Goal: Task Accomplishment & Management: Use online tool/utility

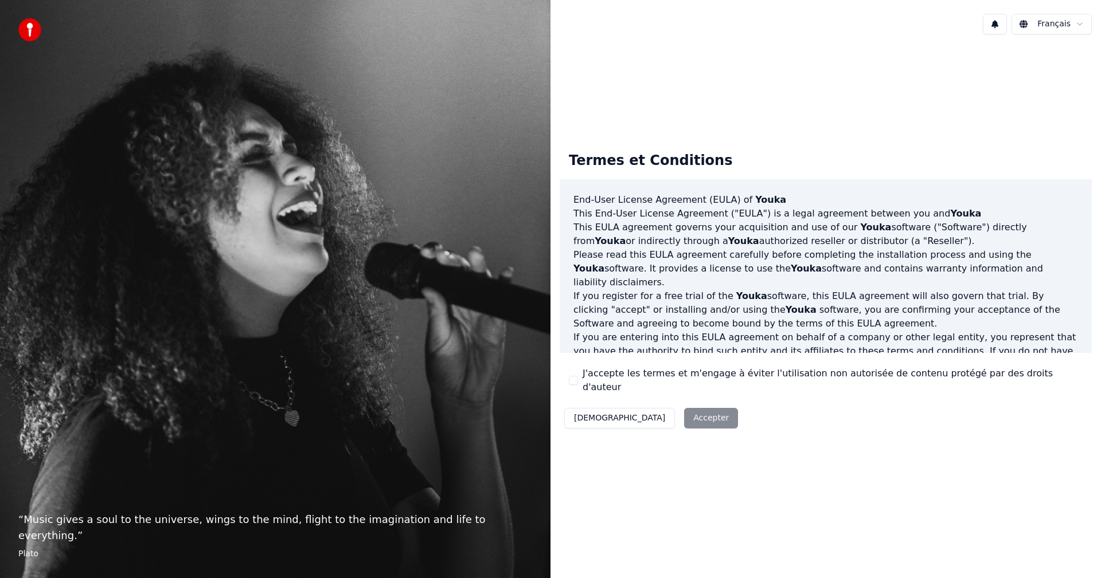
click at [572, 382] on button "J'accepte les termes et m'engage à éviter l'utilisation non autorisée de conten…" at bounding box center [573, 380] width 9 height 9
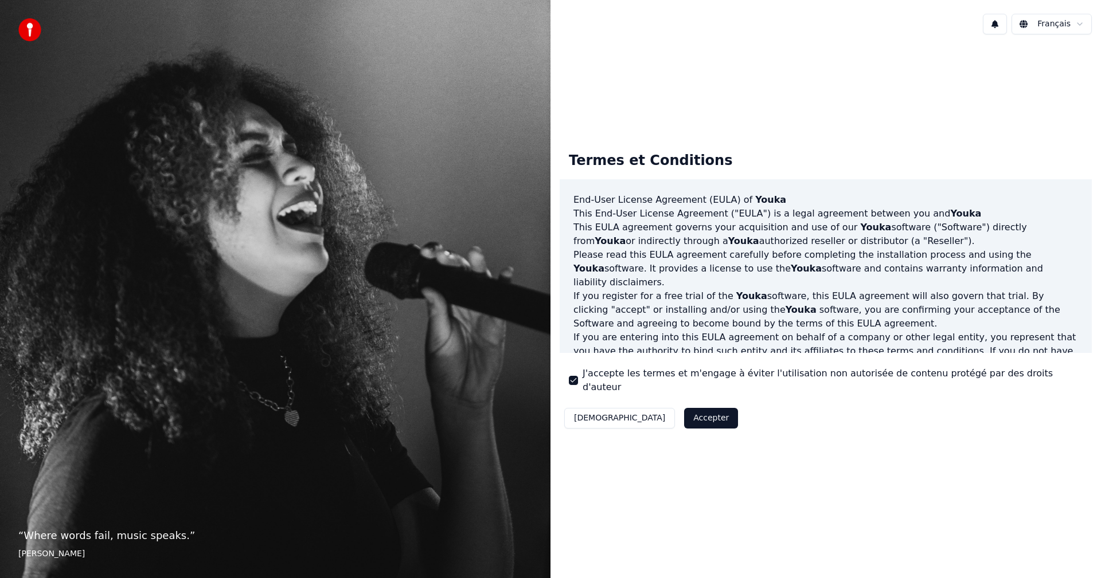
click at [684, 415] on button "Accepter" at bounding box center [711, 418] width 54 height 21
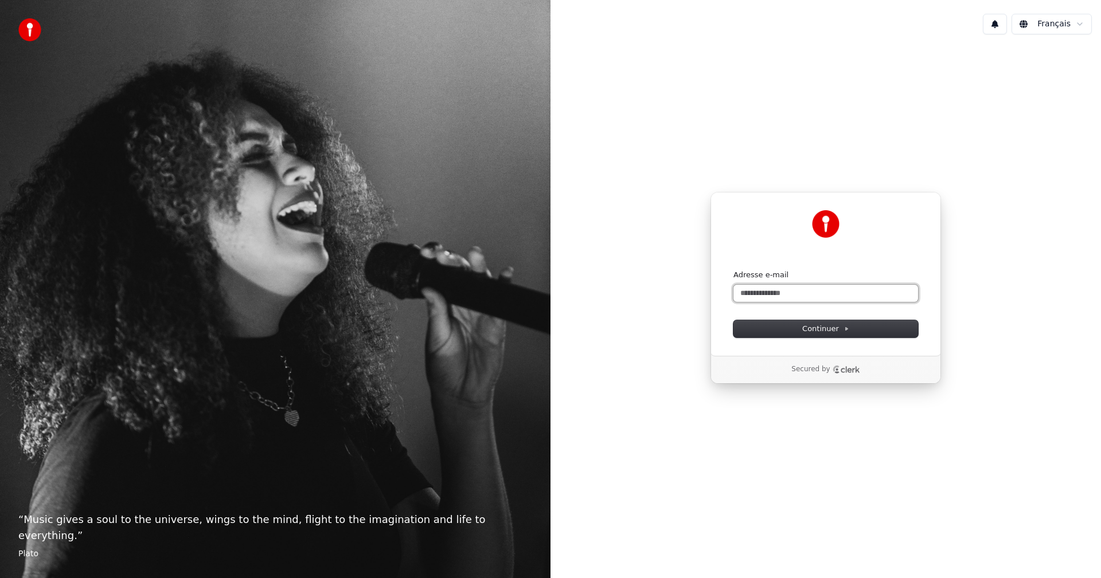
click at [788, 292] on input "Adresse e-mail" at bounding box center [825, 293] width 185 height 17
click at [820, 329] on span "Continuer" at bounding box center [825, 329] width 47 height 10
type input "**********"
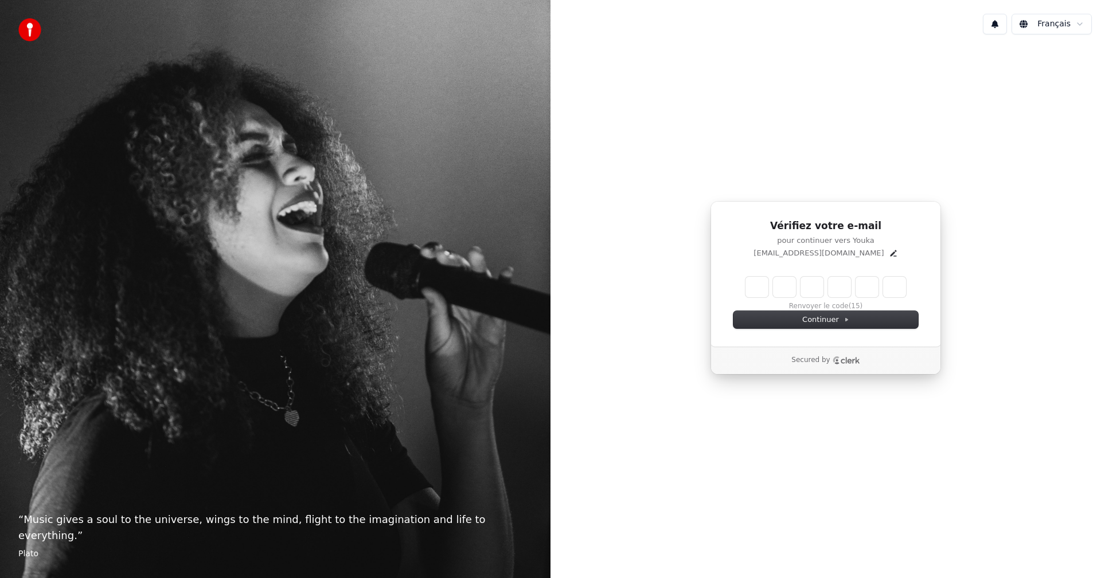
click at [748, 286] on input "Enter verification code" at bounding box center [825, 287] width 161 height 21
type input "******"
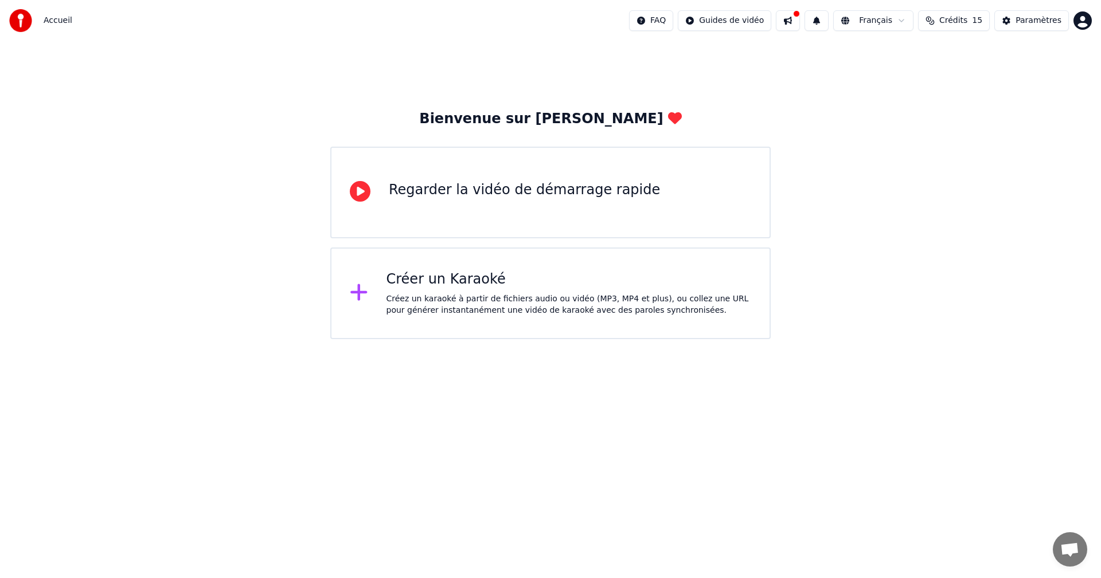
click at [487, 303] on div "Créez un karaoké à partir de fichiers audio ou vidéo (MP3, MP4 et plus), ou col…" at bounding box center [568, 305] width 365 height 23
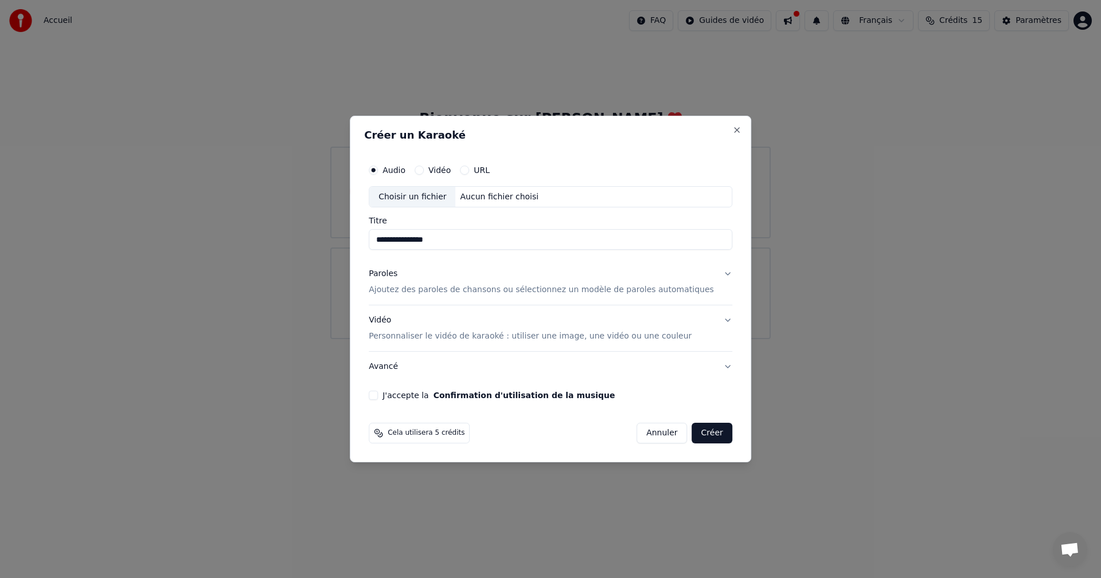
type input "**********"
click at [659, 290] on p "Ajoutez des paroles de chansons ou sélectionnez un modèle de paroles automatiqu…" at bounding box center [541, 290] width 345 height 11
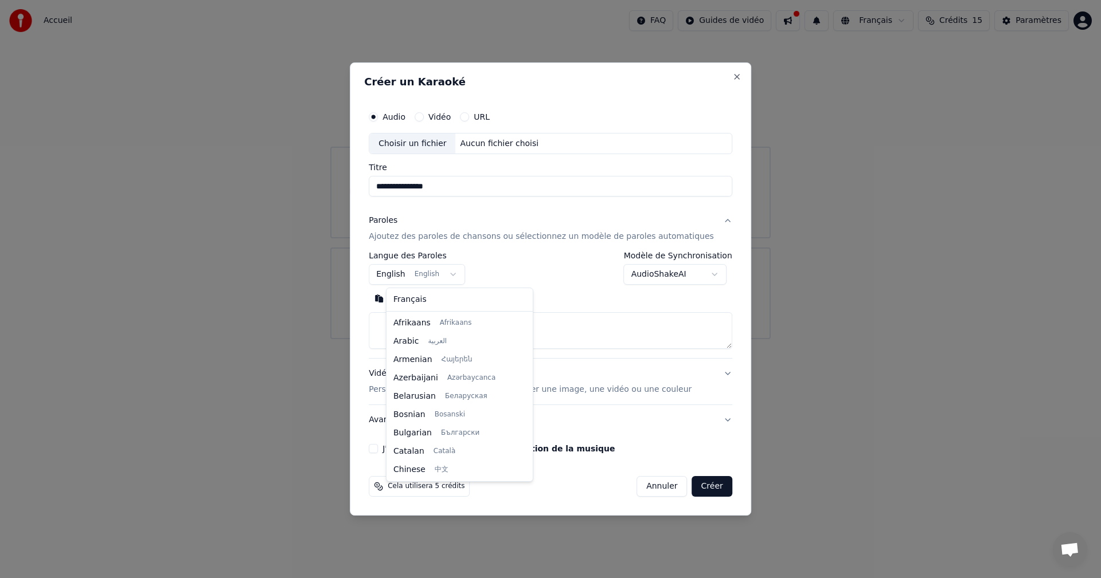
click at [463, 275] on body "**********" at bounding box center [550, 169] width 1101 height 339
select select "**"
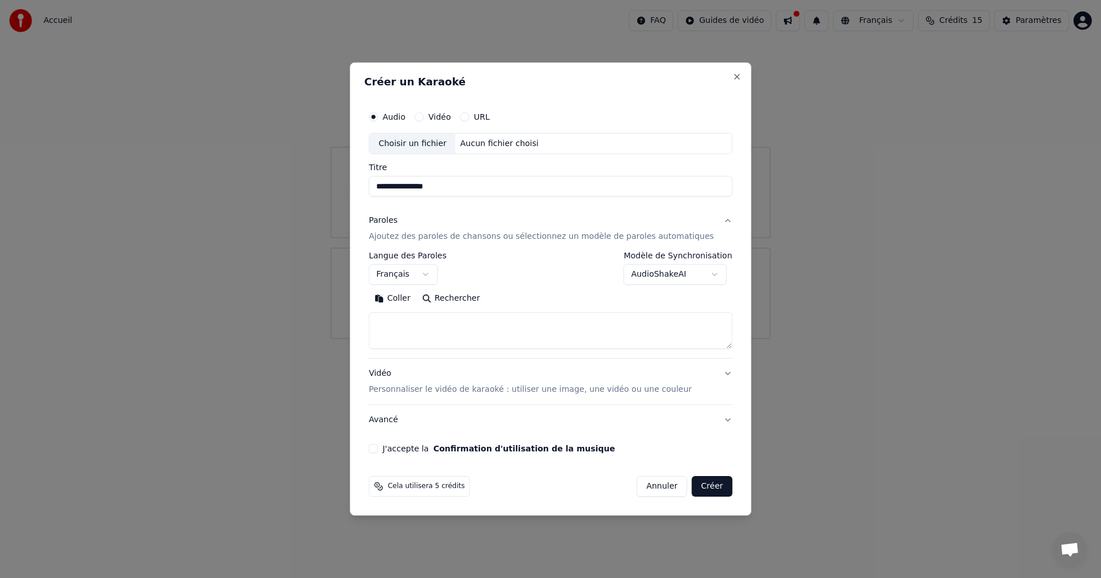
click at [418, 328] on textarea at bounding box center [550, 331] width 363 height 37
click at [405, 325] on textarea at bounding box center [550, 331] width 363 height 37
paste textarea "**********"
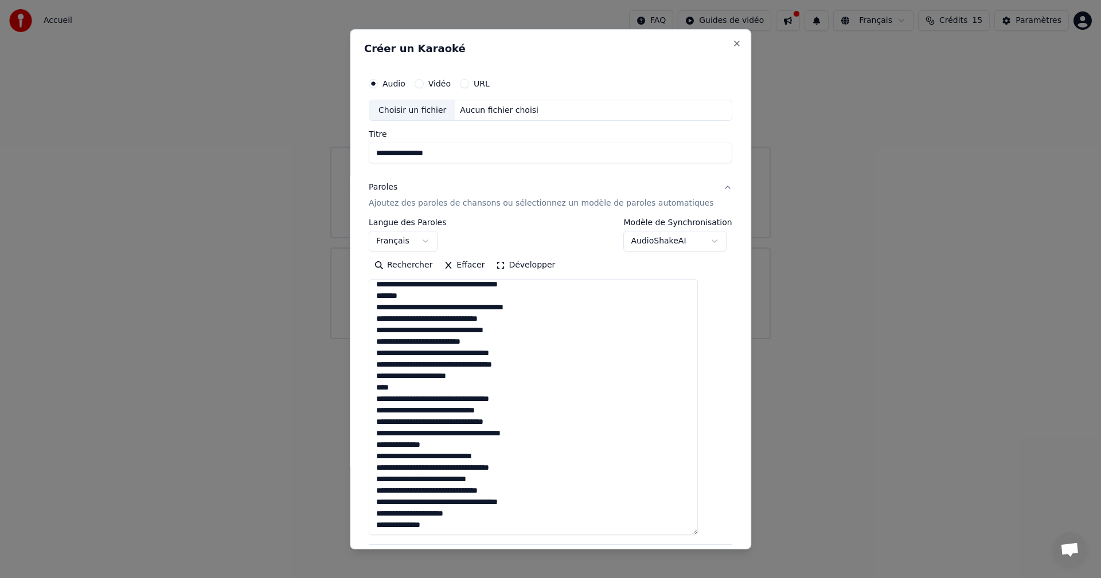
scroll to position [284, 0]
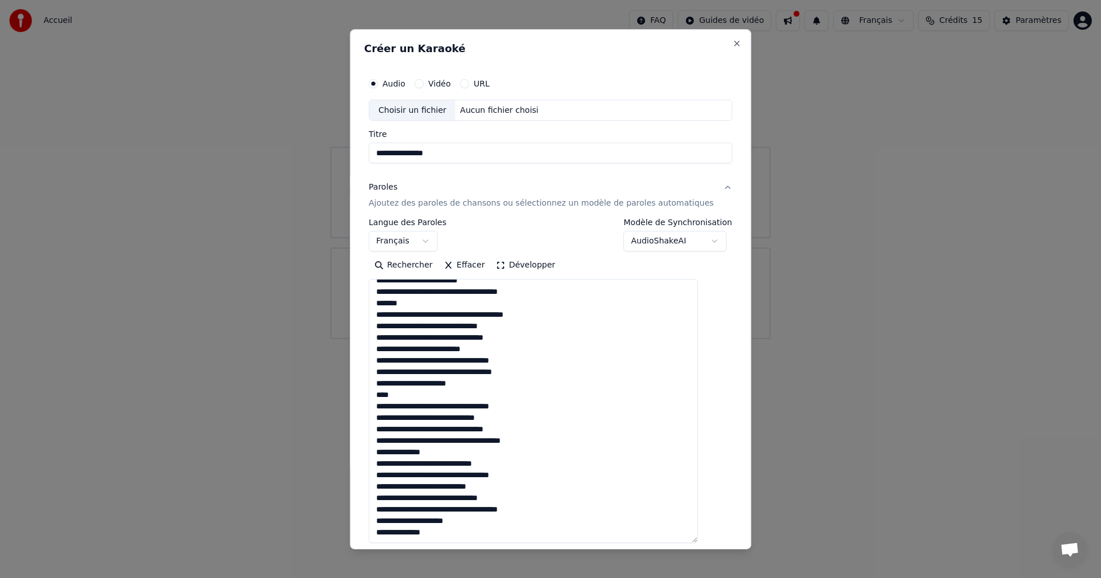
drag, startPoint x: 713, startPoint y: 346, endPoint x: 744, endPoint y: 540, distance: 196.8
click at [744, 339] on body "**********" at bounding box center [550, 169] width 1101 height 339
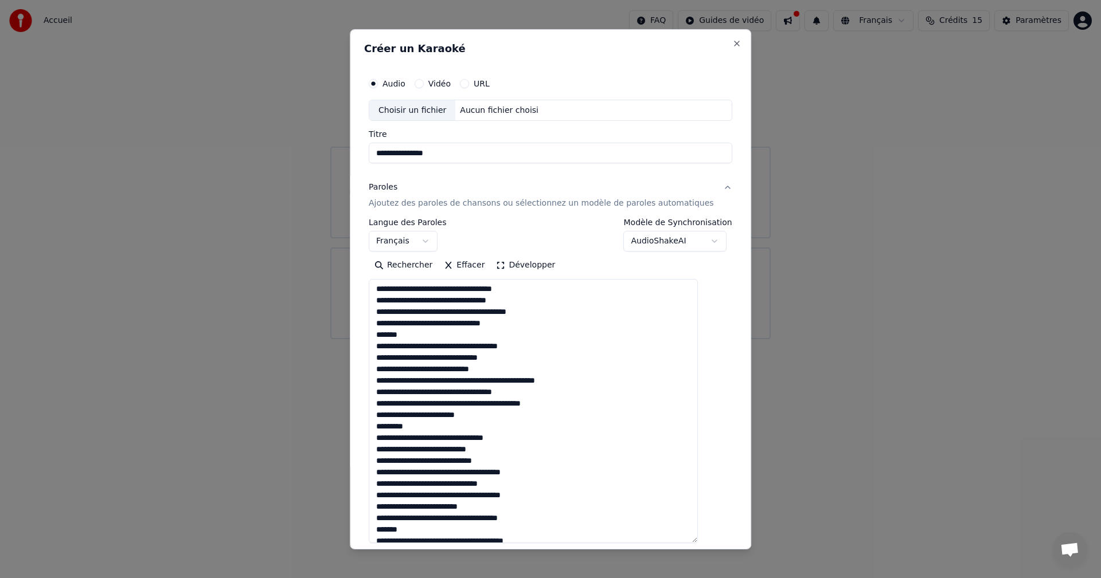
scroll to position [0, 0]
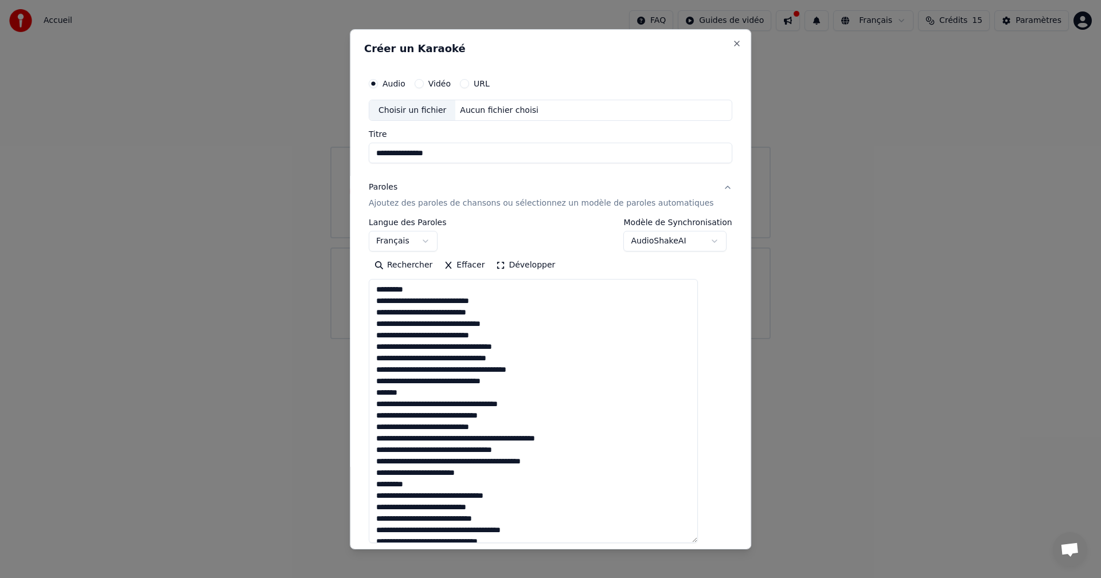
drag, startPoint x: 434, startPoint y: 290, endPoint x: 378, endPoint y: 288, distance: 55.6
click at [378, 288] on div "**********" at bounding box center [550, 359] width 373 height 585
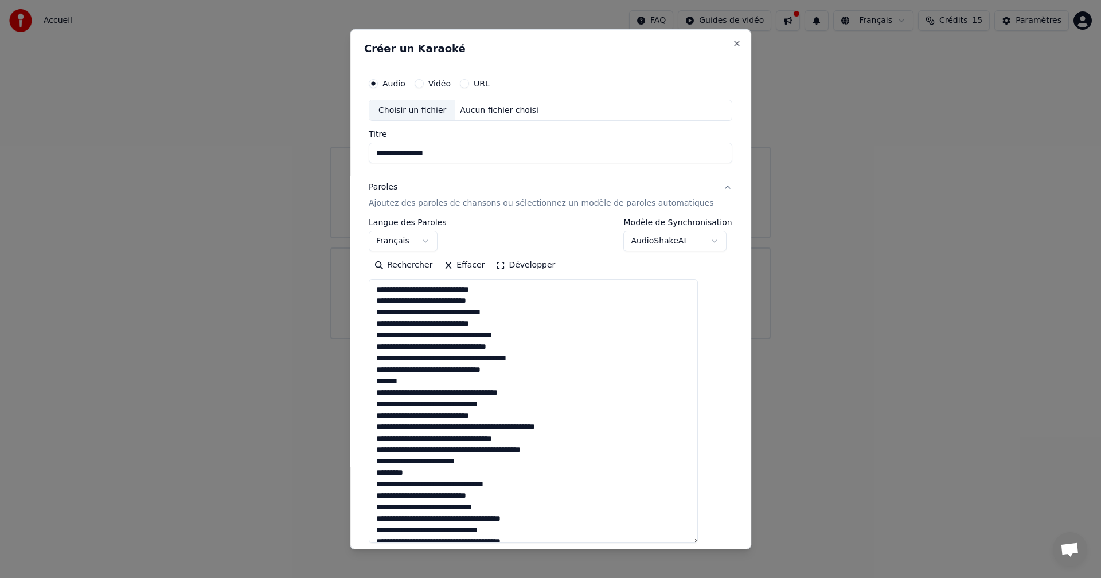
drag, startPoint x: 431, startPoint y: 383, endPoint x: 384, endPoint y: 382, distance: 47.0
click at [384, 382] on textarea at bounding box center [533, 411] width 329 height 264
drag, startPoint x: 431, startPoint y: 475, endPoint x: 374, endPoint y: 472, distance: 56.3
click at [374, 472] on div "**********" at bounding box center [550, 289] width 401 height 521
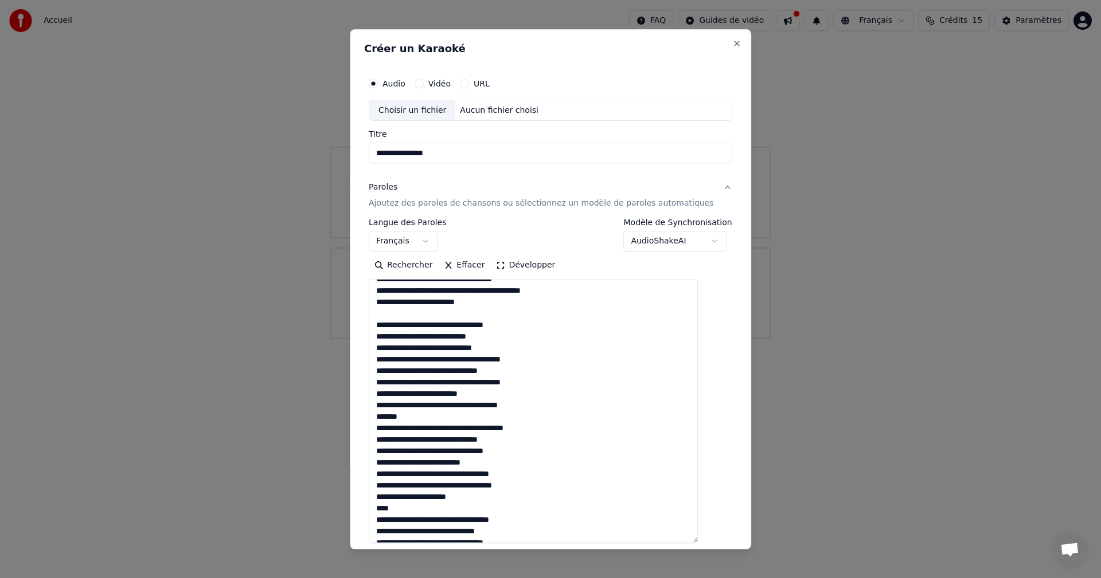
scroll to position [172, 0]
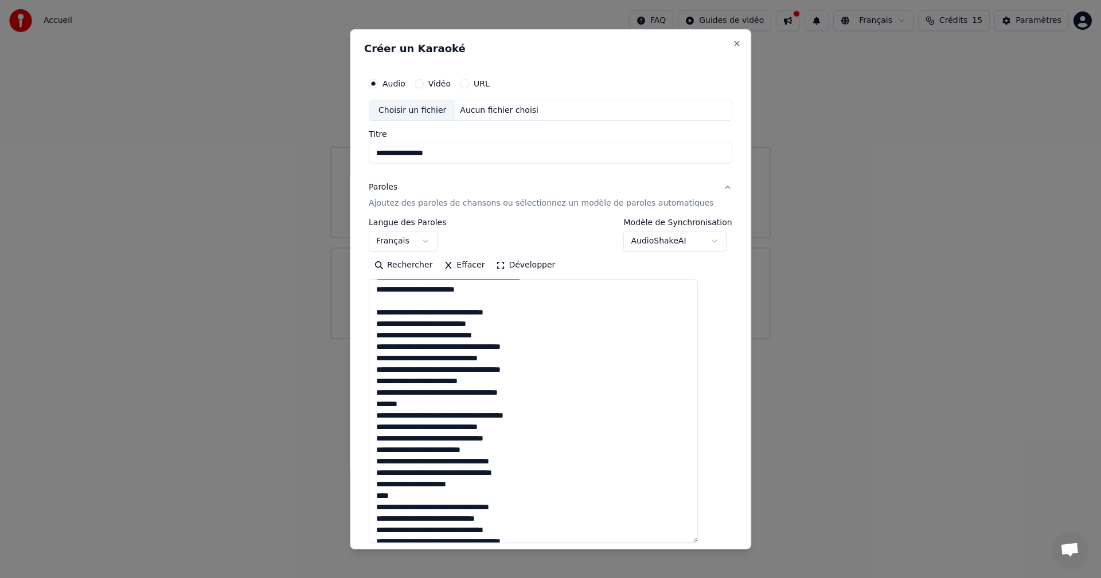
drag, startPoint x: 419, startPoint y: 405, endPoint x: 361, endPoint y: 404, distance: 58.5
click at [361, 339] on body "**********" at bounding box center [550, 169] width 1101 height 339
click at [427, 407] on textarea at bounding box center [533, 411] width 329 height 264
drag, startPoint x: 421, startPoint y: 408, endPoint x: 386, endPoint y: 408, distance: 35.5
click at [386, 408] on textarea at bounding box center [533, 411] width 329 height 264
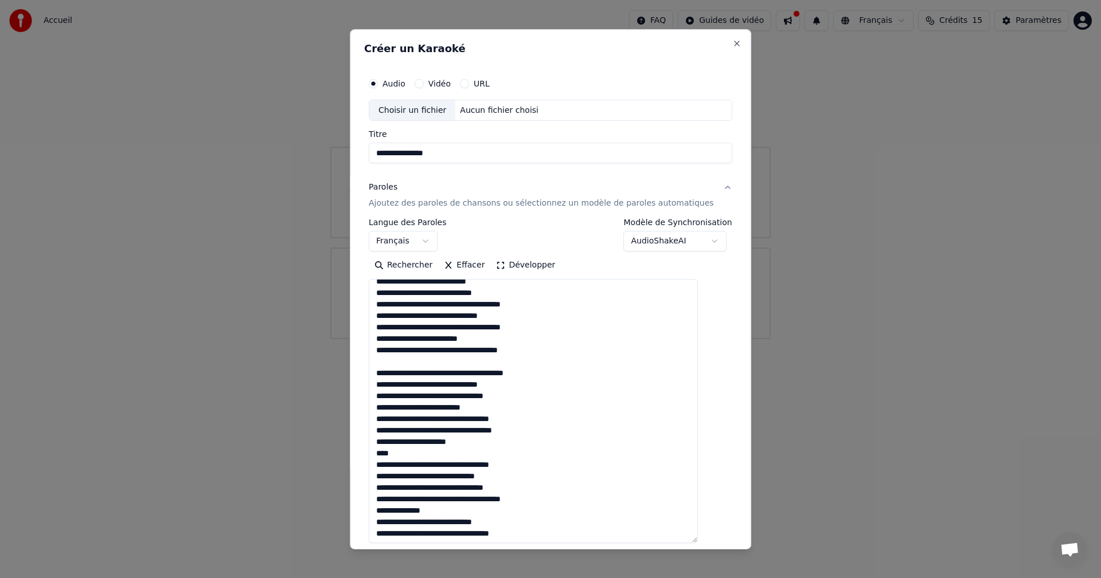
scroll to position [229, 0]
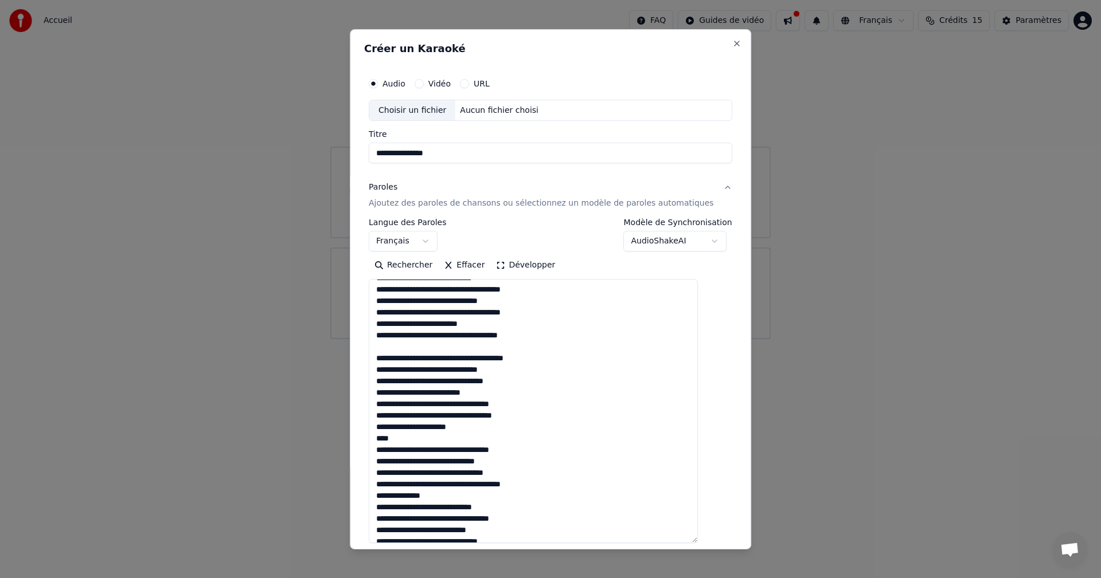
drag, startPoint x: 412, startPoint y: 440, endPoint x: 389, endPoint y: 440, distance: 22.4
click at [389, 440] on textarea at bounding box center [533, 411] width 329 height 264
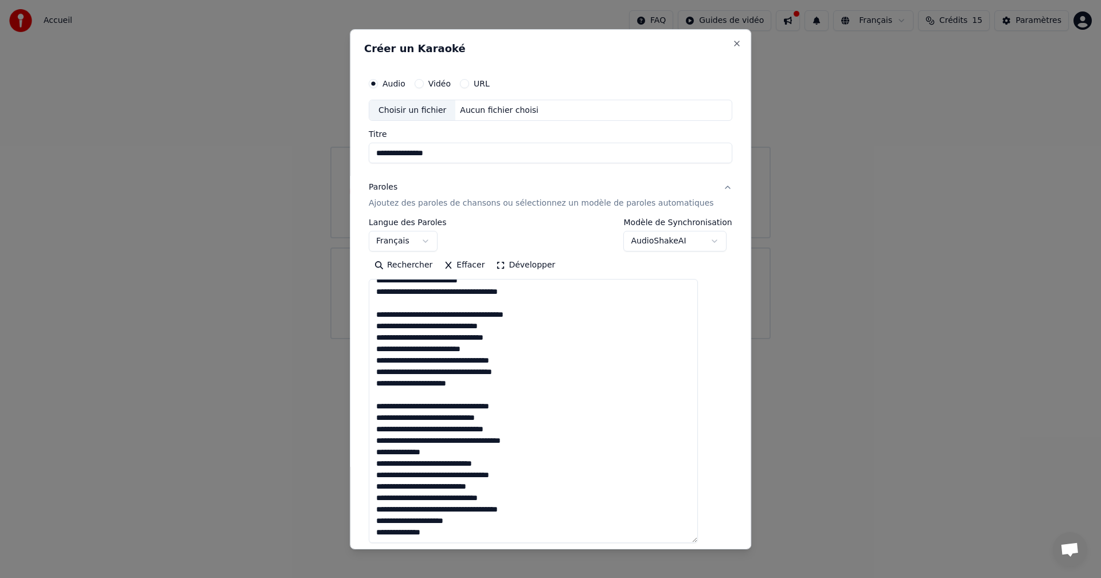
drag, startPoint x: 446, startPoint y: 455, endPoint x: 390, endPoint y: 455, distance: 55.6
click at [390, 455] on textarea at bounding box center [533, 411] width 329 height 264
type textarea "**********"
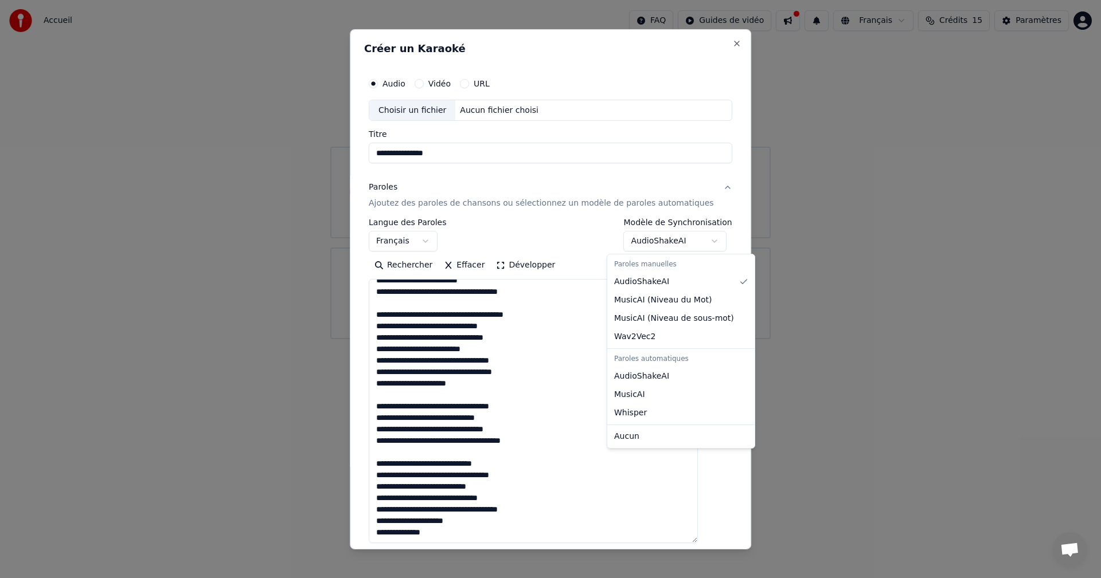
click at [699, 243] on body "**********" at bounding box center [550, 169] width 1101 height 339
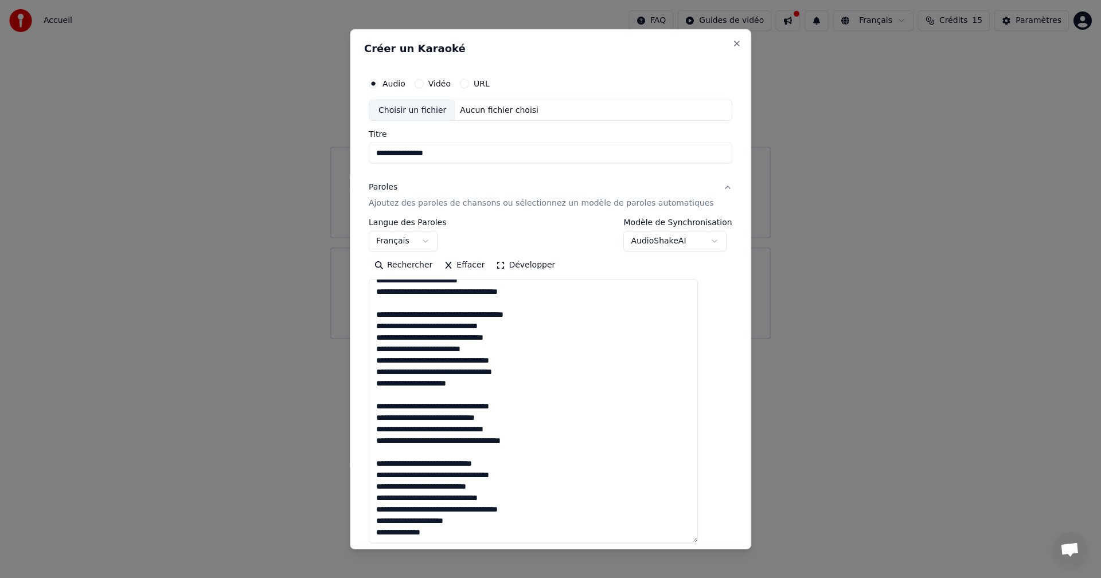
click at [562, 222] on body "**********" at bounding box center [550, 169] width 1101 height 339
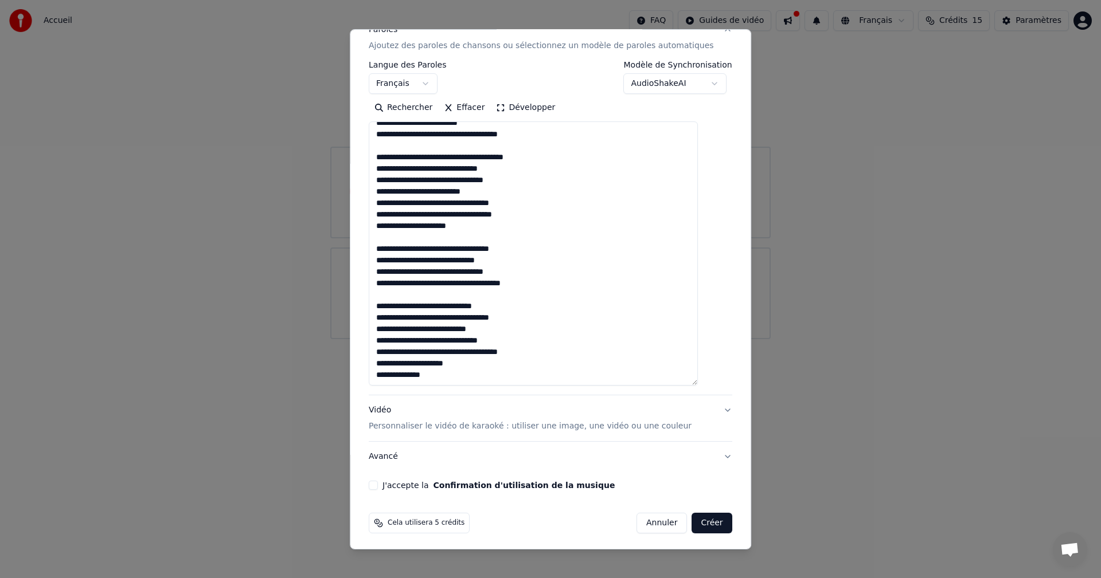
scroll to position [161, 0]
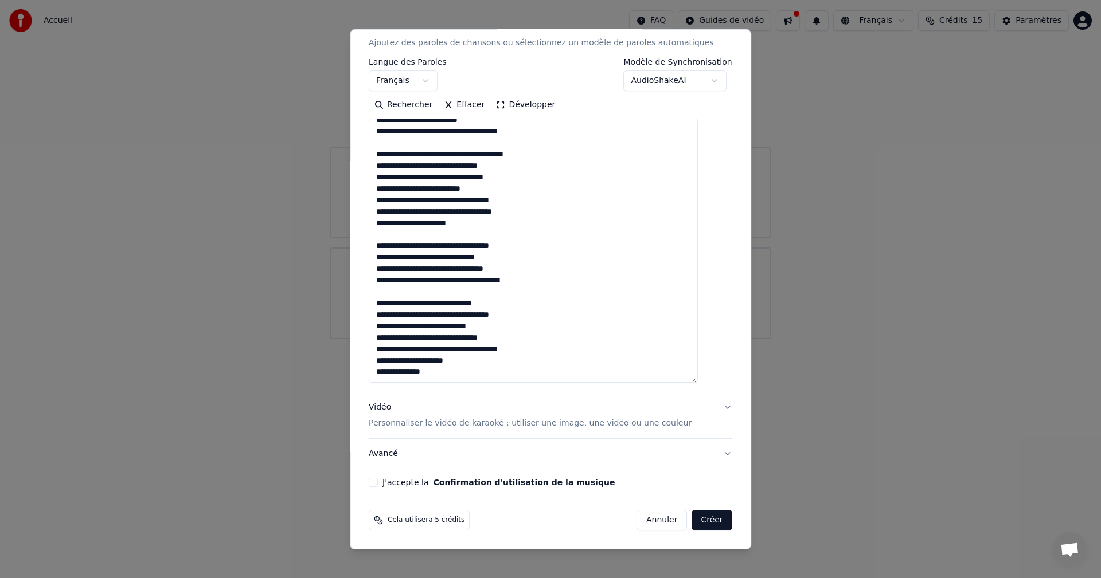
click at [522, 425] on p "Personnaliser le vidéo de karaoké : utiliser une image, une vidéo ou une couleur" at bounding box center [530, 423] width 323 height 11
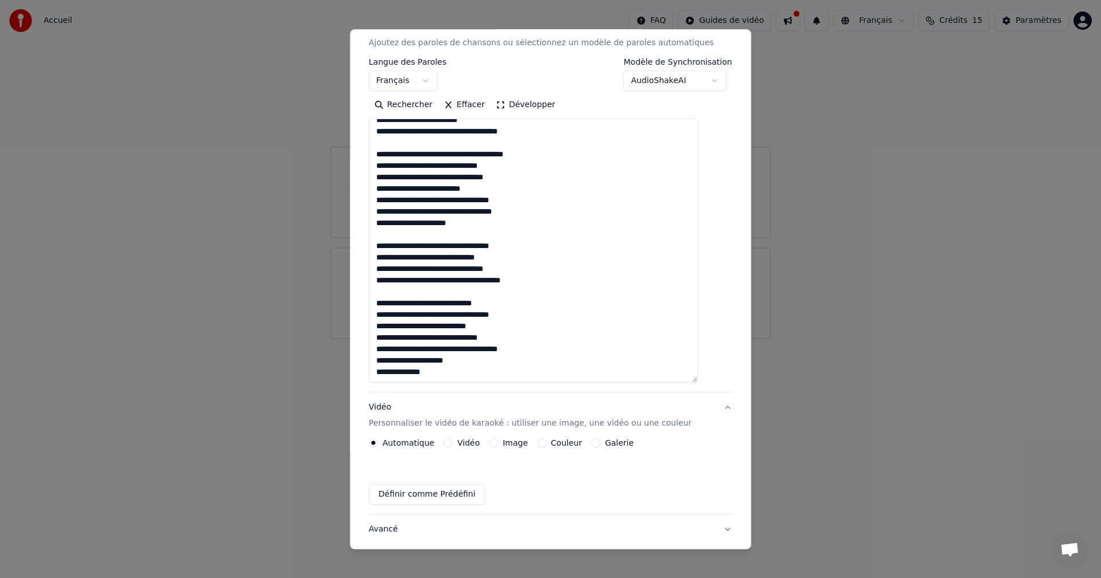
scroll to position [0, 0]
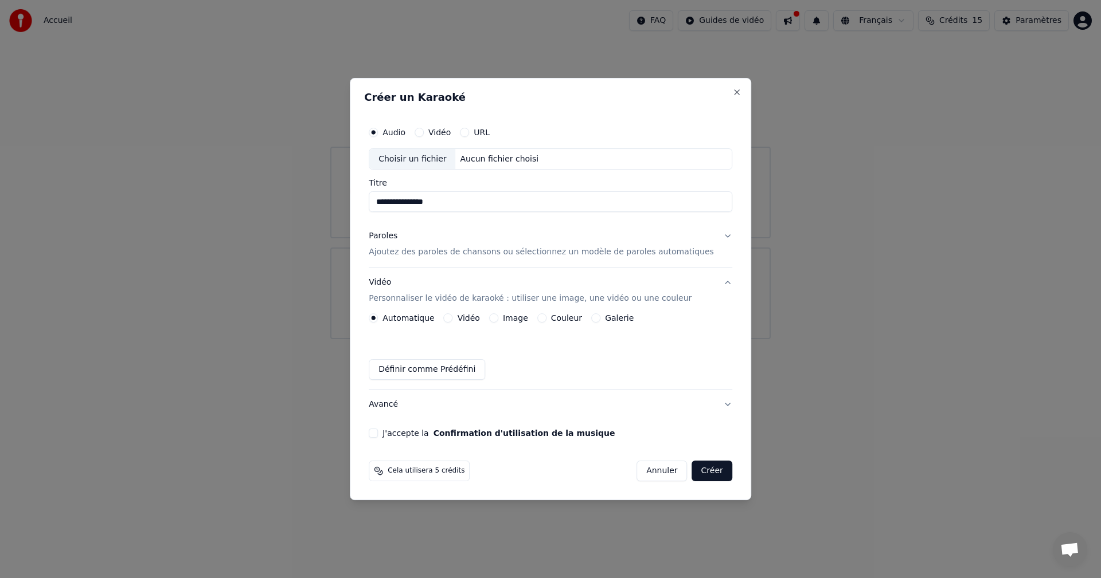
click at [453, 319] on button "Vidéo" at bounding box center [448, 318] width 9 height 9
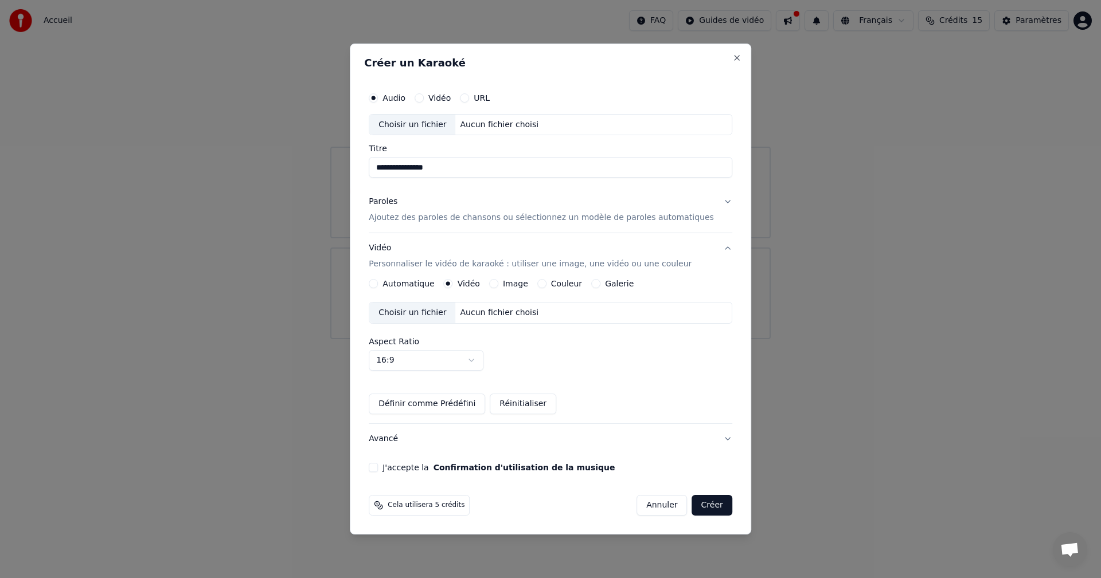
click at [498, 286] on button "Image" at bounding box center [493, 283] width 9 height 9
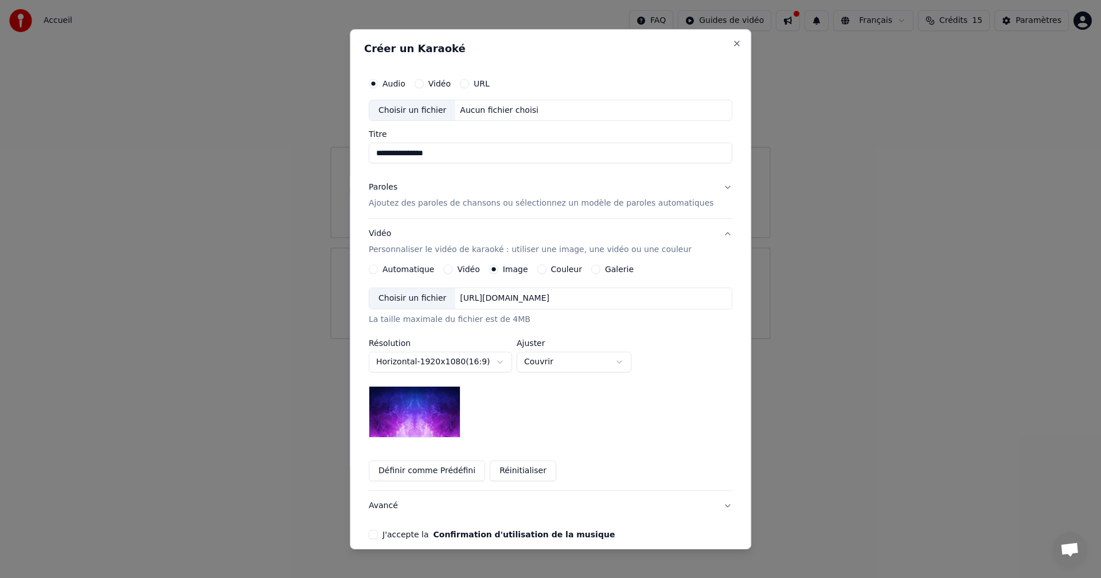
click at [378, 539] on button "J'accepte la Confirmation d'utilisation de la musique" at bounding box center [373, 534] width 9 height 9
click at [422, 470] on button "Définir comme Prédéfini" at bounding box center [427, 471] width 116 height 21
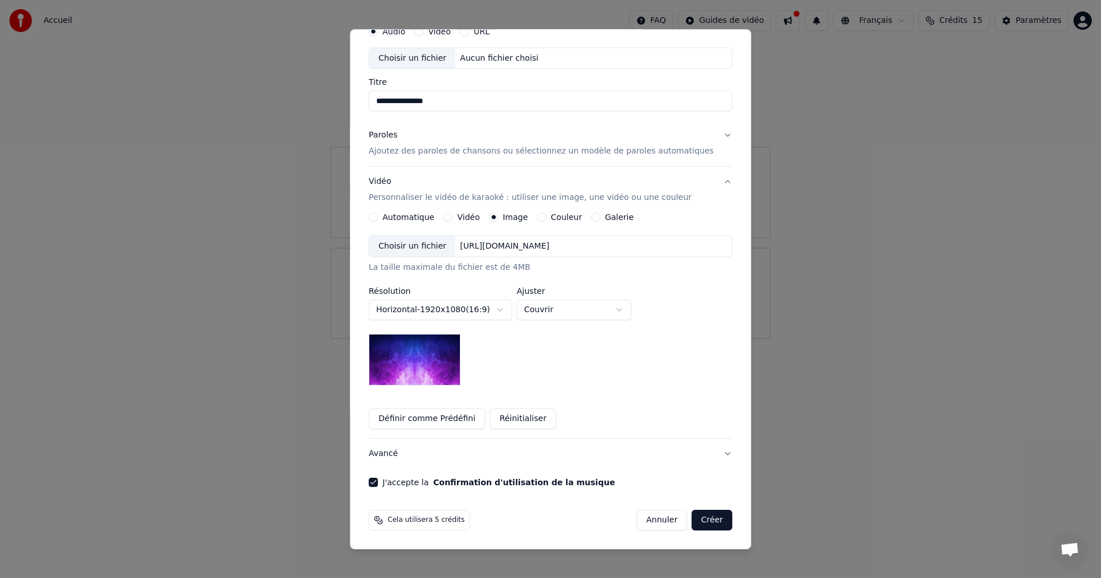
click at [692, 523] on button "Créer" at bounding box center [712, 520] width 40 height 21
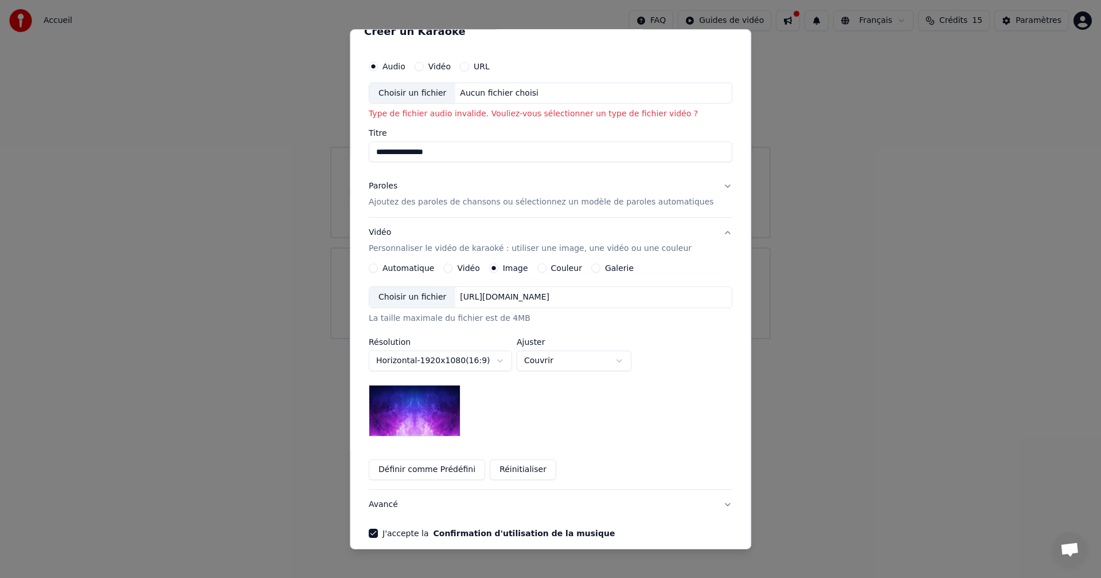
scroll to position [0, 0]
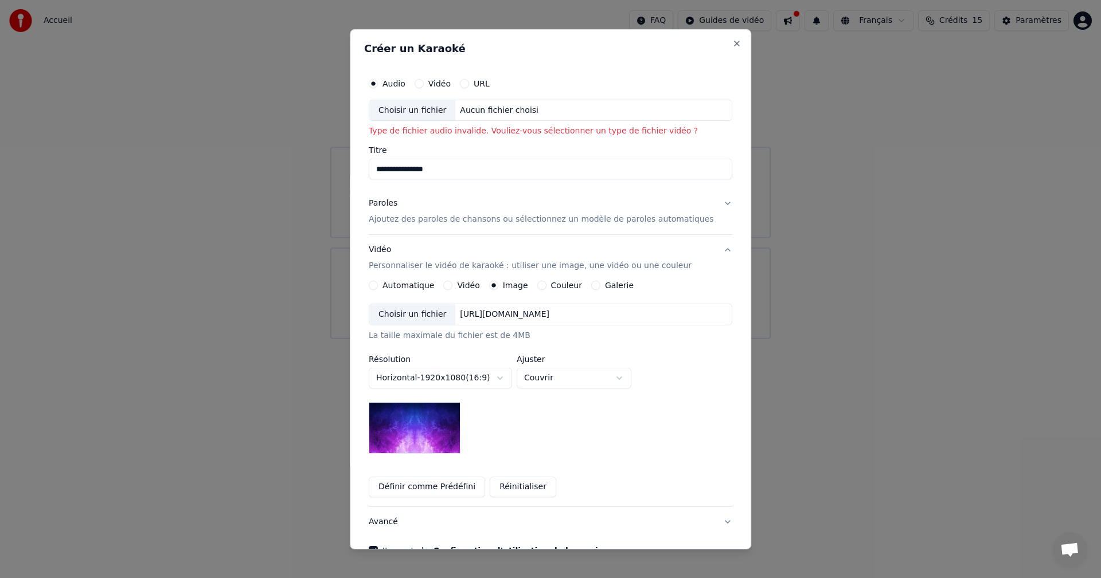
click at [411, 113] on div "Choisir un fichier" at bounding box center [412, 110] width 86 height 21
type input "**********"
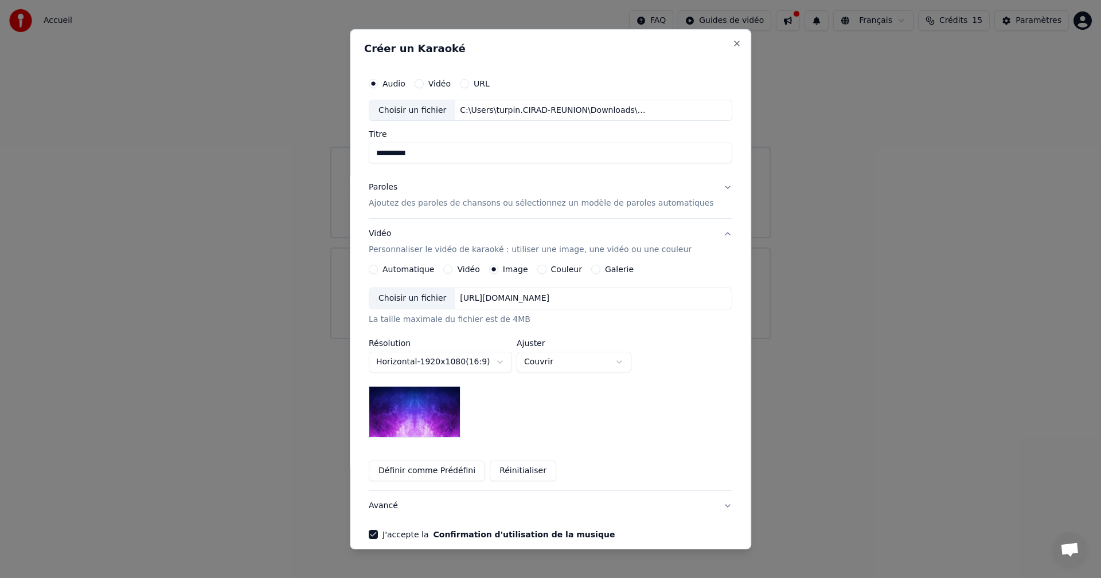
scroll to position [52, 0]
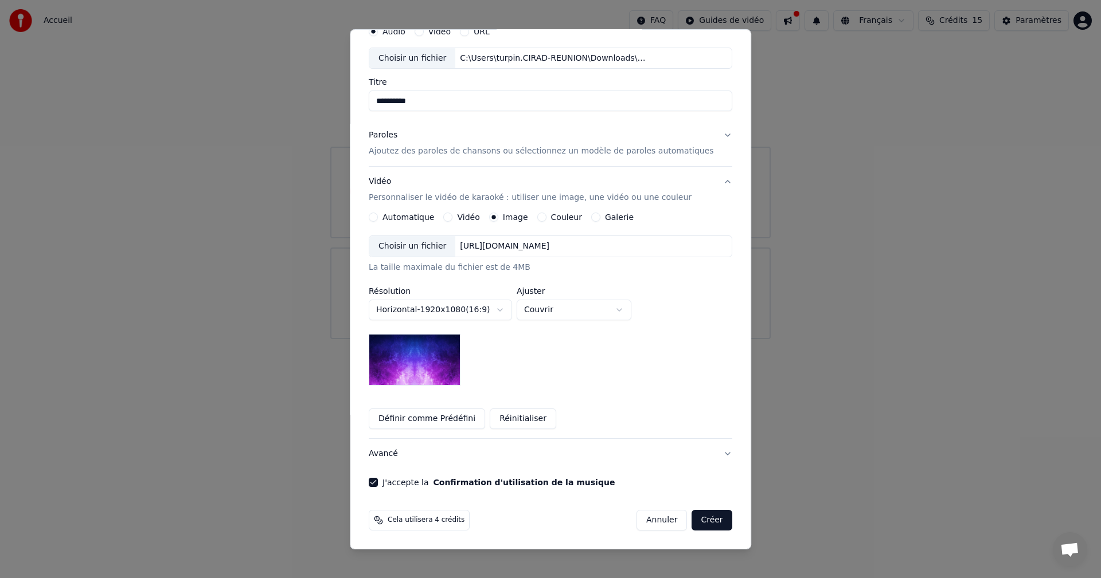
click at [692, 523] on button "Créer" at bounding box center [712, 520] width 40 height 21
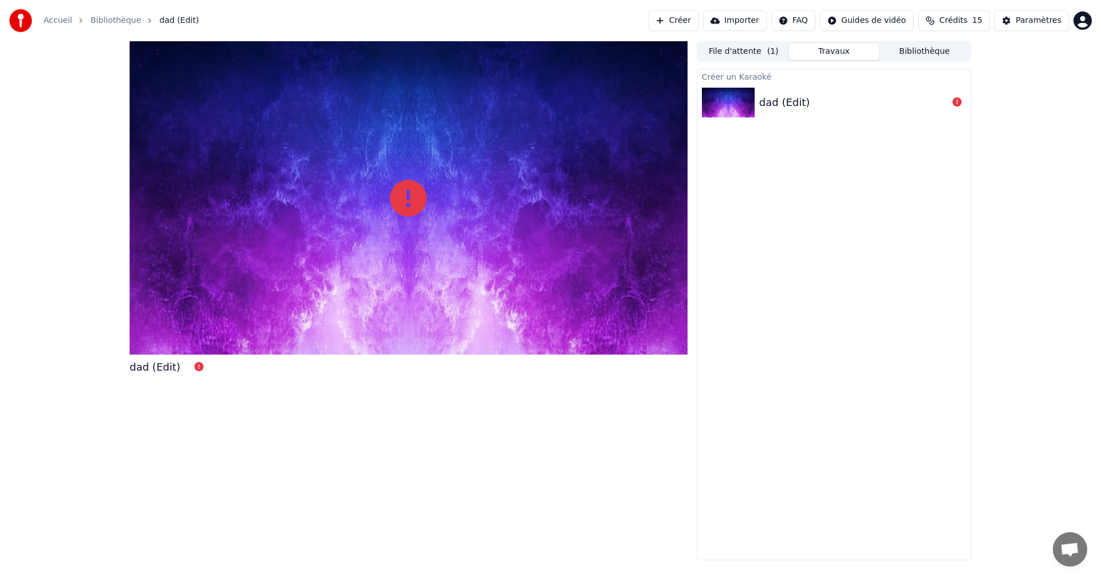
click at [292, 410] on div "dad (Edit)" at bounding box center [409, 300] width 558 height 519
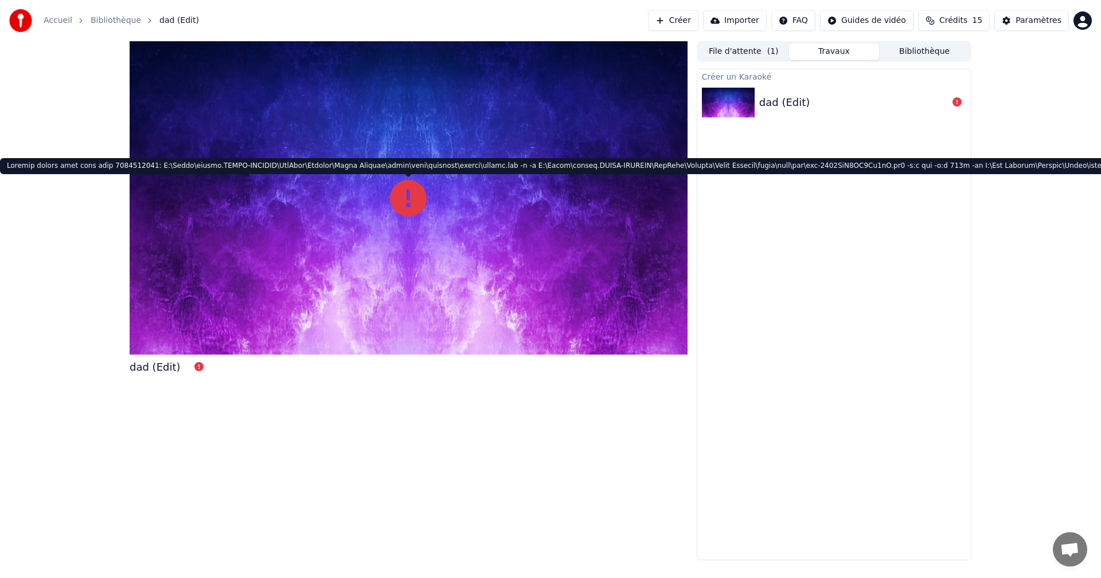
click at [404, 196] on icon at bounding box center [408, 198] width 37 height 37
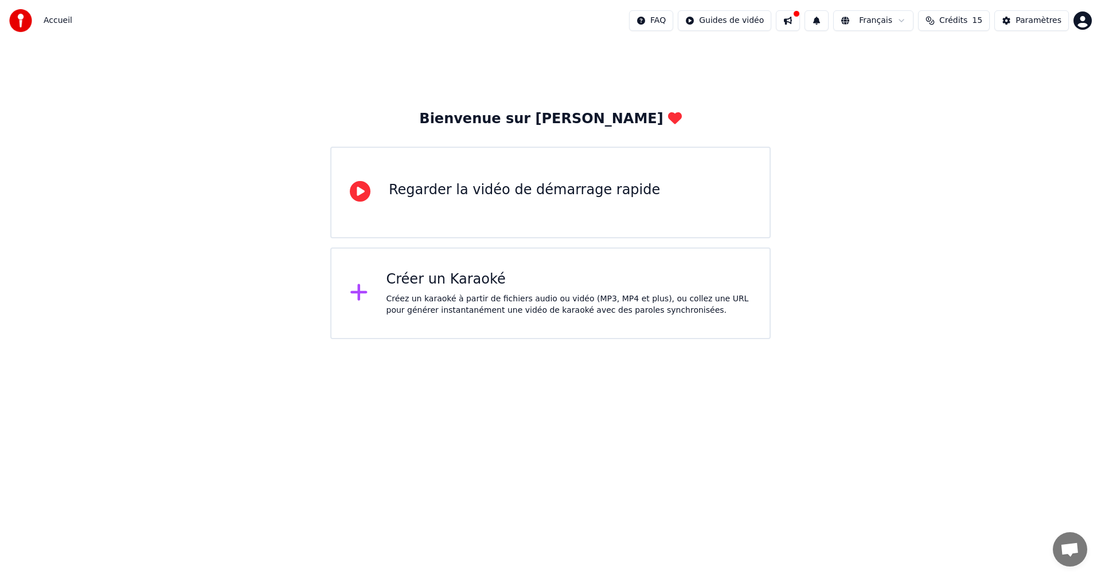
click at [419, 302] on div "Créez un karaoké à partir de fichiers audio ou vidéo (MP3, MP4 et plus), ou col…" at bounding box center [568, 305] width 365 height 23
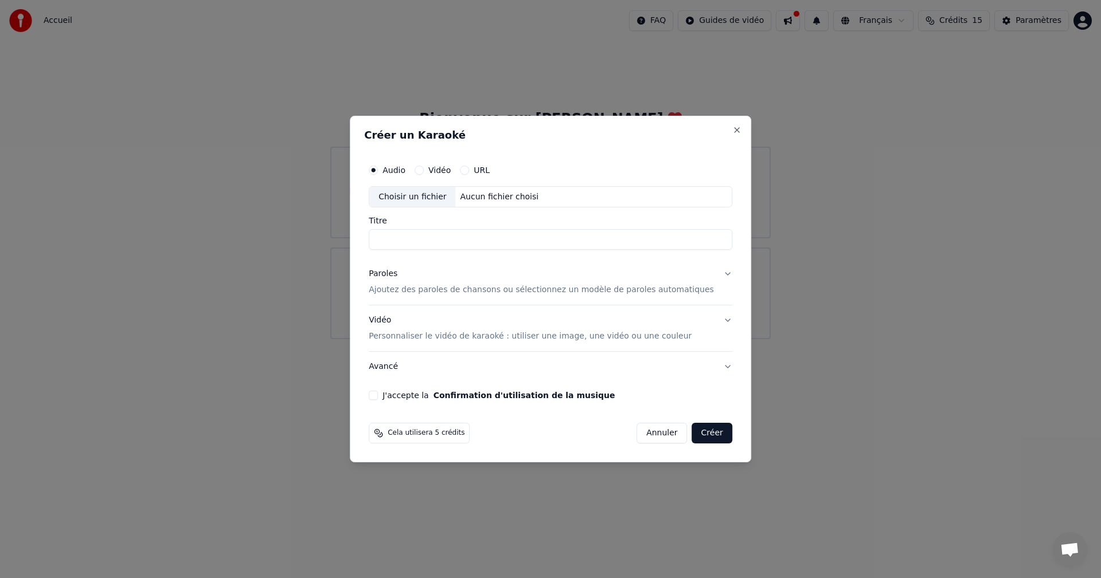
click at [415, 202] on div "Choisir un fichier" at bounding box center [412, 197] width 86 height 21
type input "**********"
click at [425, 288] on p "Ajoutez des paroles de chansons ou sélectionnez un modèle de paroles automatiqu…" at bounding box center [541, 290] width 345 height 11
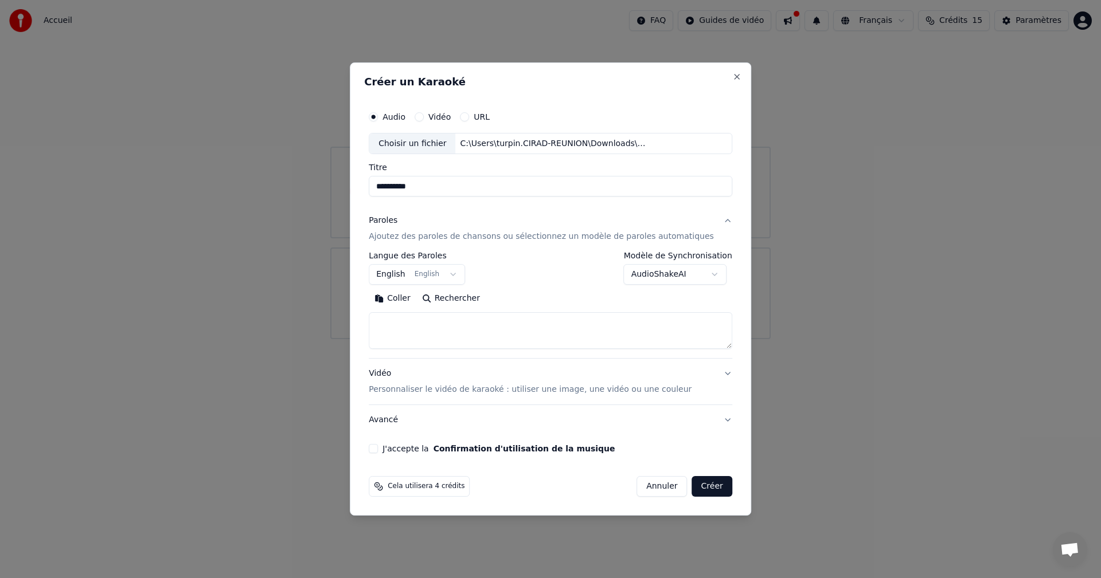
click at [412, 324] on textarea at bounding box center [550, 331] width 363 height 37
paste textarea "**********"
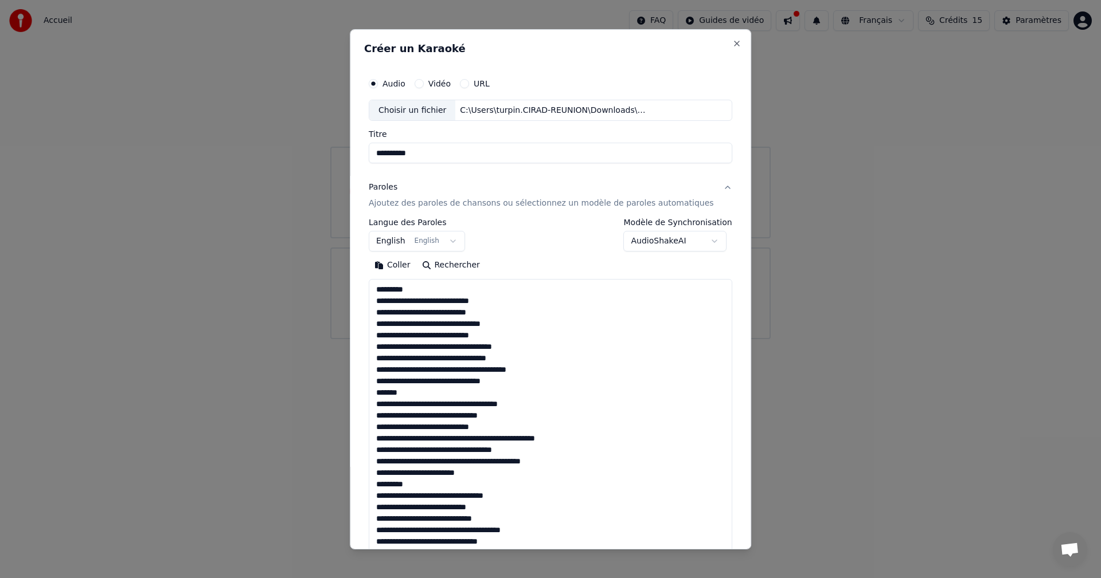
scroll to position [507, 0]
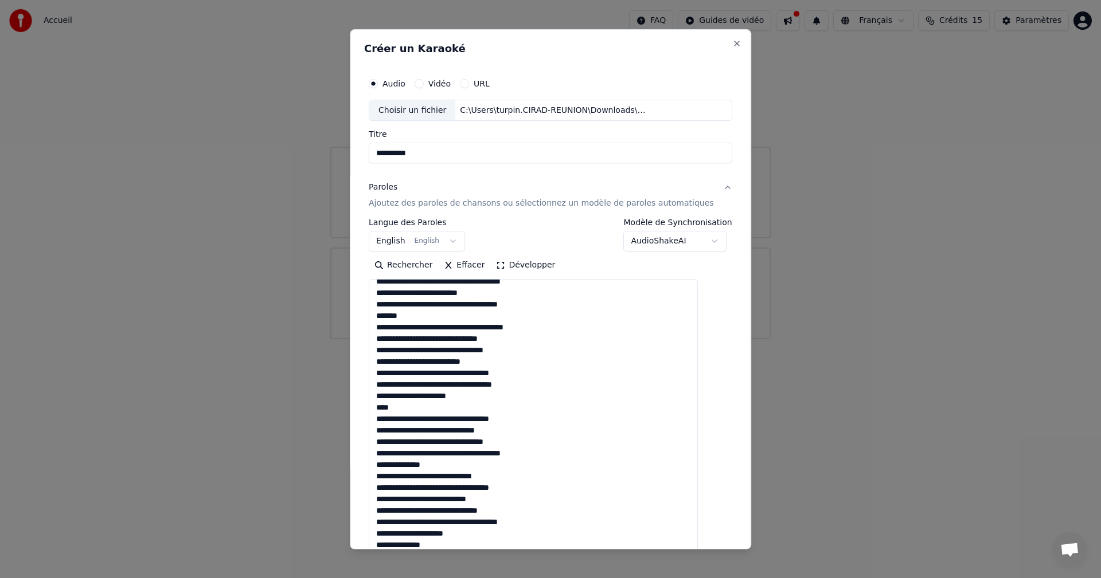
drag, startPoint x: 710, startPoint y: 347, endPoint x: 714, endPoint y: 548, distance: 201.3
click at [714, 339] on body "**********" at bounding box center [550, 169] width 1101 height 339
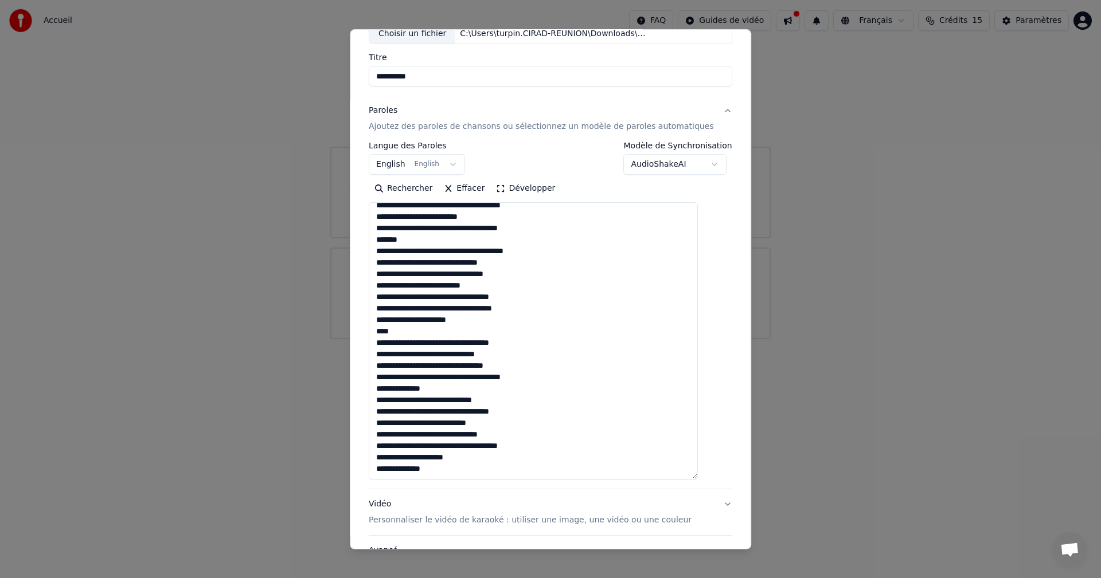
scroll to position [115, 0]
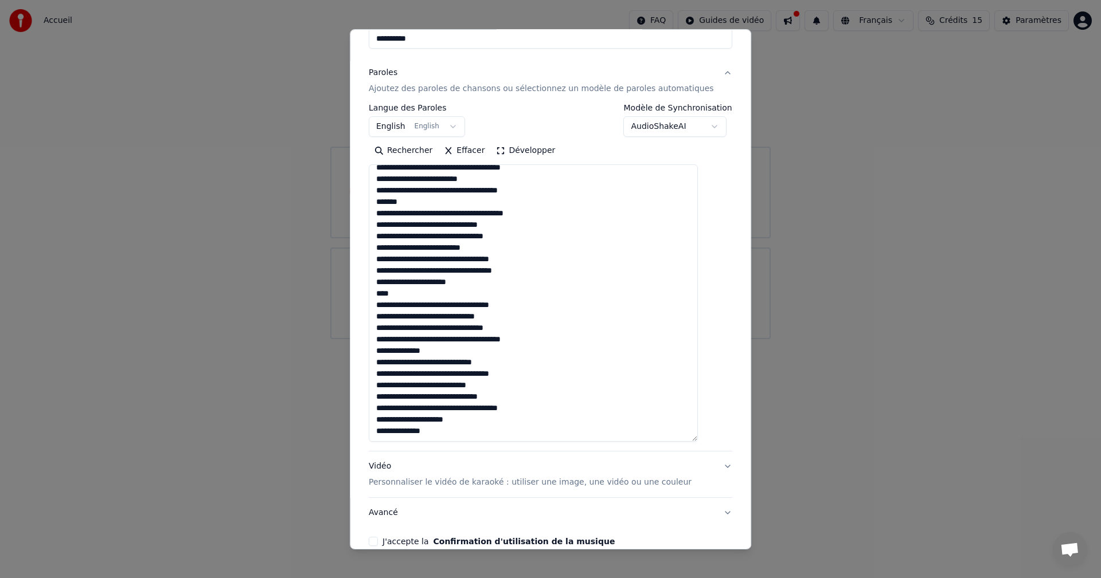
type textarea "**********"
click at [439, 124] on body "**********" at bounding box center [550, 169] width 1101 height 339
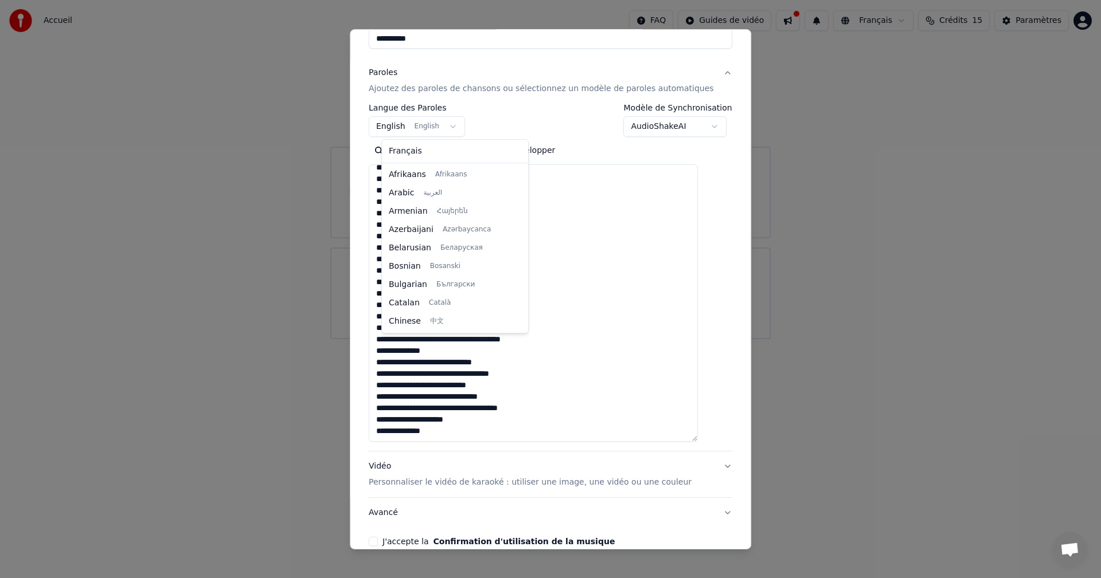
scroll to position [92, 0]
select select "**"
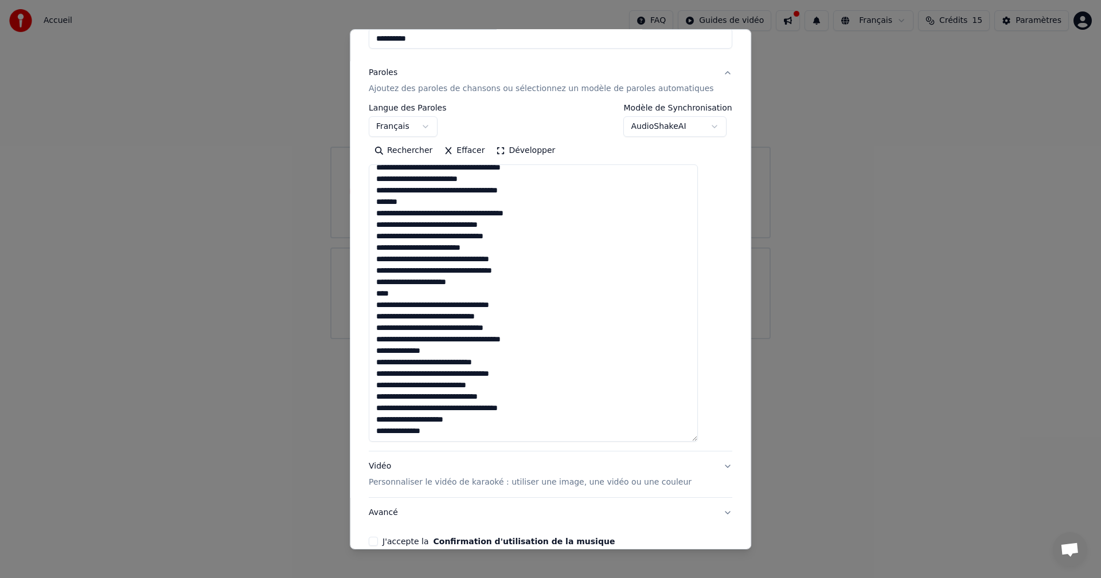
click at [378, 543] on button "J'accepte la Confirmation d'utilisation de la musique" at bounding box center [373, 541] width 9 height 9
click at [408, 483] on p "Personnaliser le vidéo de karaoké : utiliser une image, une vidéo ou une couleur" at bounding box center [530, 482] width 323 height 11
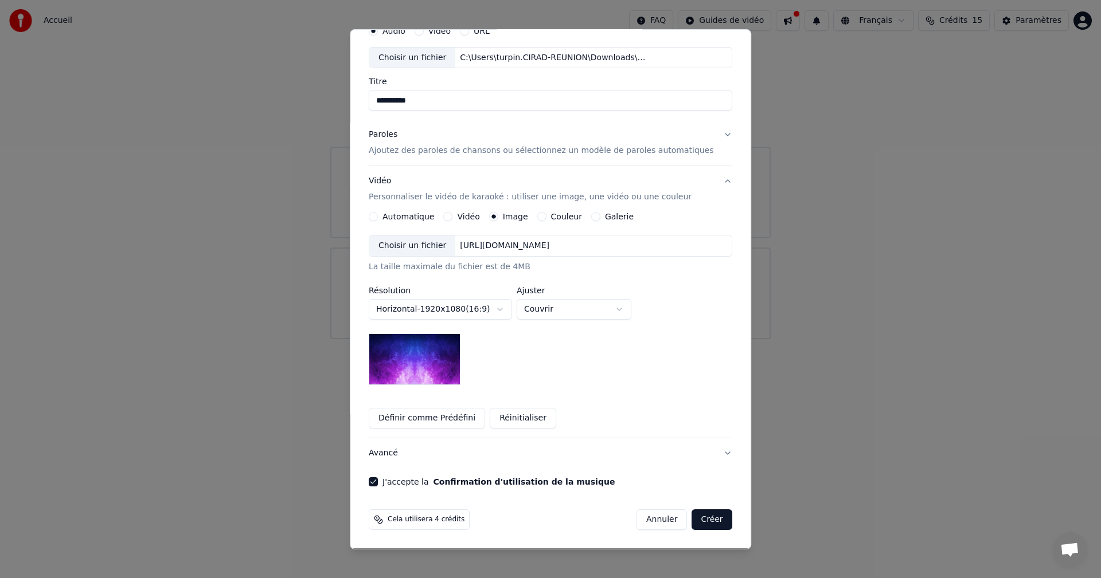
click at [417, 367] on img at bounding box center [415, 360] width 92 height 52
click at [429, 413] on button "Définir comme Prédéfini" at bounding box center [427, 418] width 116 height 21
click at [692, 519] on button "Créer" at bounding box center [712, 520] width 40 height 21
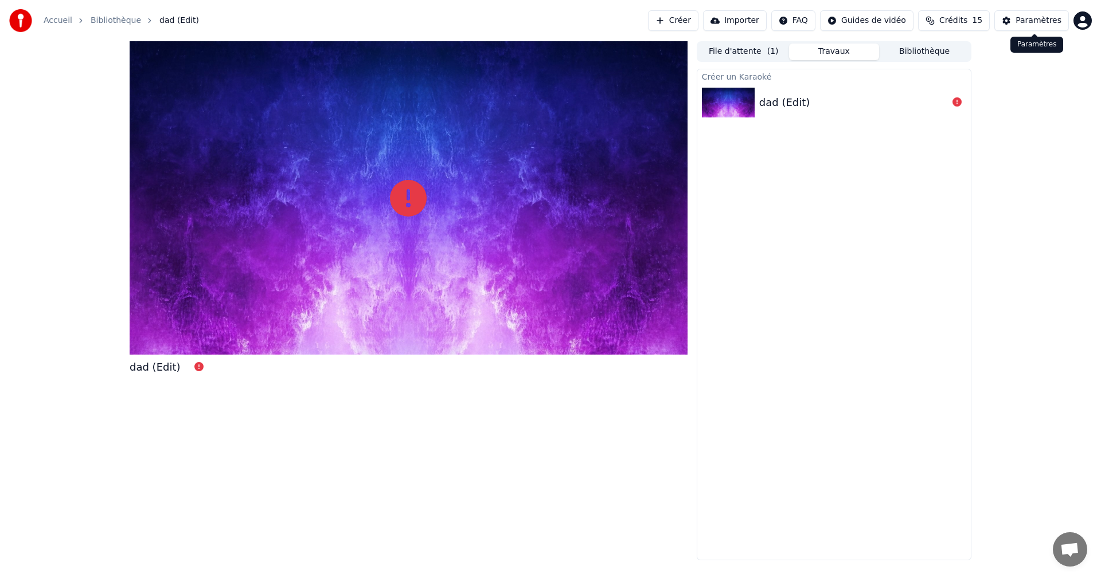
click at [1045, 19] on div "Paramètres" at bounding box center [1038, 20] width 46 height 11
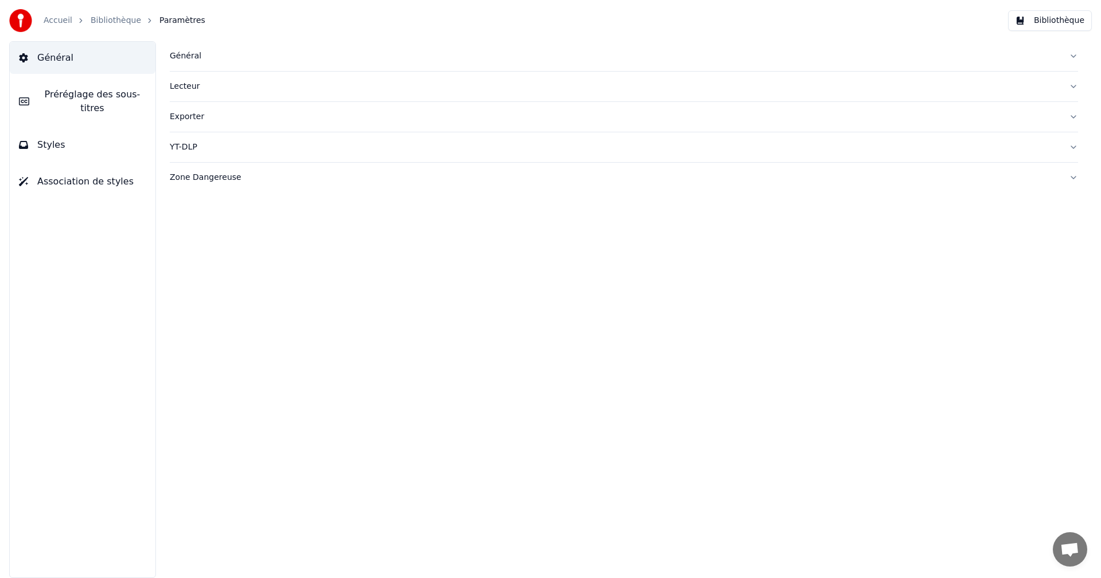
click at [182, 59] on div "Général" at bounding box center [615, 55] width 890 height 11
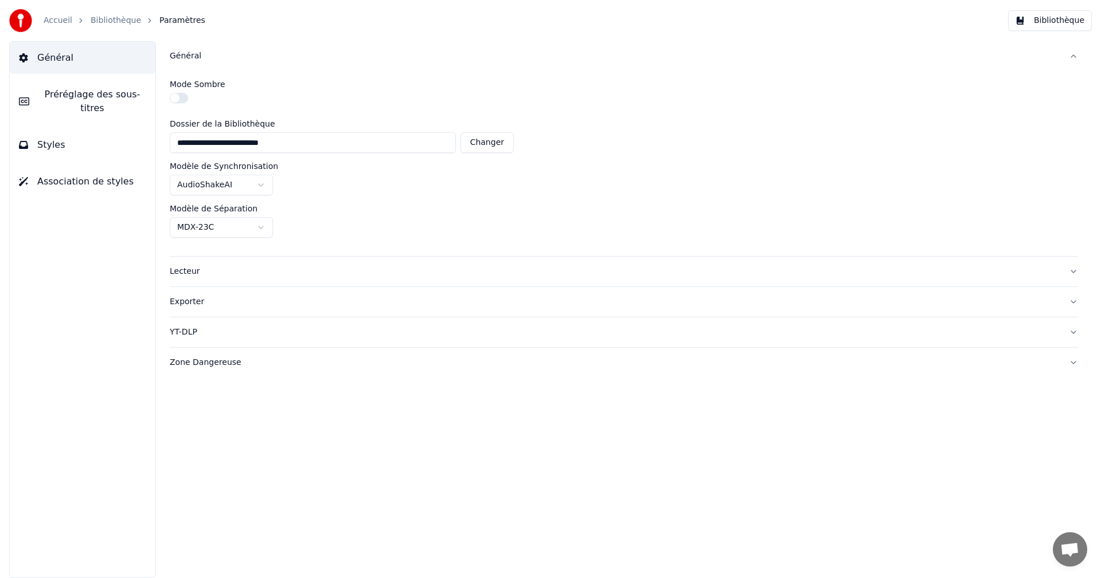
click at [496, 144] on button "Changer" at bounding box center [486, 142] width 53 height 21
type input "**********"
click at [54, 16] on link "Accueil" at bounding box center [58, 20] width 29 height 11
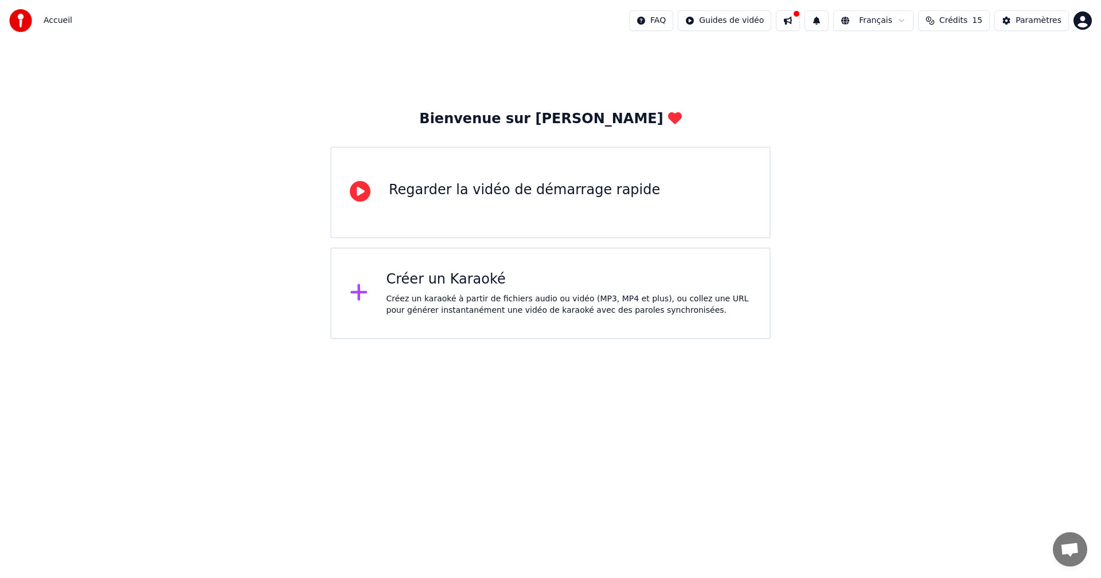
click at [423, 304] on div "Créez un karaoké à partir de fichiers audio ou vidéo (MP3, MP4 et plus), ou col…" at bounding box center [568, 305] width 365 height 23
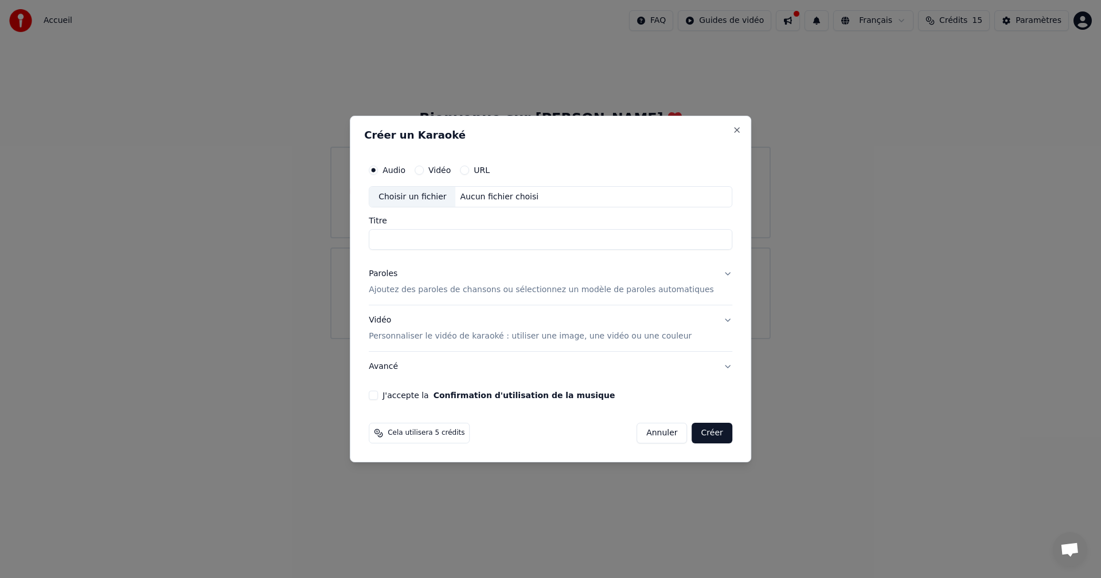
click at [415, 198] on div "Choisir un fichier" at bounding box center [412, 197] width 86 height 21
type input "**********"
click at [436, 288] on p "Ajoutez des paroles de chansons ou sélectionnez un modèle de paroles automatiqu…" at bounding box center [541, 290] width 345 height 11
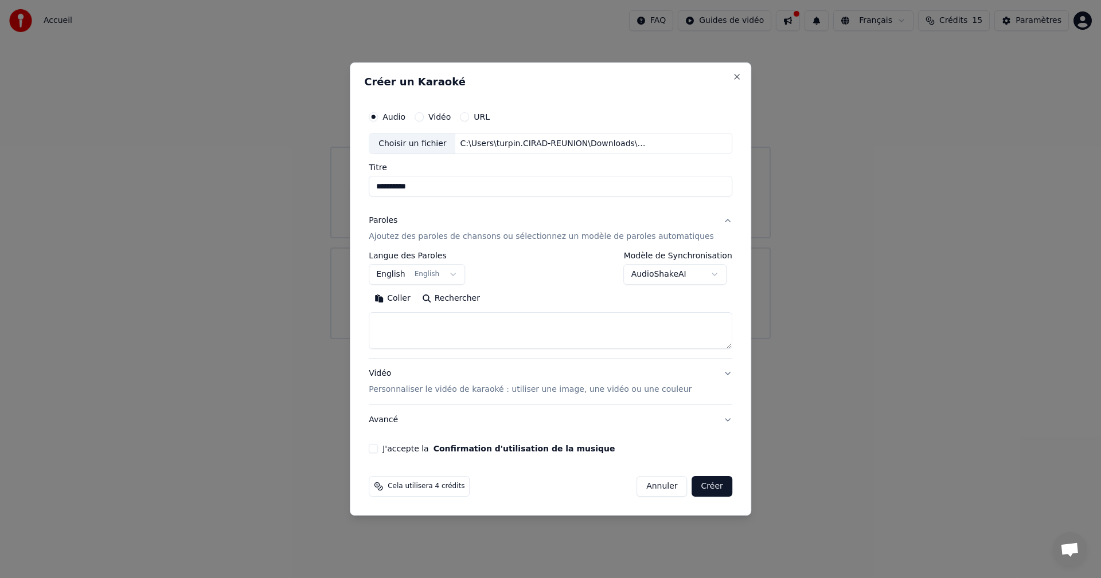
click at [432, 327] on textarea at bounding box center [550, 331] width 363 height 37
paste textarea "**********"
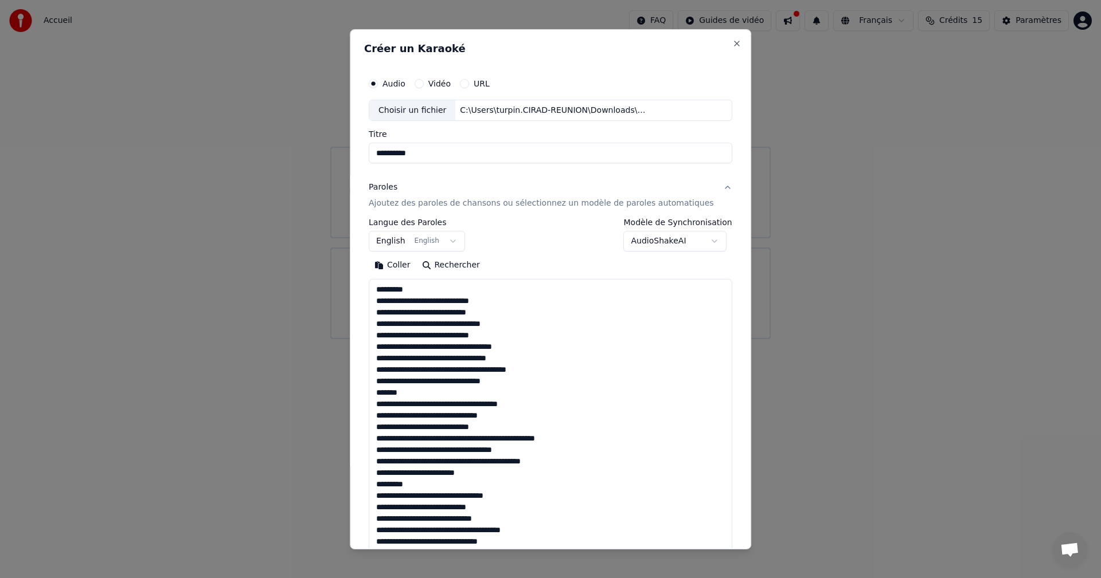
scroll to position [507, 0]
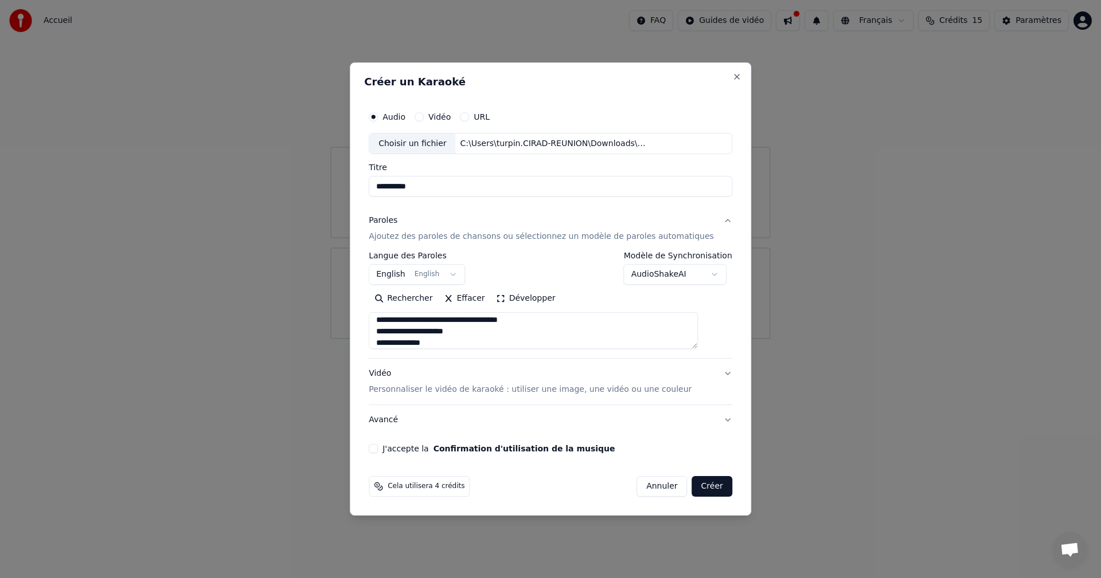
type textarea "**********"
click at [415, 276] on body "**********" at bounding box center [550, 169] width 1101 height 339
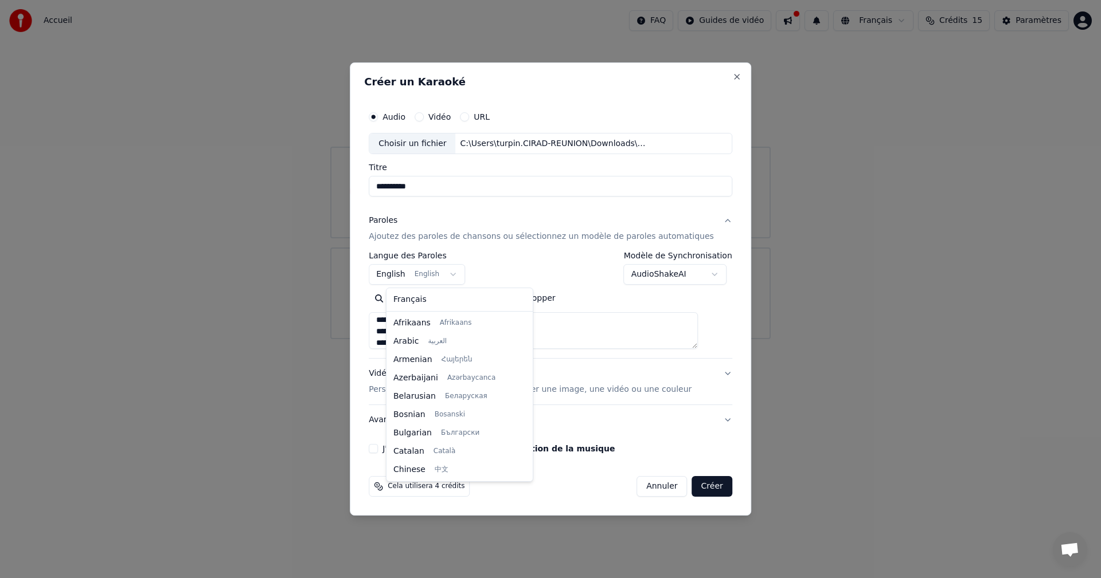
scroll to position [92, 0]
select select "**"
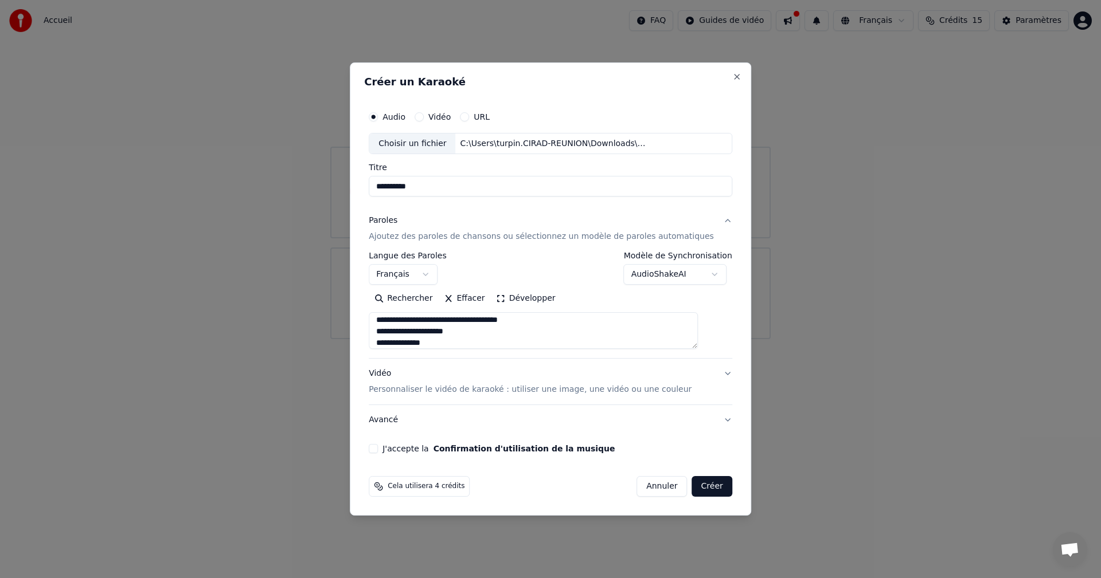
click at [381, 448] on div "**********" at bounding box center [550, 280] width 373 height 358
click at [378, 450] on button "J'accepte la Confirmation d'utilisation de la musique" at bounding box center [373, 448] width 9 height 9
click at [451, 388] on p "Personnaliser le vidéo de karaoké : utiliser une image, une vidéo ou une couleur" at bounding box center [530, 389] width 323 height 11
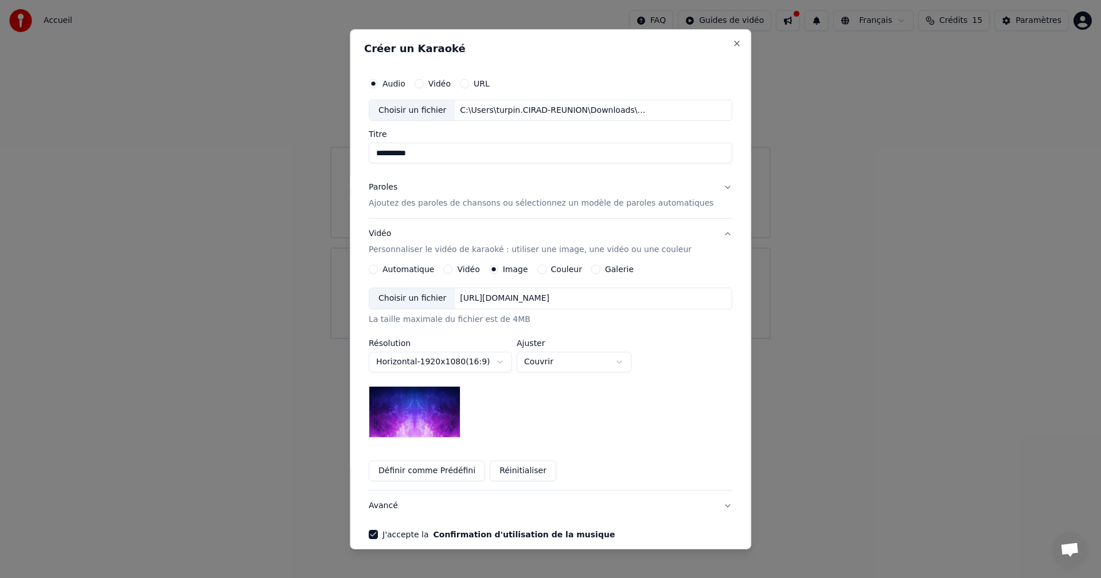
click at [424, 418] on img at bounding box center [415, 412] width 92 height 52
click at [433, 475] on button "Définir comme Prédéfini" at bounding box center [427, 471] width 116 height 21
click at [421, 474] on button "Définir comme Prédéfini" at bounding box center [427, 471] width 116 height 21
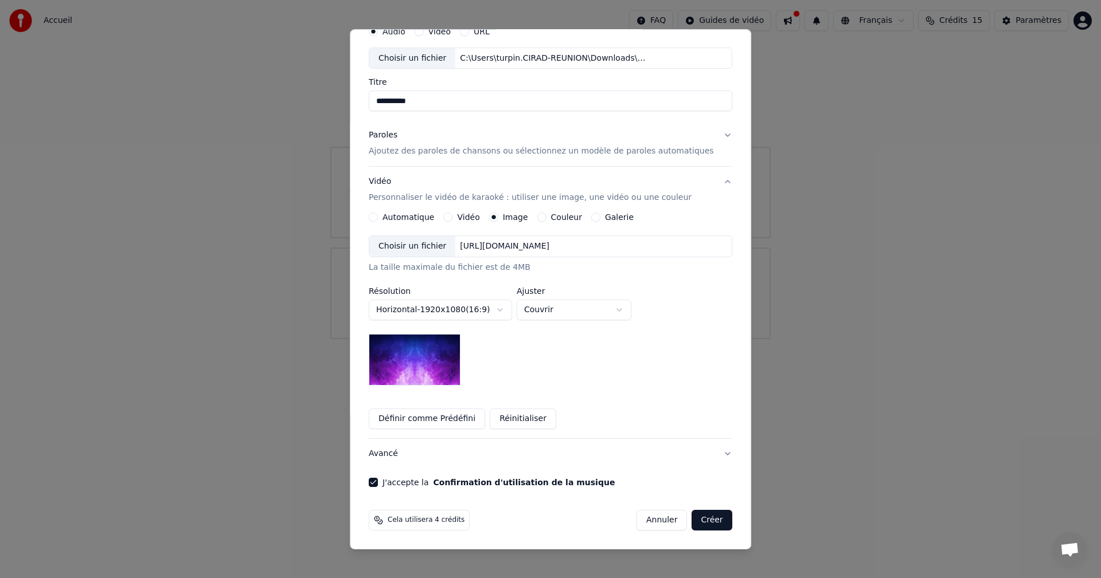
click at [696, 521] on button "Créer" at bounding box center [712, 520] width 40 height 21
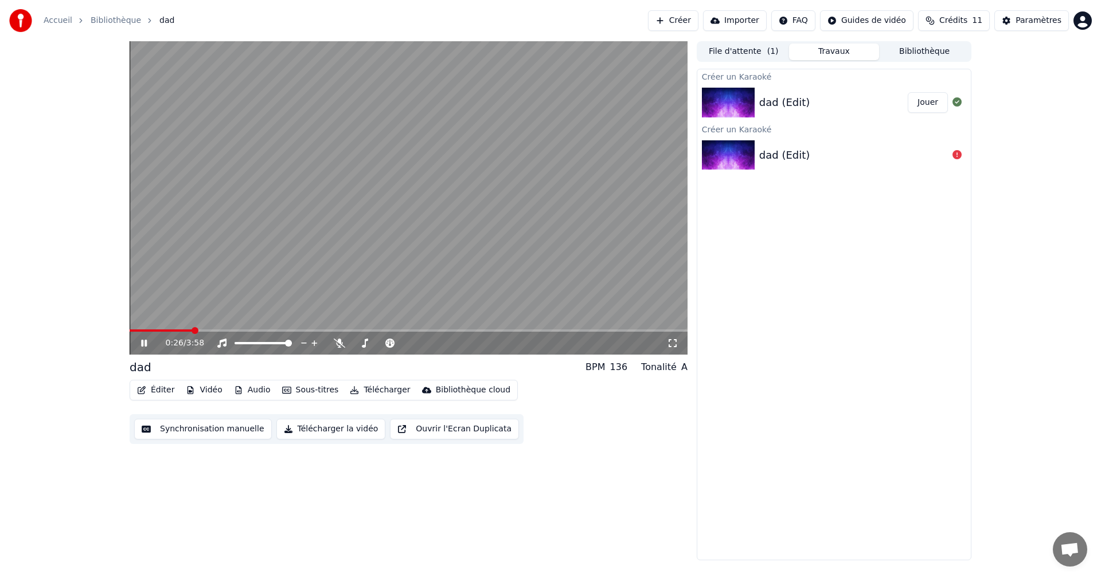
click at [154, 388] on button "Éditer" at bounding box center [155, 390] width 46 height 16
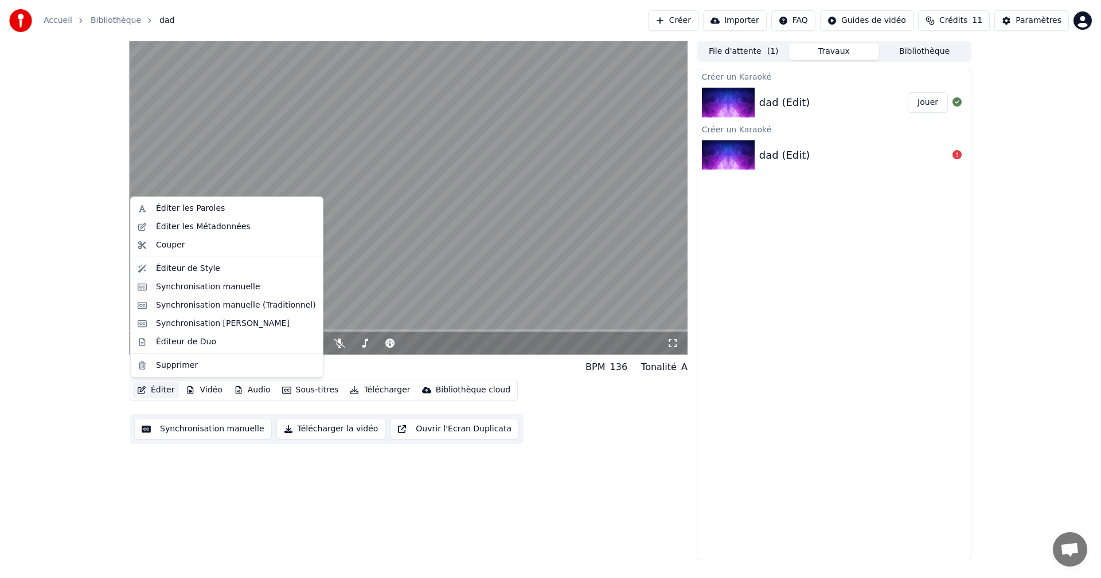
click at [751, 320] on div "Créer un Karaoké dad (Edit) Jouer Créer un Karaoké dad (Edit)" at bounding box center [834, 315] width 275 height 492
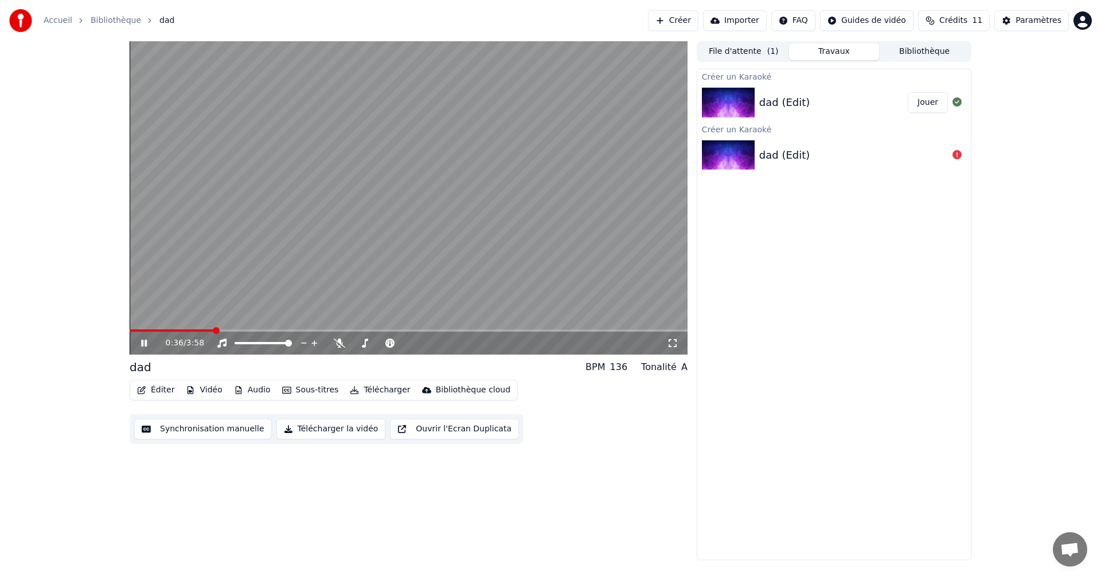
click at [140, 341] on icon at bounding box center [152, 343] width 27 height 9
click at [253, 390] on button "Audio" at bounding box center [252, 390] width 46 height 16
click at [458, 487] on div "0:36 / 3:58 dad BPM 136 Tonalité A Éditer Vidéo Audio Sous-titres Télécharger B…" at bounding box center [409, 300] width 558 height 519
click at [311, 393] on button "Sous-titres" at bounding box center [310, 390] width 66 height 16
click at [190, 482] on div "0:36 / 3:58 dad BPM 136 Tonalité A Éditer Vidéo Audio Sous-titres Télécharger B…" at bounding box center [409, 300] width 558 height 519
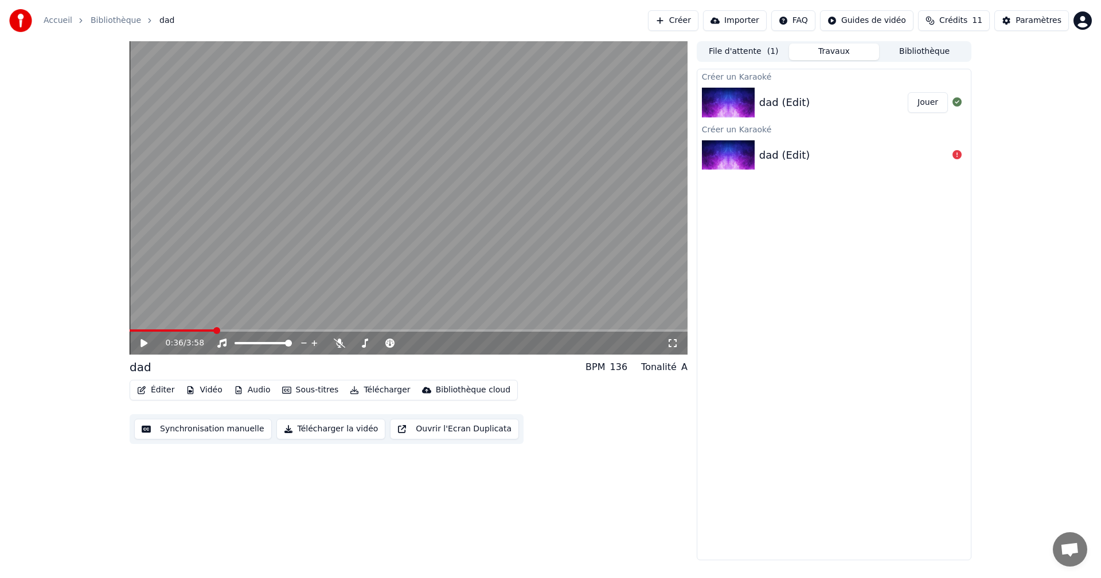
click at [167, 393] on button "Éditer" at bounding box center [155, 390] width 46 height 16
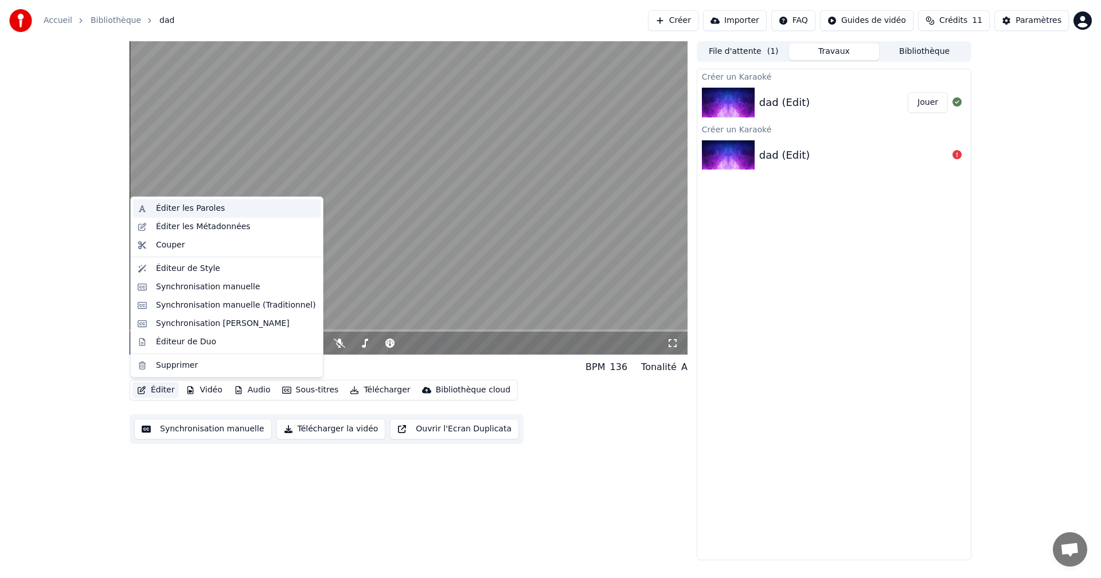
click at [196, 208] on div "Éditer les Paroles" at bounding box center [190, 208] width 69 height 11
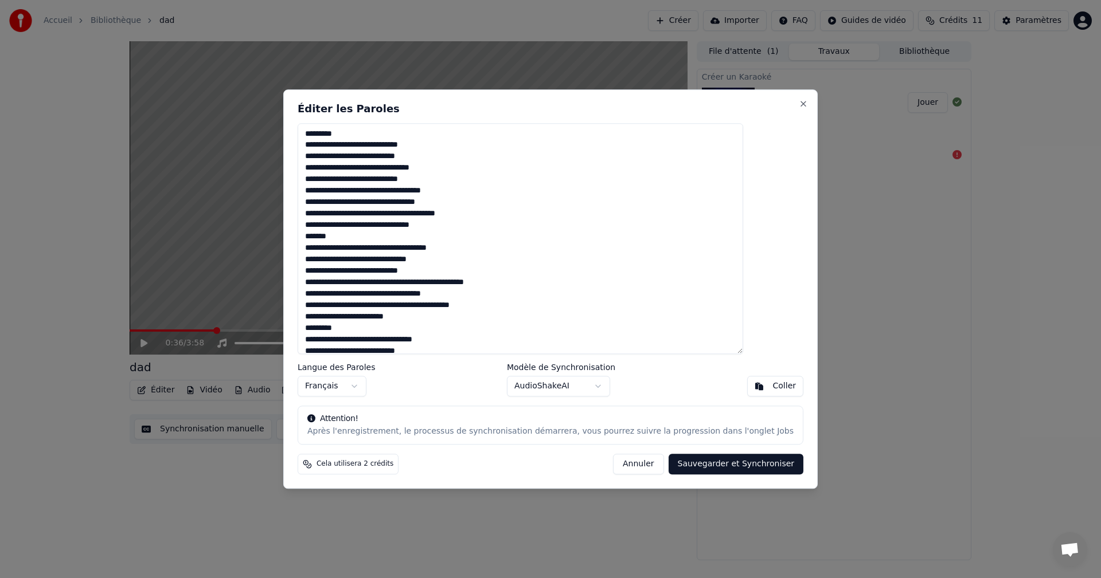
drag, startPoint x: 377, startPoint y: 132, endPoint x: 319, endPoint y: 134, distance: 57.3
click at [319, 134] on div "Éditer les Paroles Langue des Paroles Français Modèle de Synchronisation AudioS…" at bounding box center [550, 289] width 534 height 400
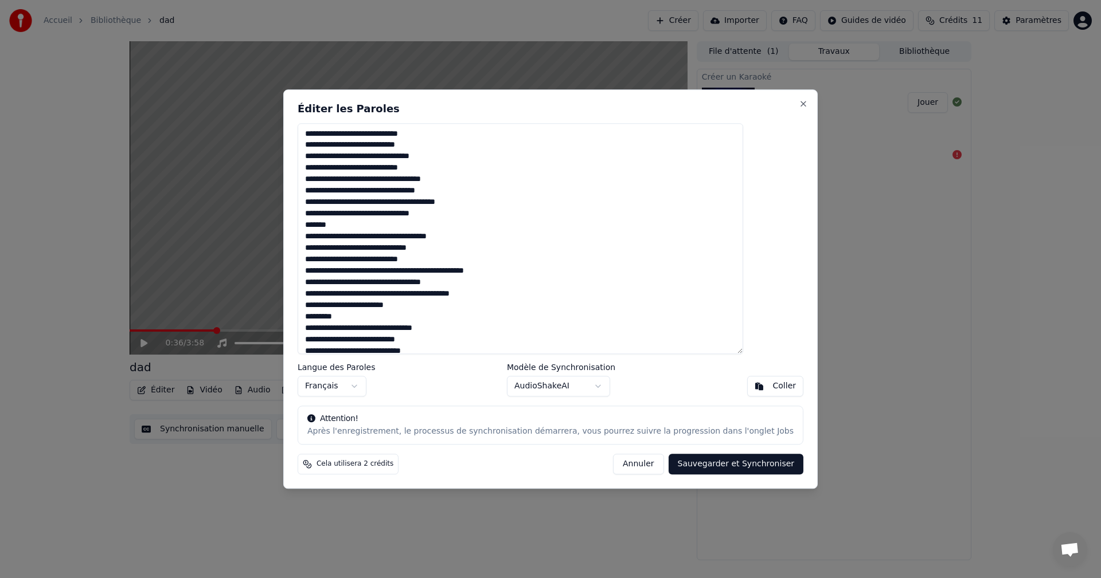
drag, startPoint x: 370, startPoint y: 227, endPoint x: 314, endPoint y: 225, distance: 56.2
click at [314, 225] on div "Éditer les Paroles Langue des Paroles Français Modèle de Synchronisation AudioS…" at bounding box center [550, 289] width 534 height 400
drag, startPoint x: 374, startPoint y: 319, endPoint x: 331, endPoint y: 321, distance: 43.0
click at [331, 321] on textarea at bounding box center [520, 239] width 445 height 232
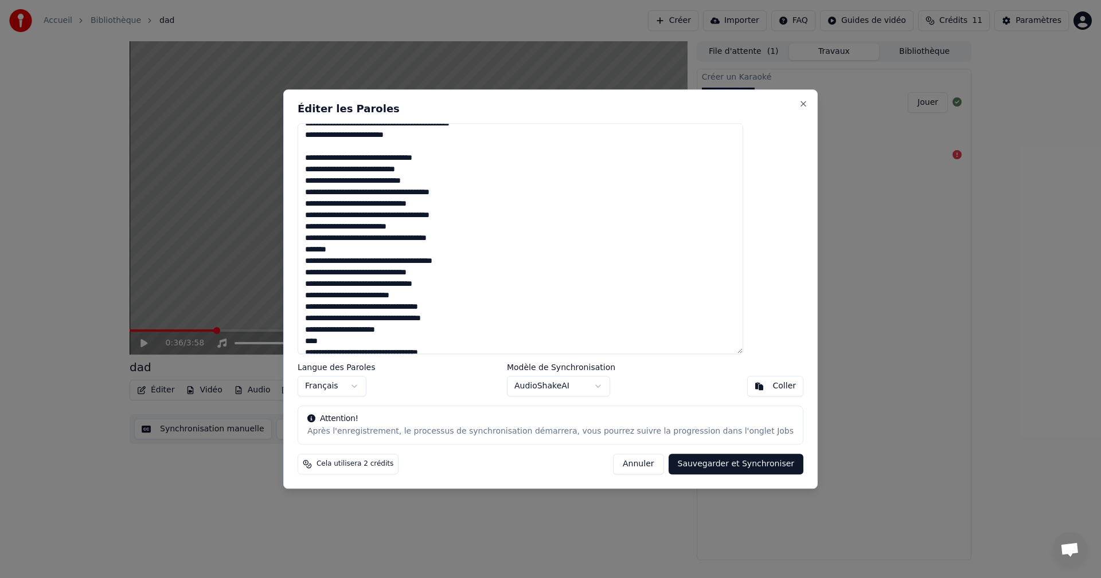
scroll to position [172, 0]
drag, startPoint x: 358, startPoint y: 341, endPoint x: 316, endPoint y: 341, distance: 42.4
click at [316, 341] on div "Éditer les Paroles Langue des Paroles Français Modèle de Synchronisation AudioS…" at bounding box center [550, 289] width 534 height 400
drag, startPoint x: 367, startPoint y: 248, endPoint x: 326, endPoint y: 247, distance: 41.9
click at [326, 247] on div "Éditer les Paroles Langue des Paroles Français Modèle de Synchronisation AudioS…" at bounding box center [550, 289] width 534 height 400
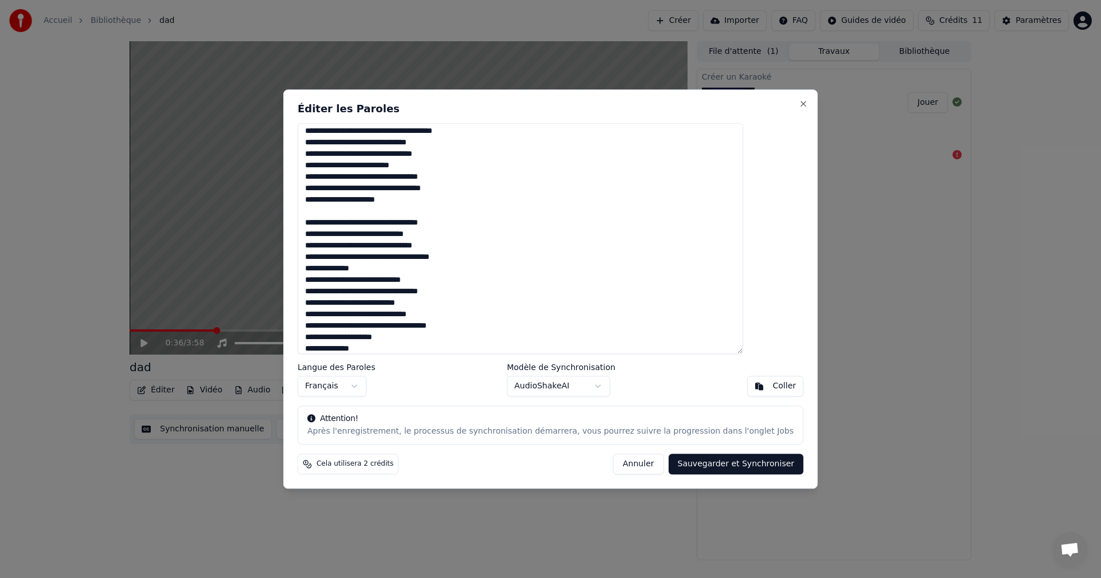
scroll to position [306, 0]
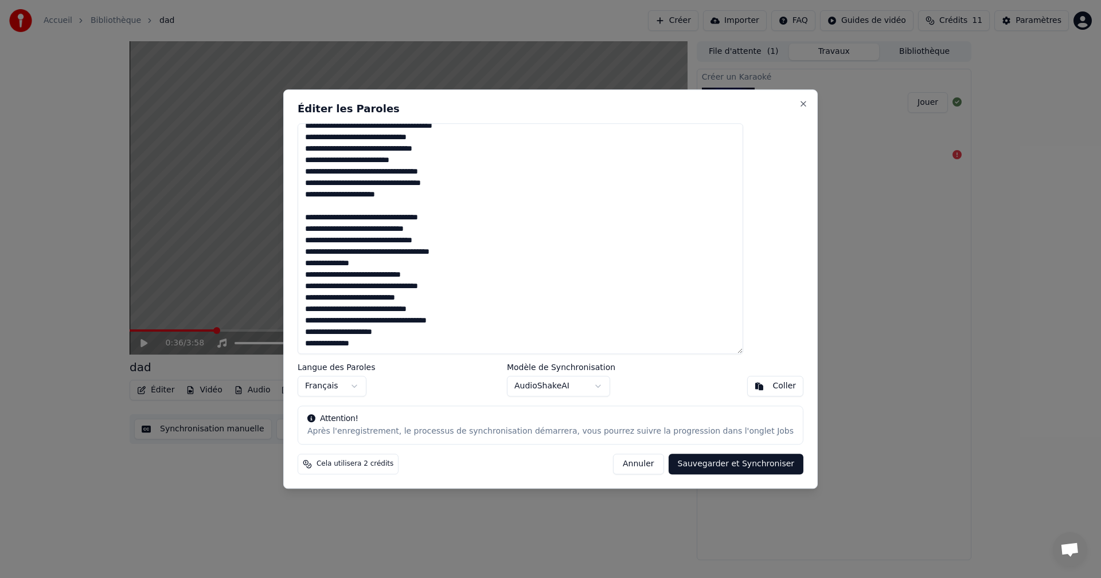
drag, startPoint x: 390, startPoint y: 263, endPoint x: 315, endPoint y: 264, distance: 75.7
click at [315, 264] on div "Éditer les Paroles Langue des Paroles Français Modèle de Synchronisation AudioS…" at bounding box center [550, 289] width 534 height 400
click at [616, 467] on button "Annuler" at bounding box center [638, 464] width 50 height 21
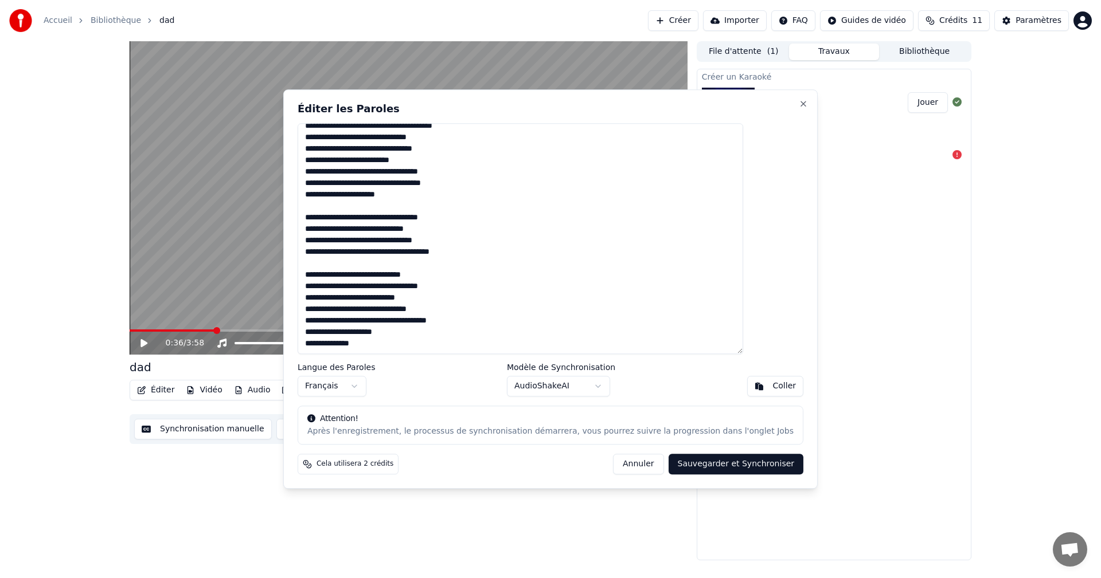
type textarea "**********"
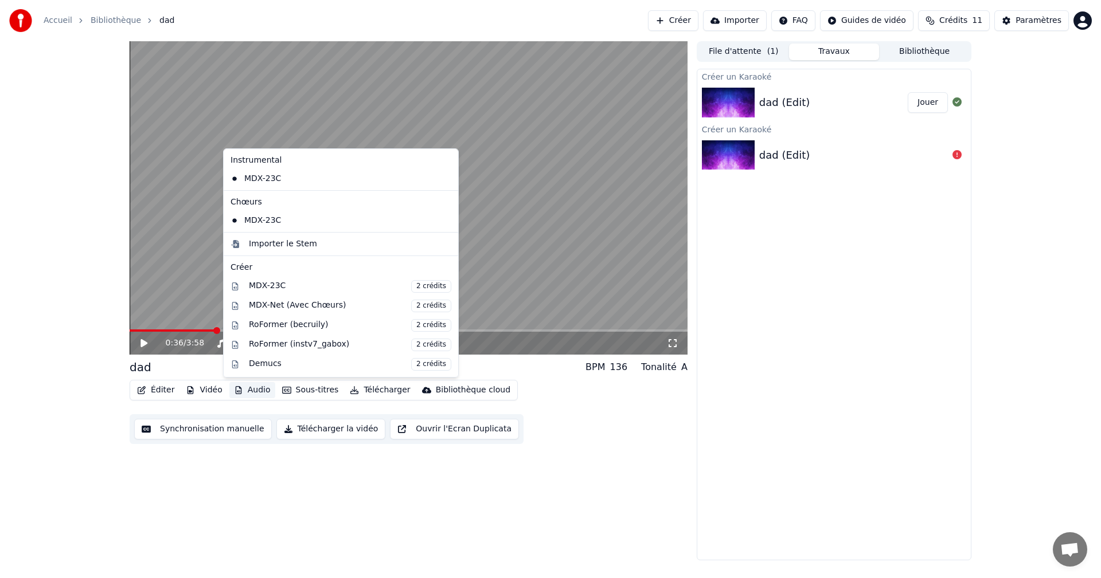
click at [251, 390] on button "Audio" at bounding box center [252, 390] width 46 height 16
click at [252, 222] on div "MDX-23C" at bounding box center [332, 221] width 213 height 18
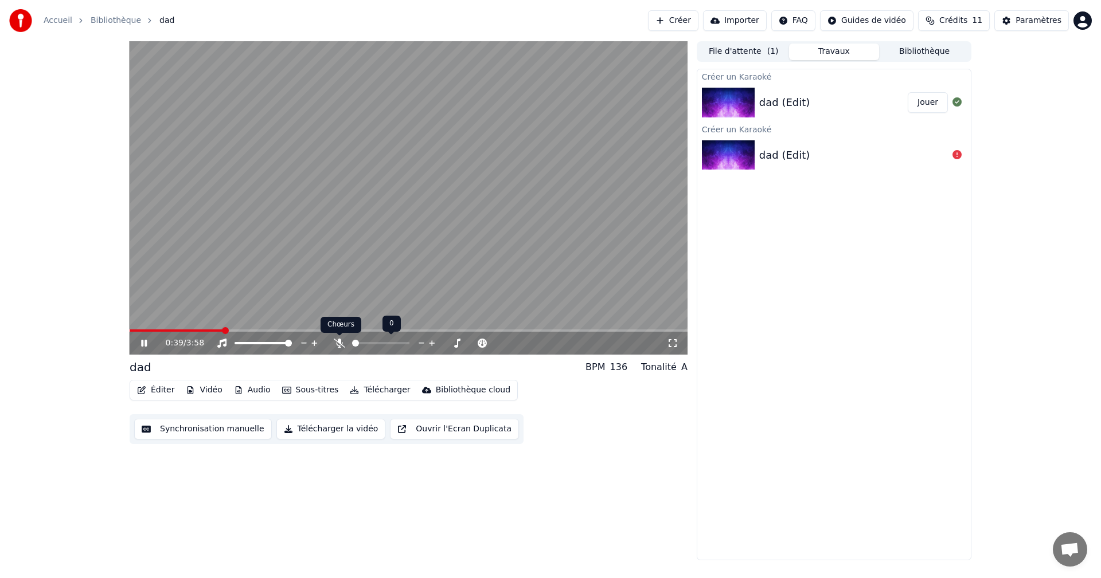
click at [341, 345] on icon at bounding box center [339, 343] width 11 height 9
click at [159, 332] on span at bounding box center [182, 331] width 105 height 2
click at [142, 342] on icon at bounding box center [144, 343] width 6 height 7
click at [157, 392] on button "Éditer" at bounding box center [155, 390] width 46 height 16
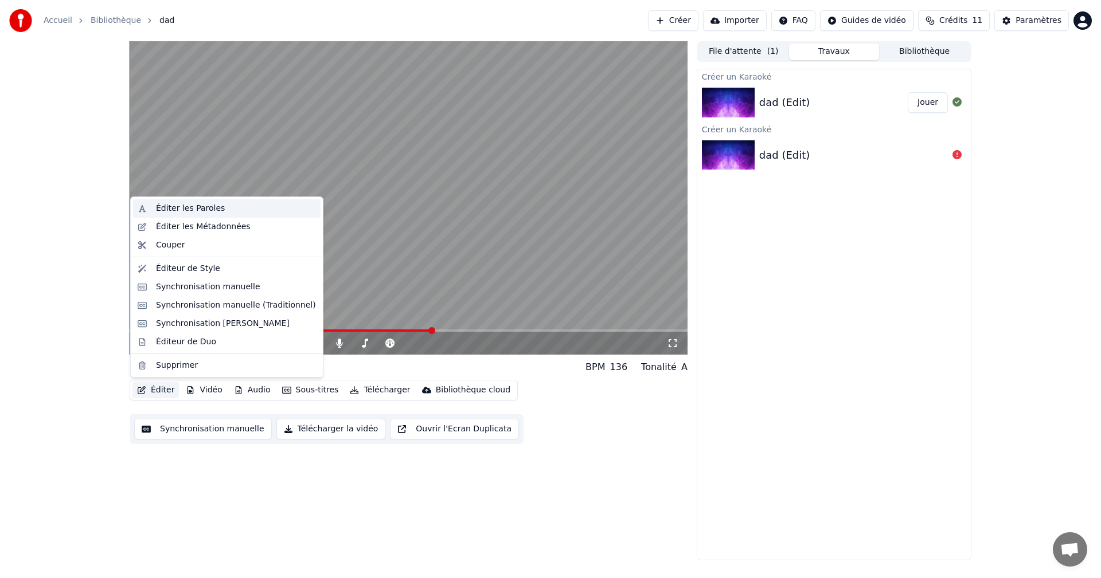
click at [206, 212] on div "Éditer les Paroles" at bounding box center [190, 208] width 69 height 11
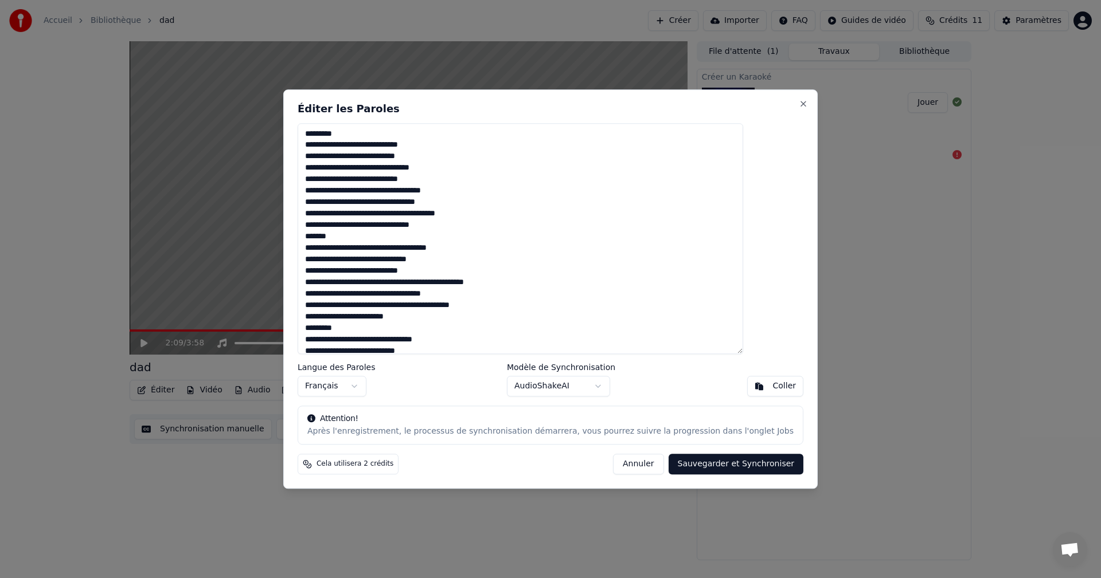
drag, startPoint x: 381, startPoint y: 134, endPoint x: 304, endPoint y: 134, distance: 76.3
click at [304, 134] on body "Accueil Bibliothèque dad Créer Importer FAQ Guides de vidéo Crédits 11 Paramètr…" at bounding box center [550, 289] width 1101 height 578
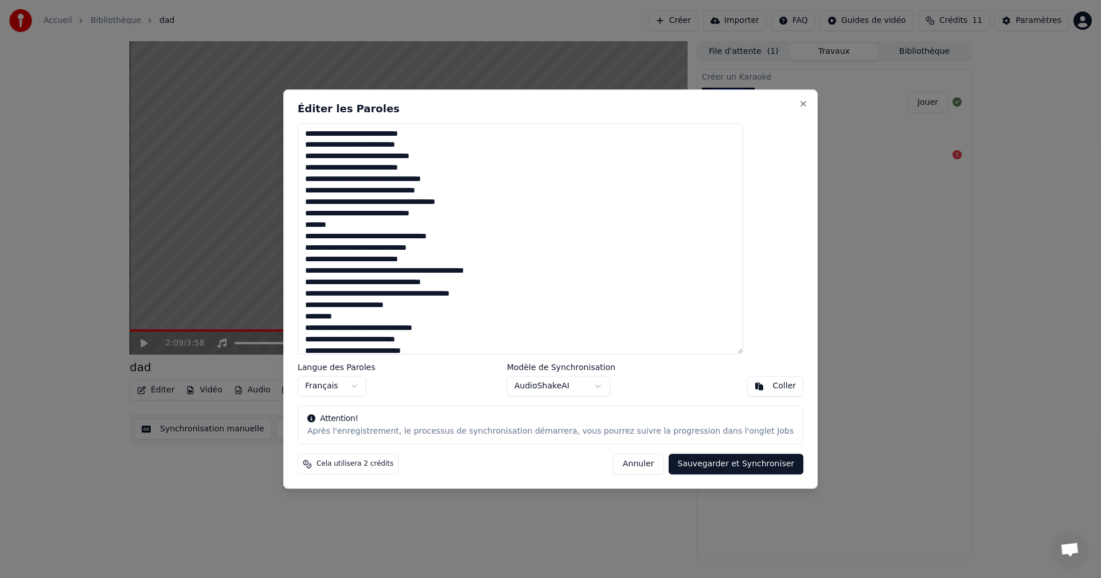
drag, startPoint x: 369, startPoint y: 228, endPoint x: 317, endPoint y: 228, distance: 51.6
click at [317, 228] on div "Éditer les Paroles Langue des Paroles Français Modèle de Synchronisation AudioS…" at bounding box center [550, 289] width 534 height 400
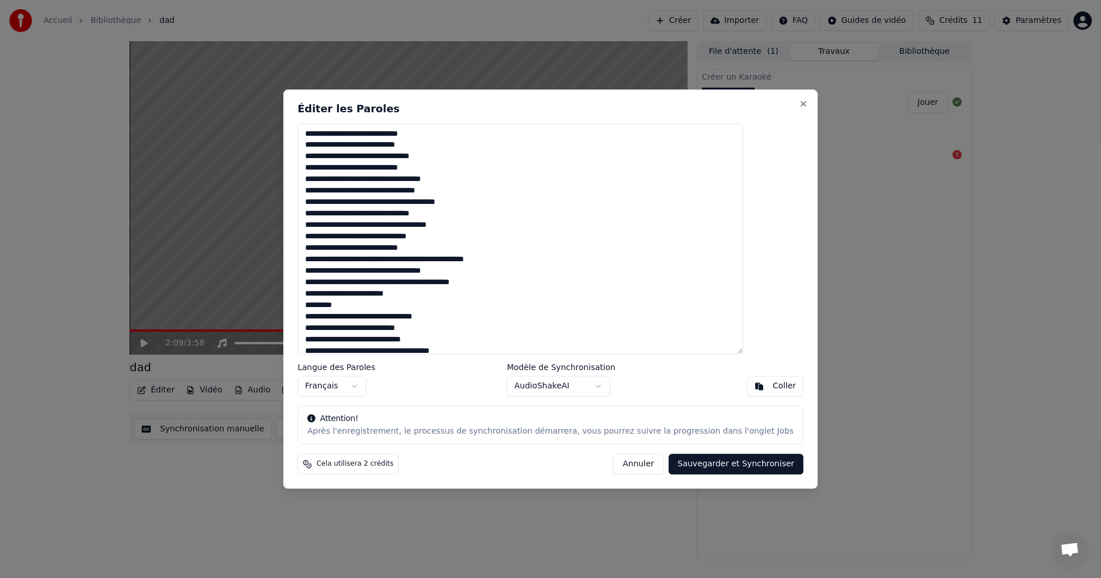
drag, startPoint x: 380, startPoint y: 308, endPoint x: 320, endPoint y: 307, distance: 60.2
click at [320, 307] on div "Éditer les Paroles Langue des Paroles Français Modèle de Synchronisation AudioS…" at bounding box center [550, 289] width 534 height 400
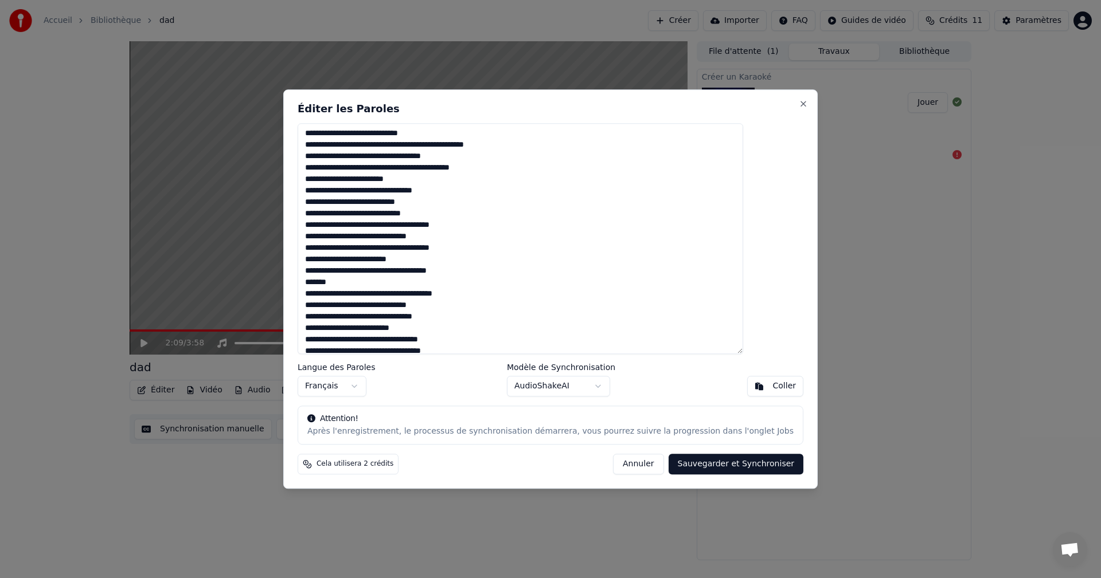
drag, startPoint x: 372, startPoint y: 284, endPoint x: 319, endPoint y: 285, distance: 53.3
click at [319, 285] on div "Éditer les Paroles Langue des Paroles Français Modèle de Synchronisation AudioS…" at bounding box center [550, 289] width 534 height 400
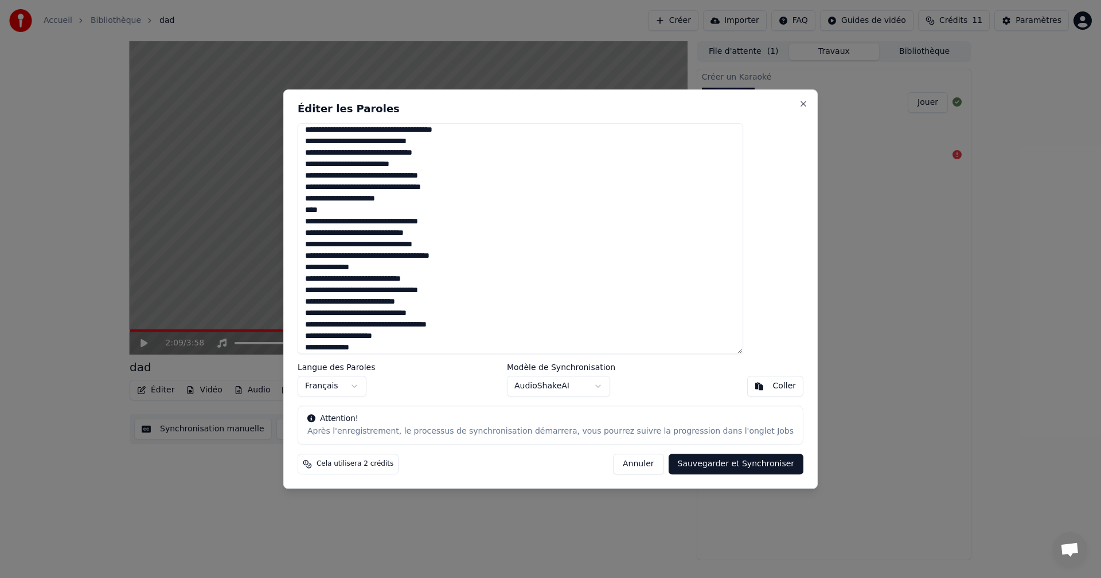
scroll to position [271, 0]
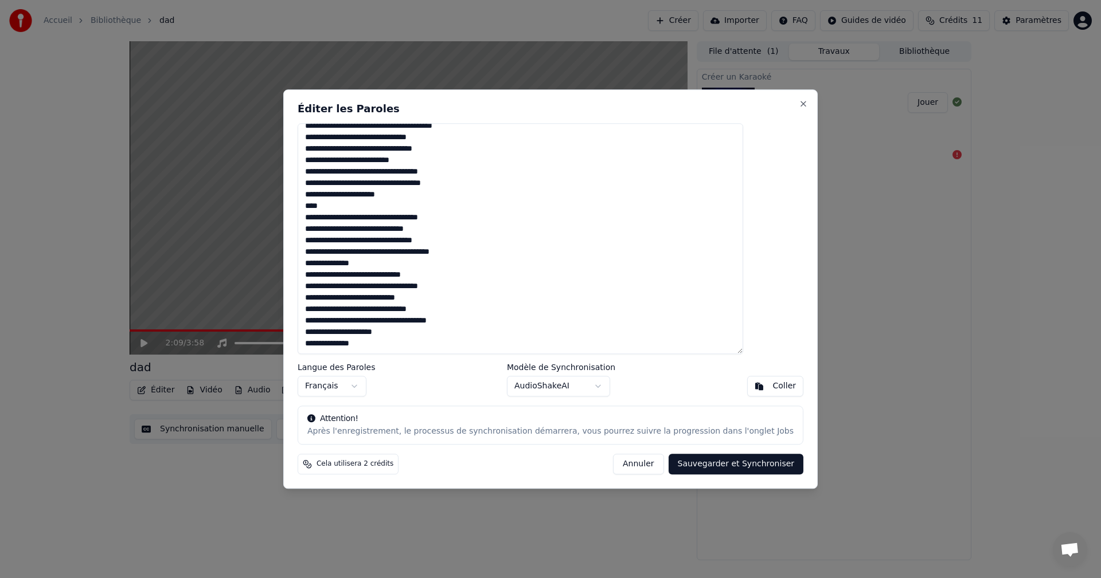
drag, startPoint x: 365, startPoint y: 206, endPoint x: 327, endPoint y: 209, distance: 37.4
click at [327, 209] on textarea at bounding box center [520, 239] width 445 height 232
drag, startPoint x: 389, startPoint y: 264, endPoint x: 329, endPoint y: 270, distance: 60.5
click at [323, 269] on div "Éditer les Paroles Langue des Paroles Français Modèle de Synchronisation AudioS…" at bounding box center [550, 289] width 534 height 400
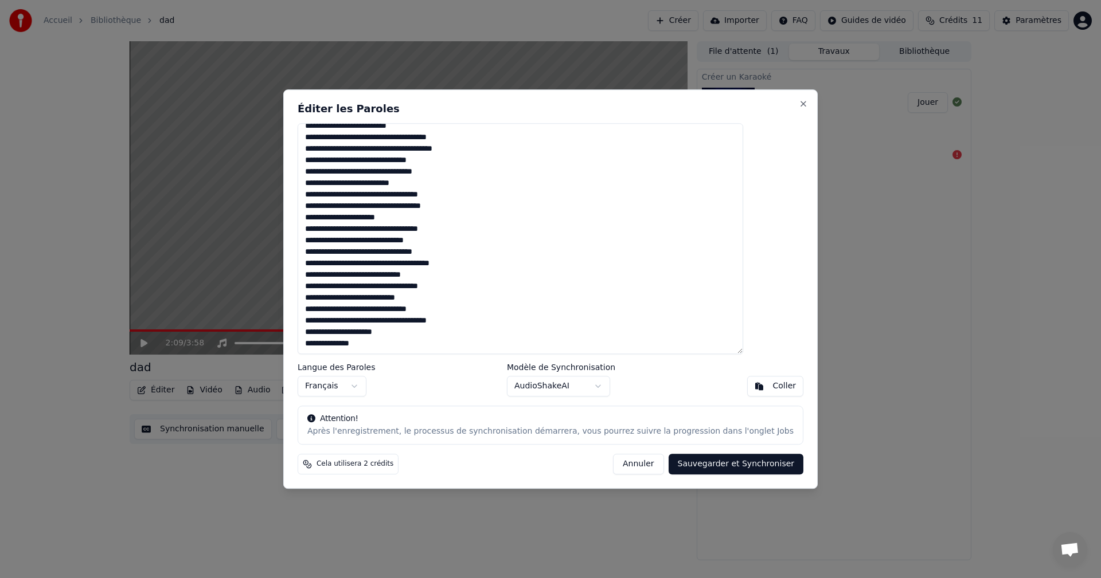
scroll to position [248, 0]
type textarea "**********"
click at [717, 464] on button "Sauvegarder et Synchroniser" at bounding box center [735, 464] width 135 height 21
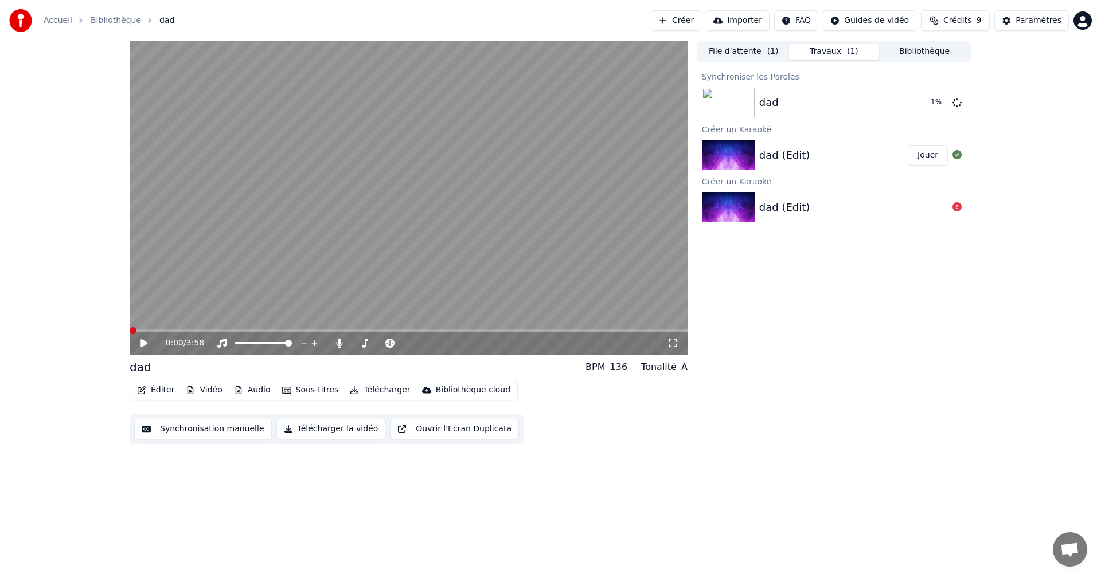
click at [130, 334] on span at bounding box center [133, 330] width 7 height 7
click at [108, 351] on div "0:00 / 3:58 dad BPM 136 Tonalité A Éditer Vidéo Audio Sous-titres Télécharger B…" at bounding box center [550, 300] width 1101 height 519
click at [144, 342] on icon at bounding box center [143, 343] width 7 height 8
click at [161, 390] on button "Éditer" at bounding box center [155, 390] width 46 height 16
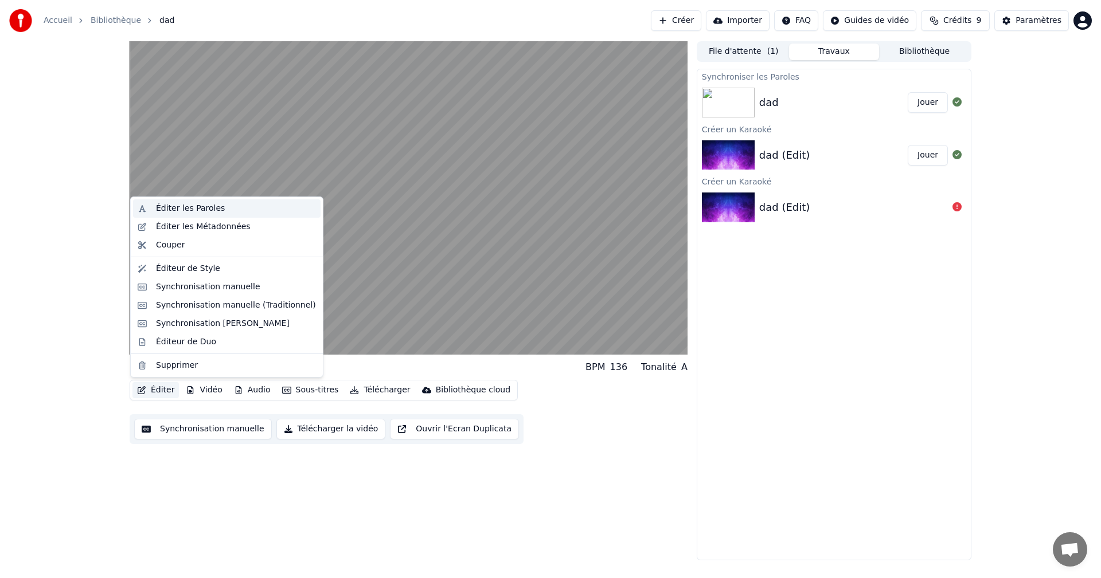
click at [185, 209] on div "Éditer les Paroles" at bounding box center [190, 208] width 69 height 11
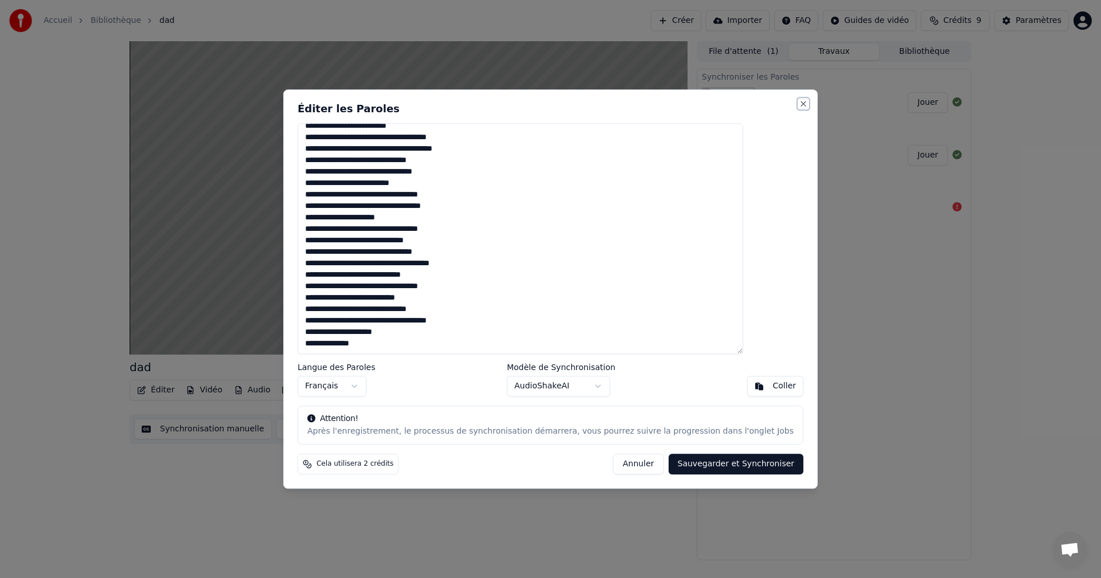
click at [799, 104] on button "Close" at bounding box center [803, 103] width 9 height 9
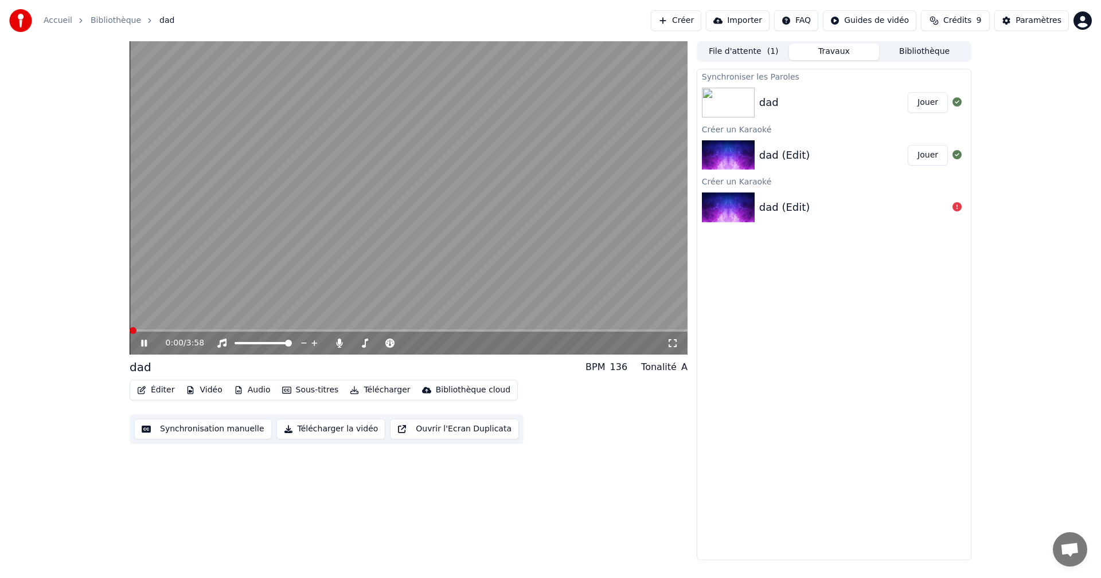
click at [130, 331] on span at bounding box center [133, 330] width 7 height 7
click at [146, 344] on icon at bounding box center [144, 343] width 6 height 7
click at [151, 389] on button "Éditer" at bounding box center [155, 390] width 46 height 16
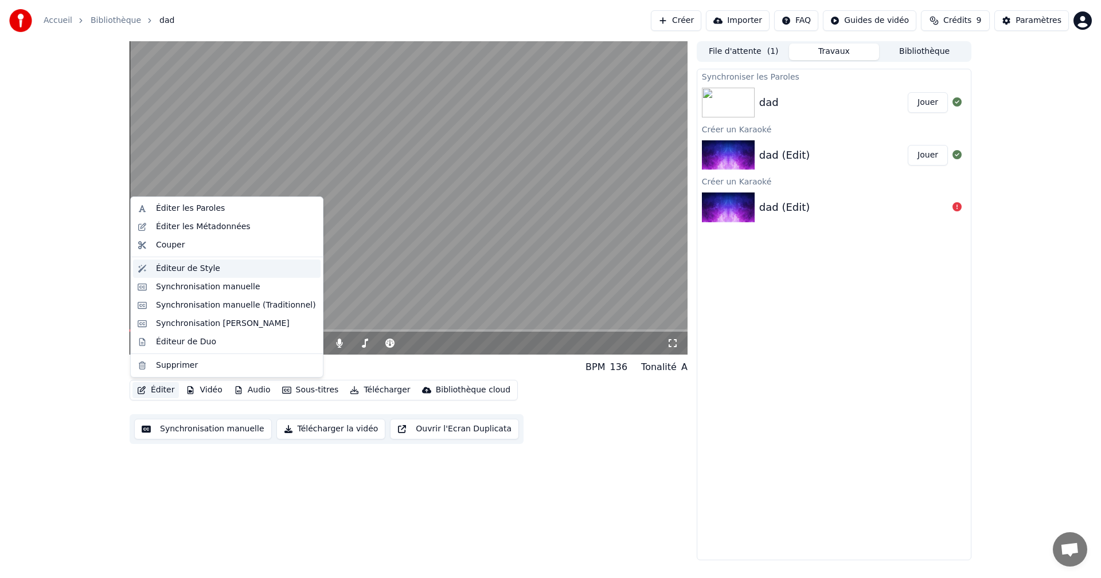
click at [174, 269] on div "Éditeur de Style" at bounding box center [188, 268] width 64 height 11
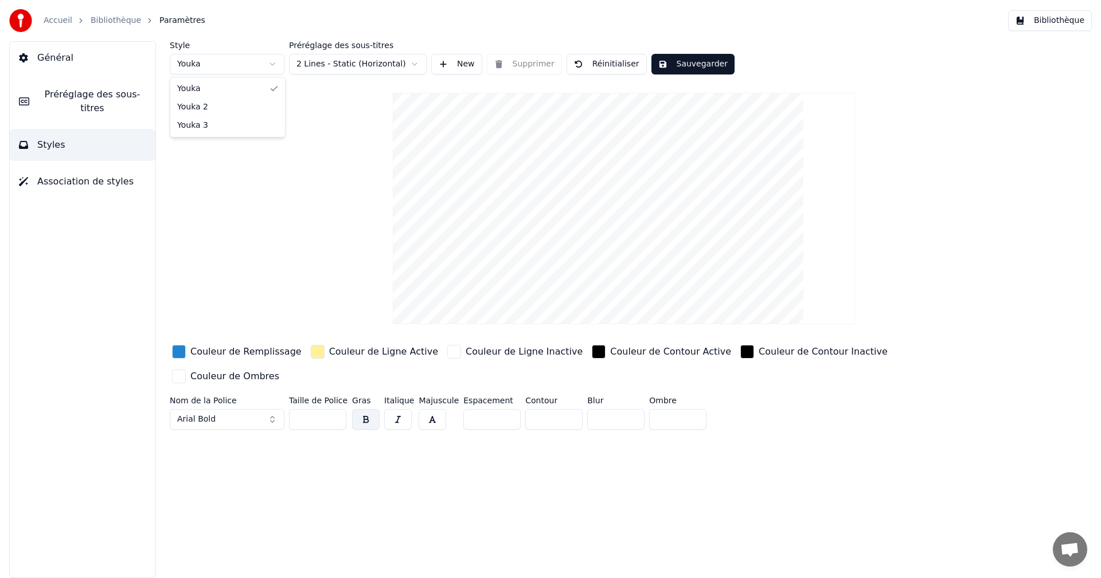
click at [273, 67] on html "Accueil Bibliothèque Paramètres Bibliothèque Général Préréglage des sous-titres…" at bounding box center [550, 289] width 1101 height 578
click at [268, 64] on html "Accueil Bibliothèque Paramètres Bibliothèque Général Préréglage des sous-titres…" at bounding box center [550, 289] width 1101 height 578
click at [245, 65] on html "Accueil Bibliothèque Paramètres Bibliothèque Général Préréglage des sous-titres…" at bounding box center [550, 289] width 1101 height 578
click at [65, 175] on span "Association de styles" at bounding box center [85, 182] width 96 height 14
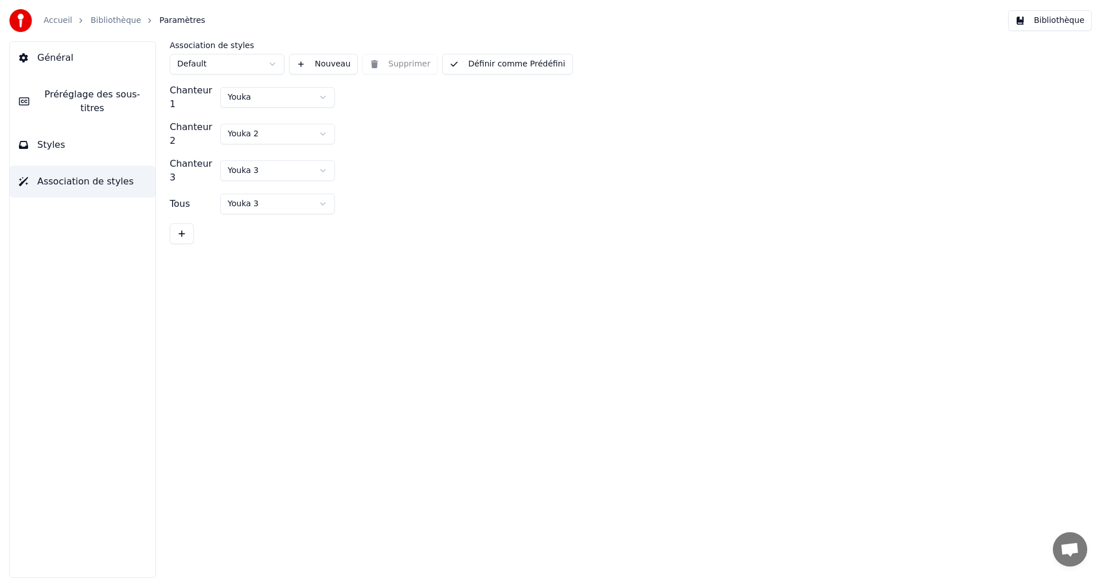
click at [90, 92] on span "Préréglage des sous-titres" at bounding box center [92, 102] width 108 height 28
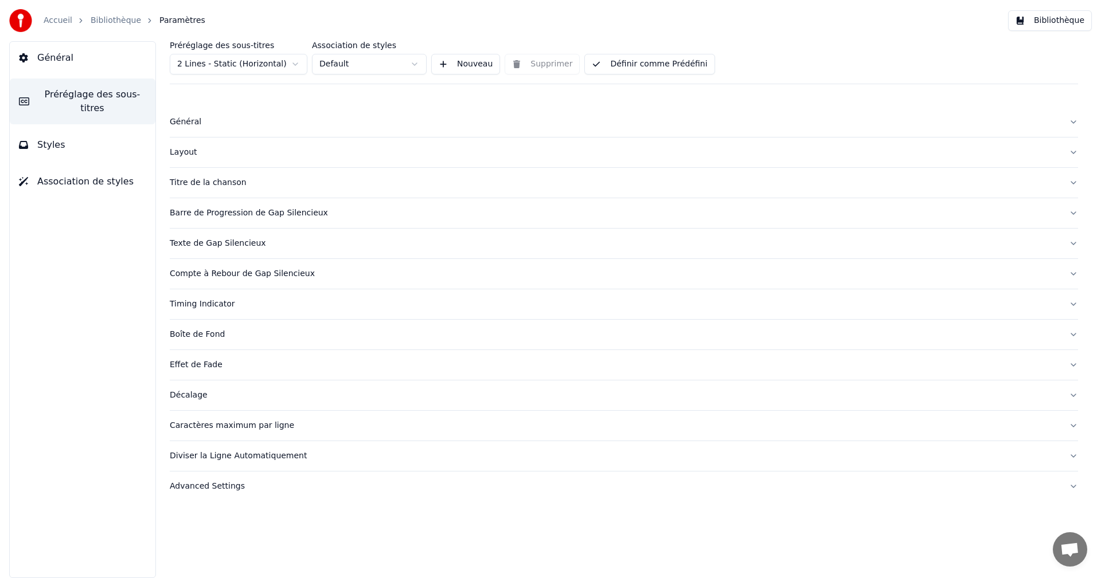
click at [56, 21] on link "Accueil" at bounding box center [58, 20] width 29 height 11
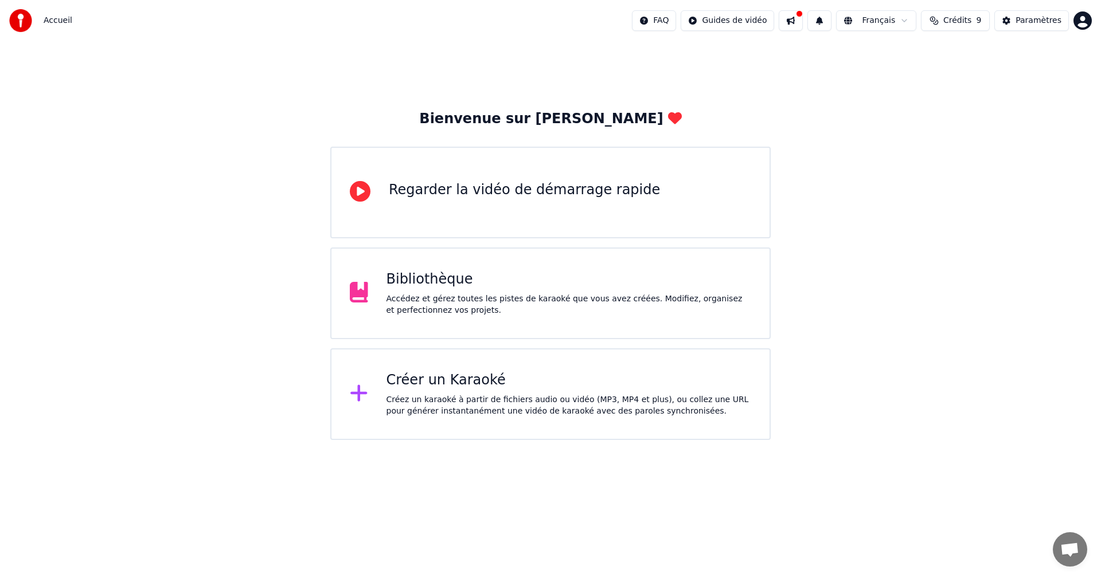
click at [489, 283] on div "Bibliothèque" at bounding box center [568, 280] width 365 height 18
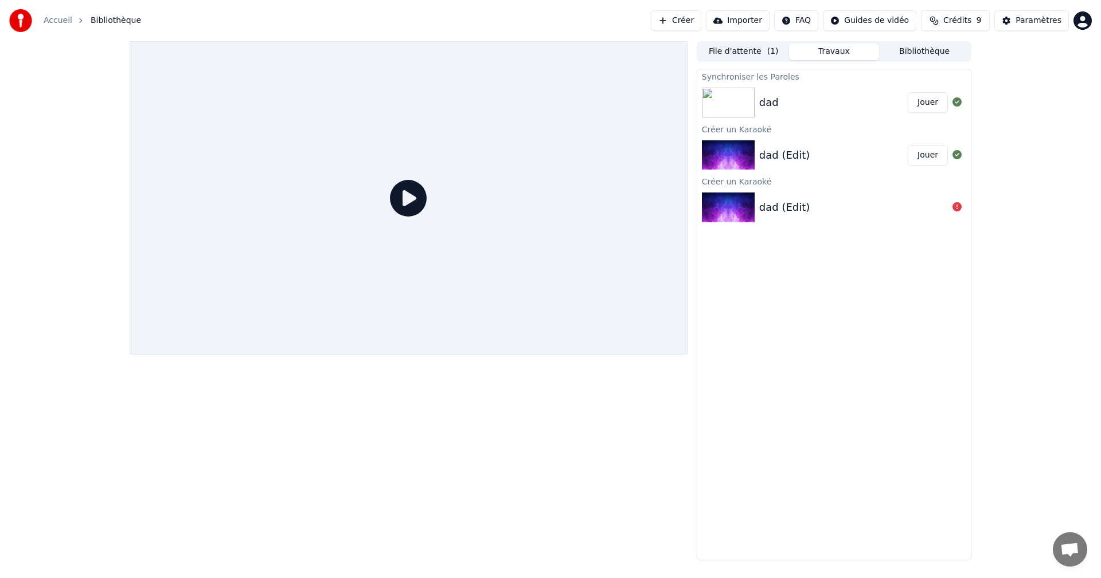
click at [738, 106] on img at bounding box center [728, 103] width 53 height 30
click at [404, 200] on icon at bounding box center [408, 198] width 37 height 37
click at [929, 103] on button "Jouer" at bounding box center [928, 102] width 40 height 21
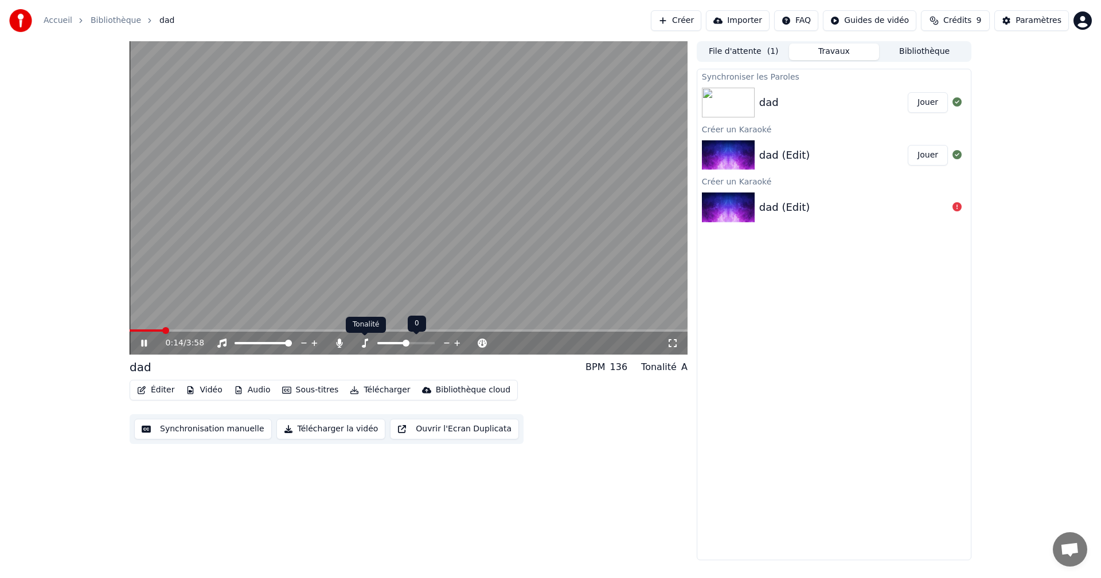
click at [362, 344] on icon at bounding box center [364, 343] width 11 height 9
click at [365, 346] on icon at bounding box center [365, 343] width 6 height 9
click at [338, 342] on icon at bounding box center [339, 343] width 6 height 9
click at [340, 346] on icon at bounding box center [339, 343] width 11 height 9
click at [292, 342] on span at bounding box center [288, 343] width 7 height 7
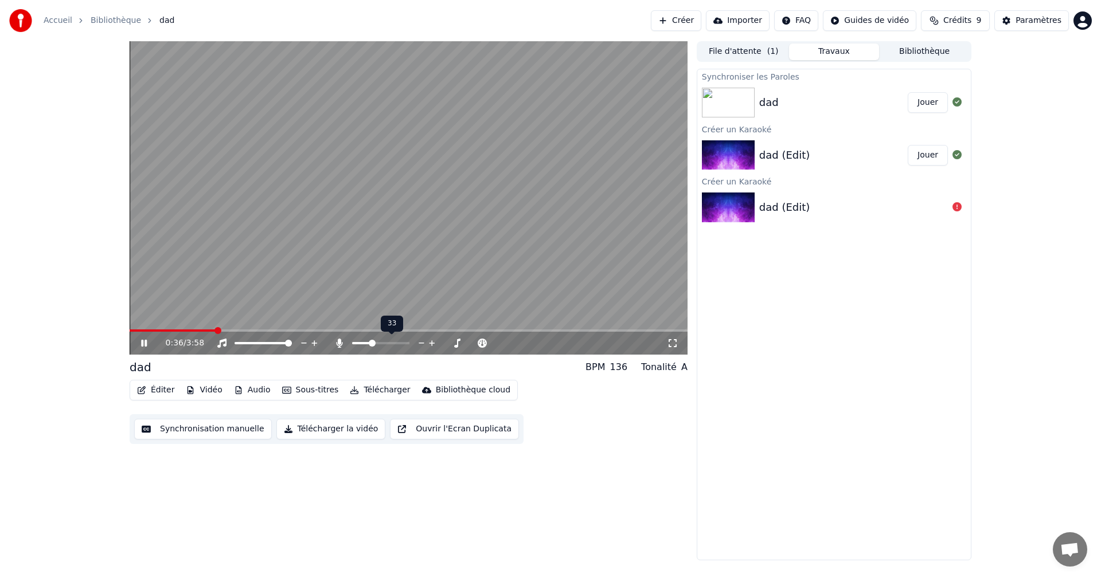
click at [371, 345] on span at bounding box center [372, 343] width 7 height 7
click at [364, 343] on span at bounding box center [365, 343] width 7 height 7
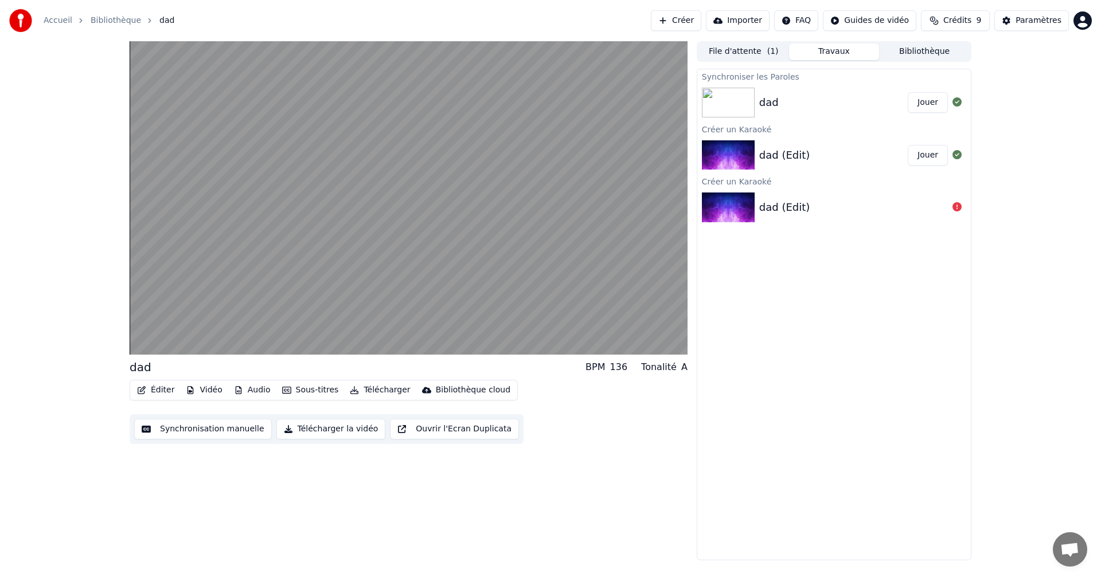
click at [314, 429] on button "Télécharger la vidéo" at bounding box center [331, 429] width 110 height 21
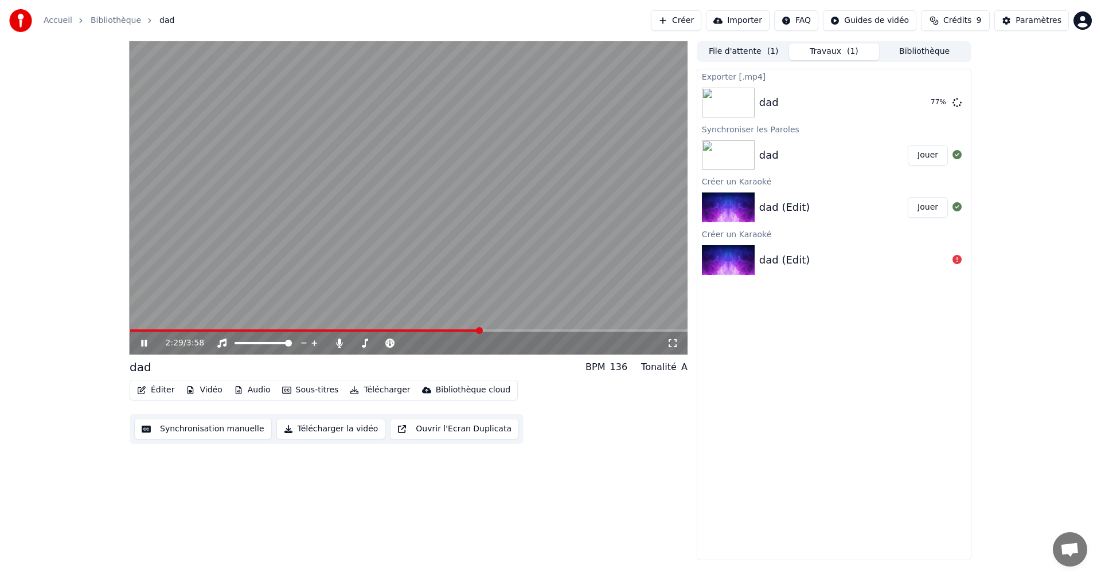
click at [143, 346] on icon at bounding box center [144, 343] width 6 height 7
click at [925, 104] on button "Afficher" at bounding box center [922, 102] width 50 height 21
click at [142, 343] on icon at bounding box center [152, 343] width 27 height 9
click at [157, 329] on video at bounding box center [409, 198] width 558 height 314
click at [155, 331] on span at bounding box center [309, 331] width 359 height 2
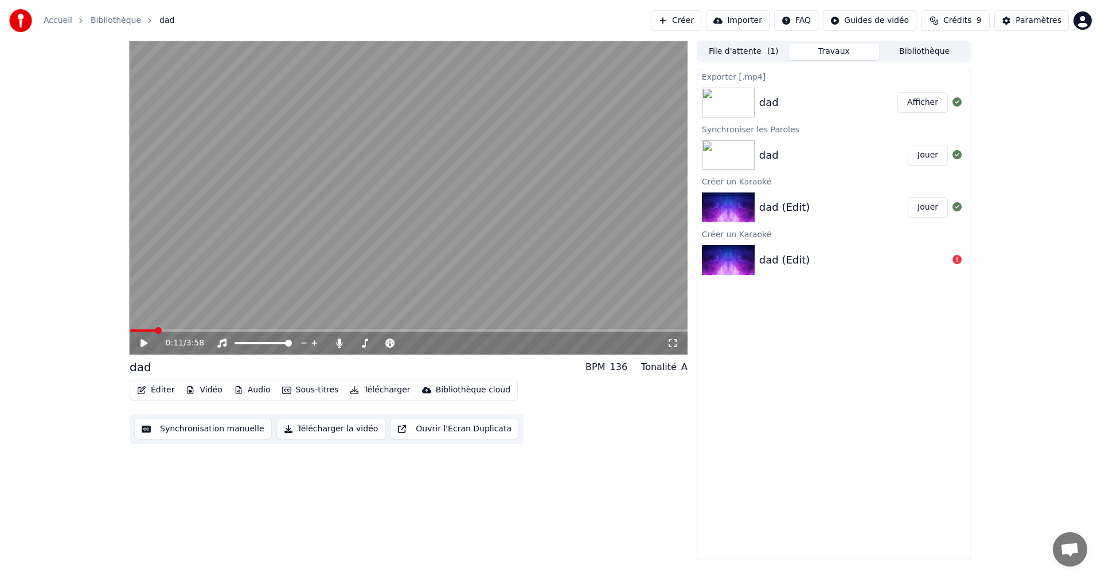
click at [143, 344] on icon at bounding box center [143, 343] width 7 height 8
click at [352, 347] on span at bounding box center [355, 343] width 7 height 7
click at [244, 387] on button "Audio" at bounding box center [252, 390] width 46 height 16
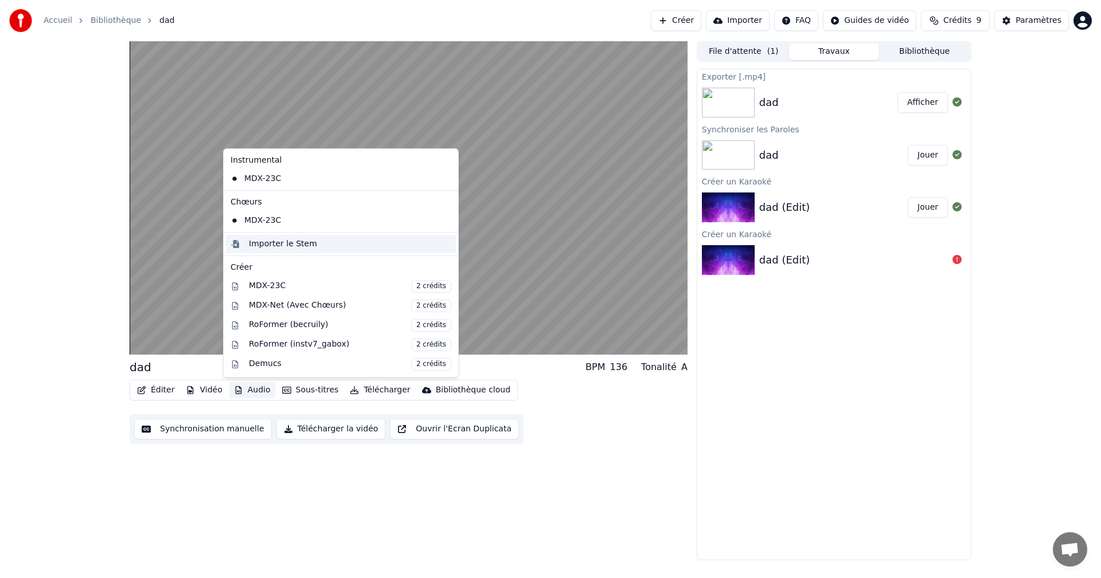
click at [265, 245] on div "Importer le Stem" at bounding box center [283, 243] width 68 height 11
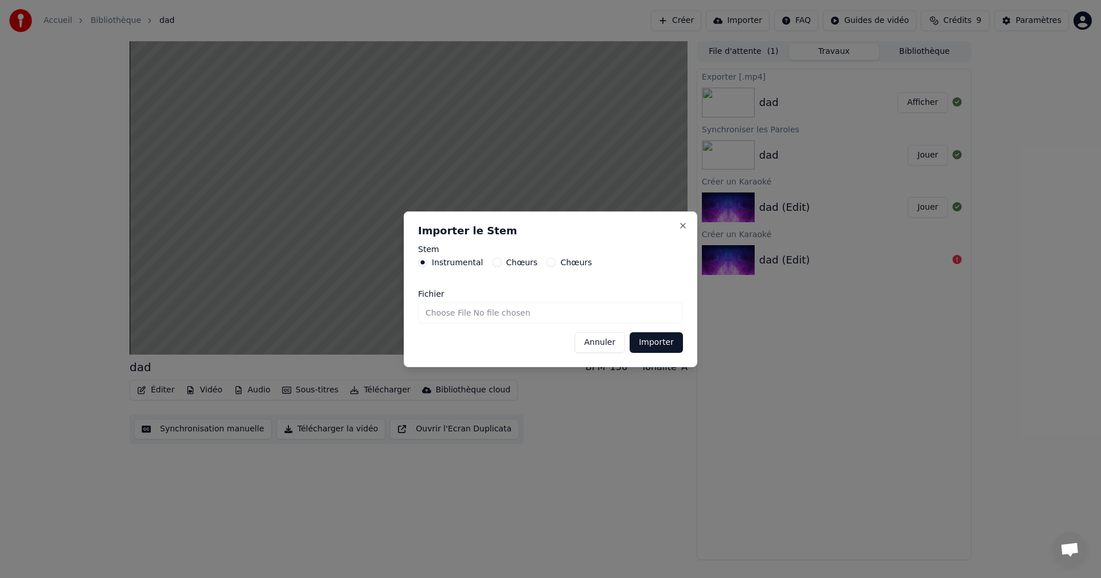
click at [659, 345] on button "Importer" at bounding box center [656, 343] width 53 height 21
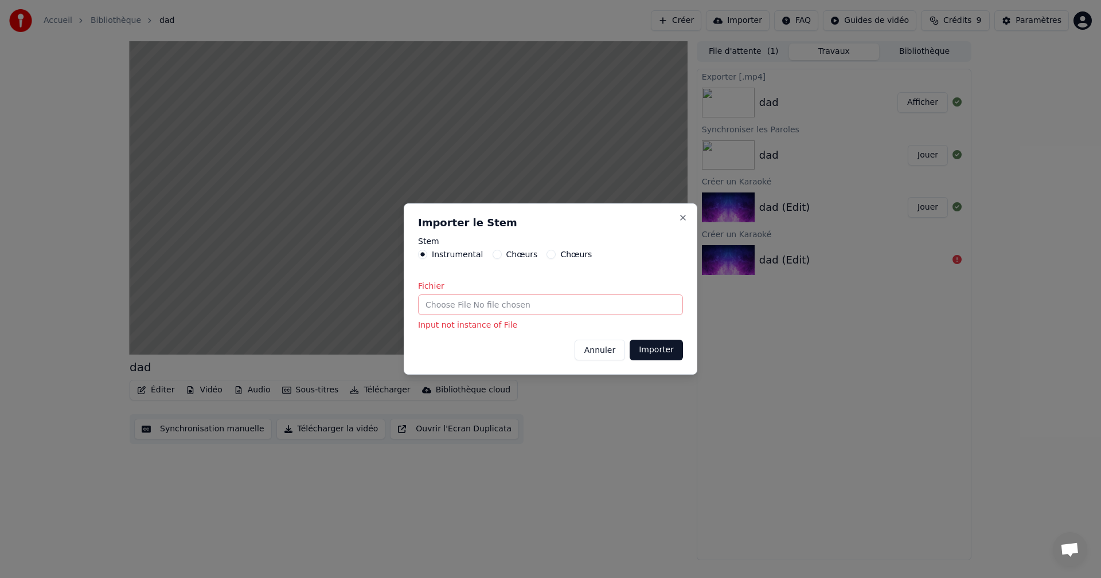
click at [471, 306] on input "Fichier" at bounding box center [550, 305] width 265 height 21
type input "**********"
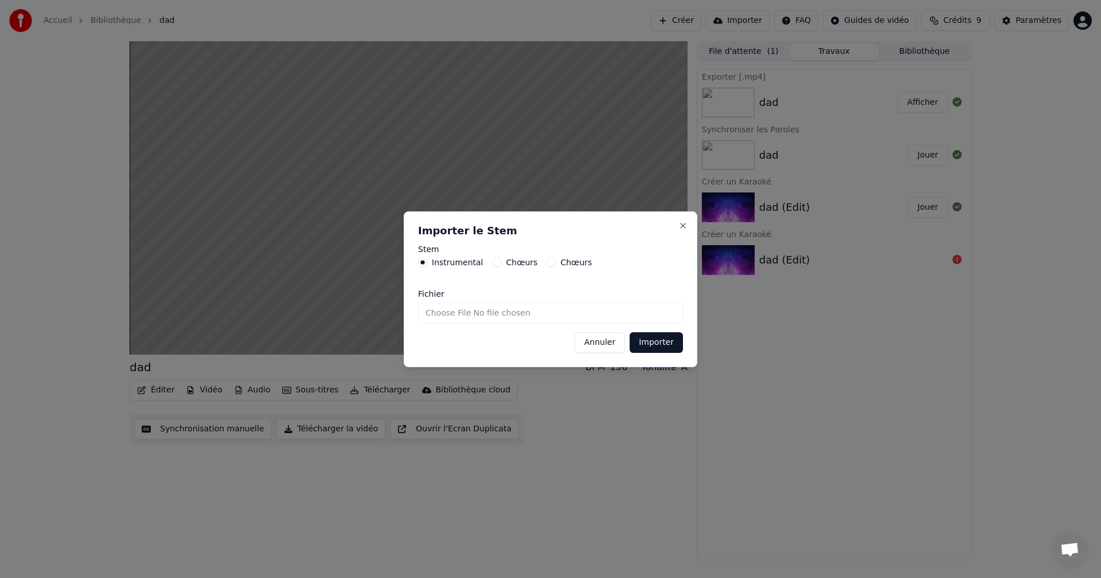
click at [652, 343] on button "Importer" at bounding box center [656, 343] width 53 height 21
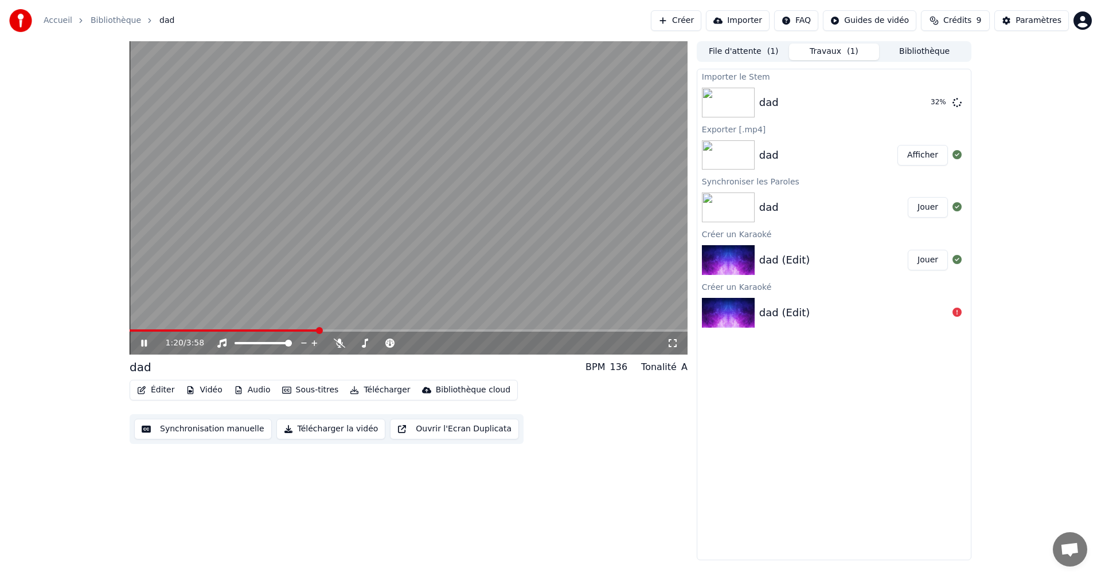
click at [140, 343] on icon at bounding box center [152, 343] width 27 height 9
click at [144, 331] on span at bounding box center [224, 331] width 189 height 2
click at [144, 343] on icon at bounding box center [143, 343] width 7 height 8
click at [189, 330] on span at bounding box center [190, 330] width 7 height 7
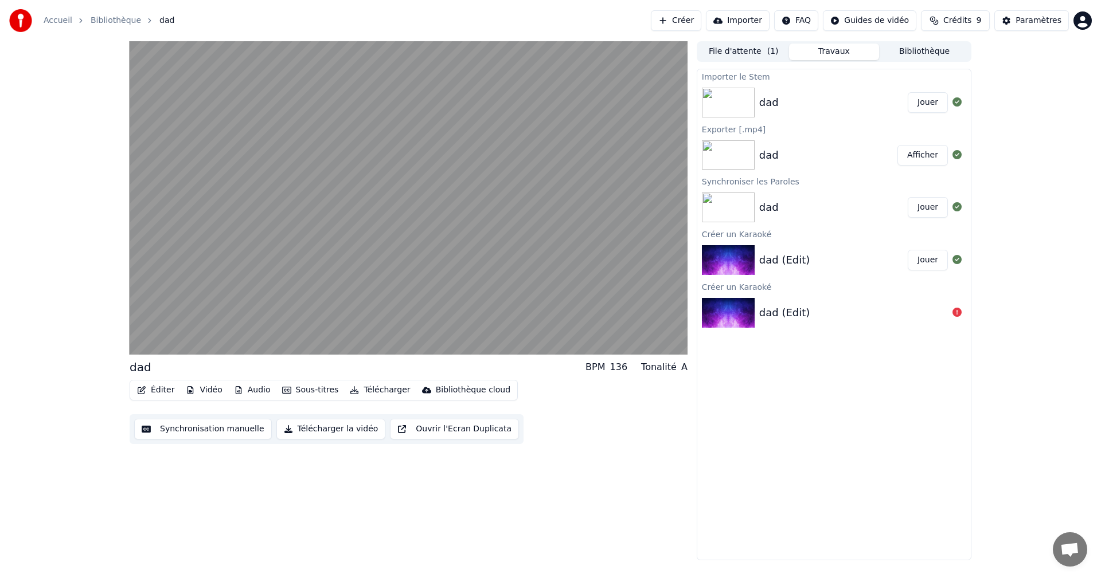
click at [367, 392] on button "Télécharger" at bounding box center [379, 390] width 69 height 16
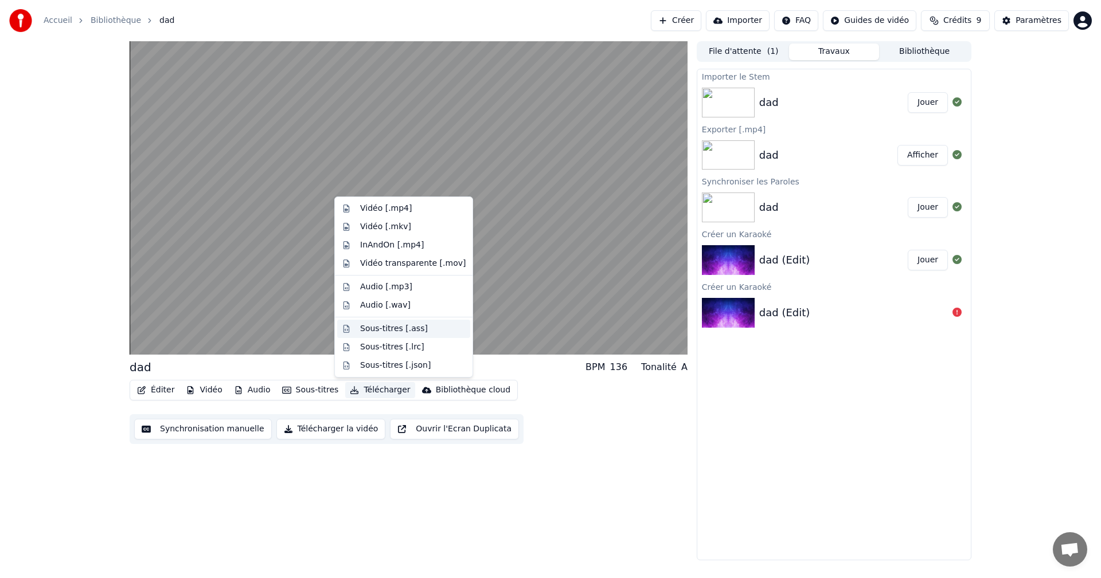
click at [376, 327] on div "Sous-titres [.ass]" at bounding box center [394, 328] width 68 height 11
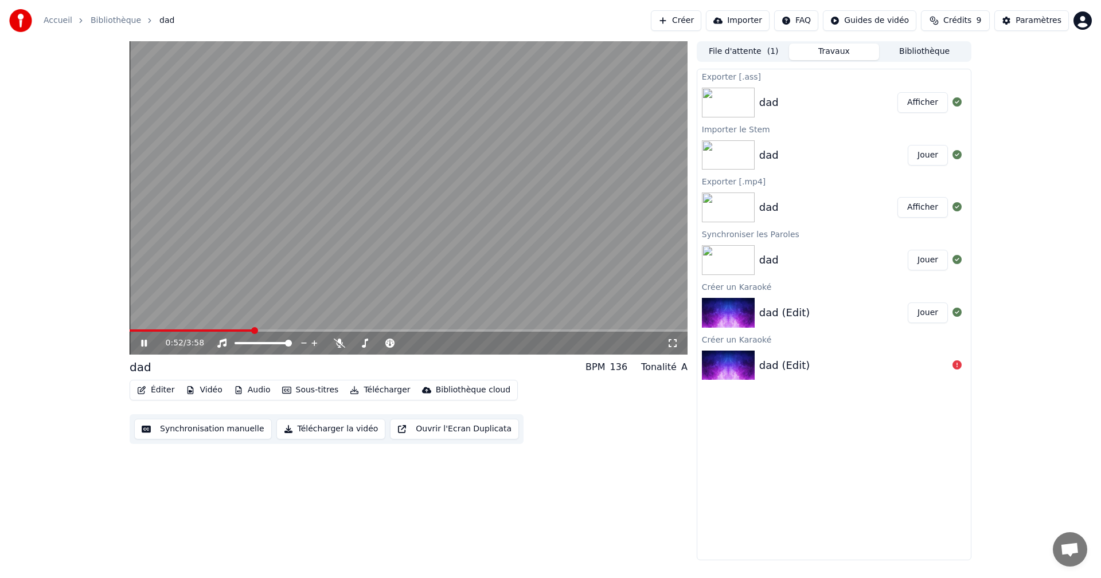
click at [922, 97] on button "Afficher" at bounding box center [922, 102] width 50 height 21
click at [143, 347] on icon at bounding box center [144, 343] width 6 height 7
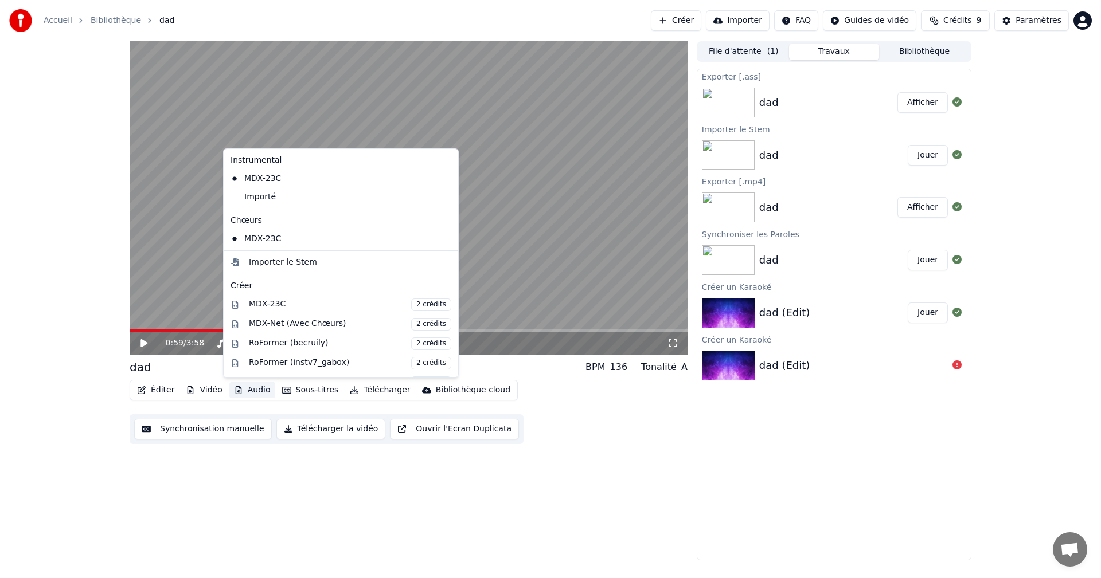
click at [247, 390] on button "Audio" at bounding box center [252, 390] width 46 height 16
click at [204, 485] on div "0:59 / 3:58 dad BPM 136 Tonalité A Éditer Vidéo Audio Sous-titres Télécharger B…" at bounding box center [409, 300] width 558 height 519
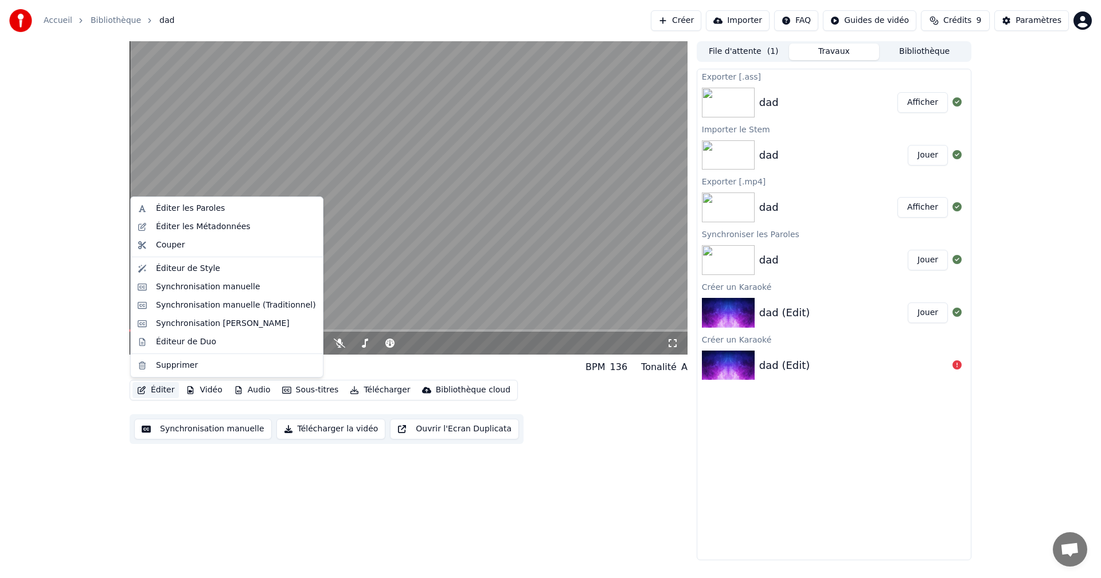
click at [157, 391] on button "Éditer" at bounding box center [155, 390] width 46 height 16
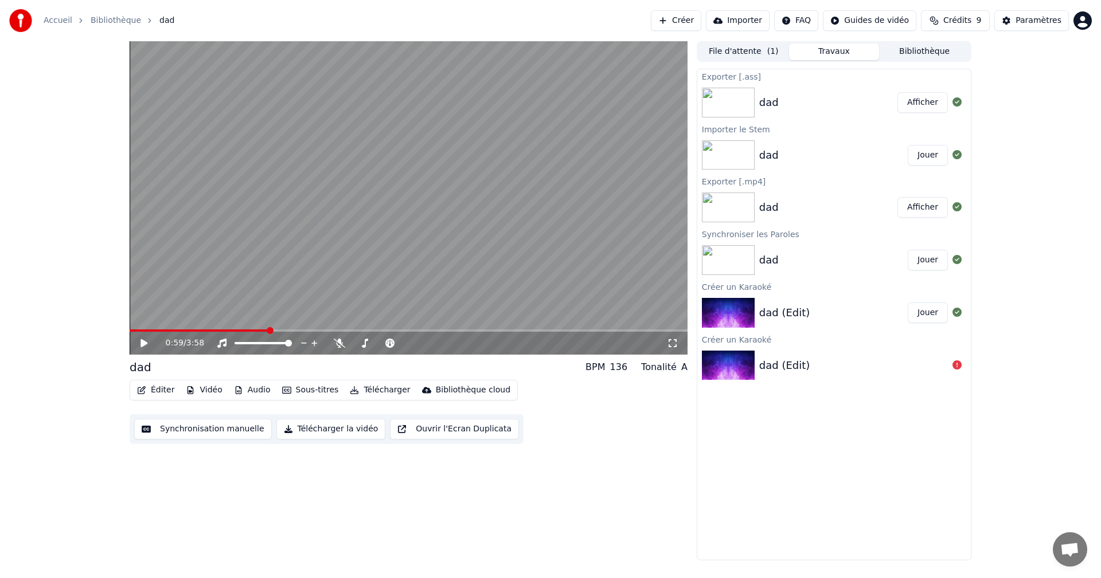
click at [512, 493] on div "0:59 / 3:58 dad BPM 136 Tonalité A Éditer Vidéo Audio Sous-titres Télécharger B…" at bounding box center [409, 300] width 558 height 519
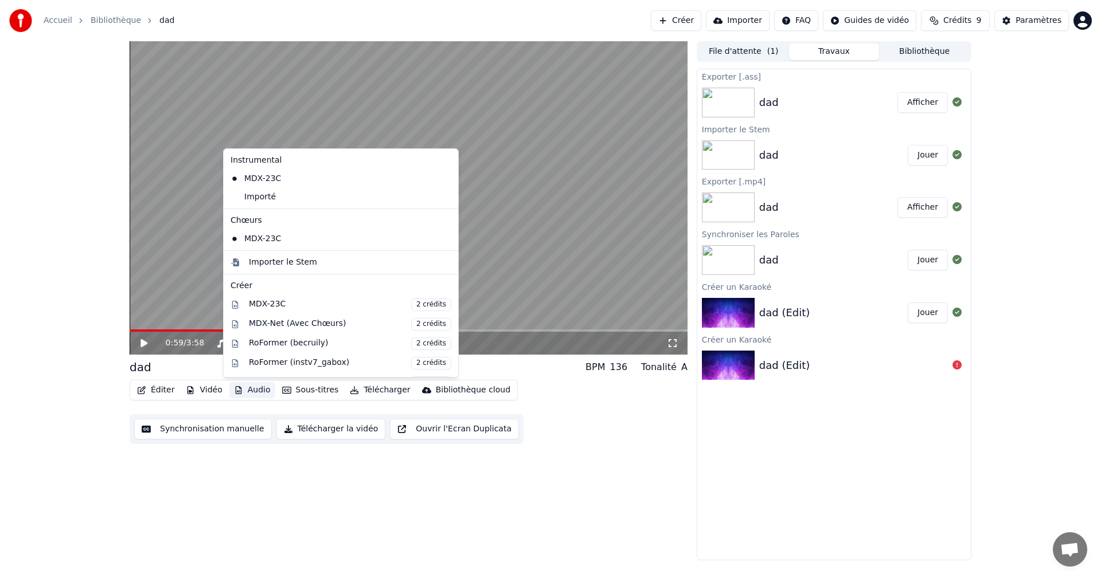
click at [248, 390] on button "Audio" at bounding box center [252, 390] width 46 height 16
click at [264, 264] on div "Importer le Stem" at bounding box center [283, 262] width 68 height 11
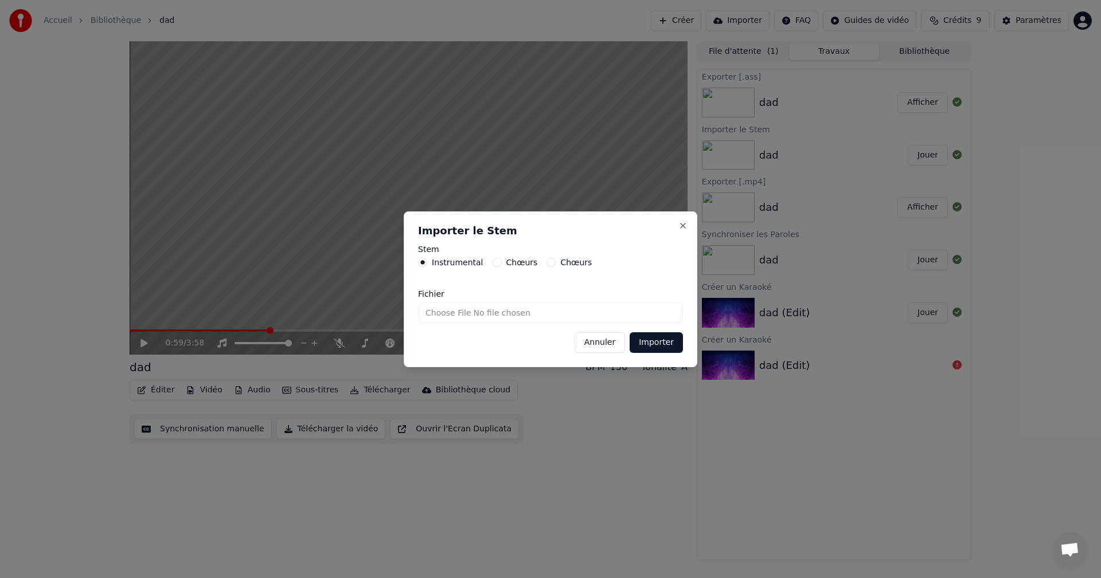
click at [441, 315] on input "Fichier" at bounding box center [550, 313] width 265 height 21
type input "**********"
click at [666, 344] on button "Importer" at bounding box center [656, 343] width 53 height 21
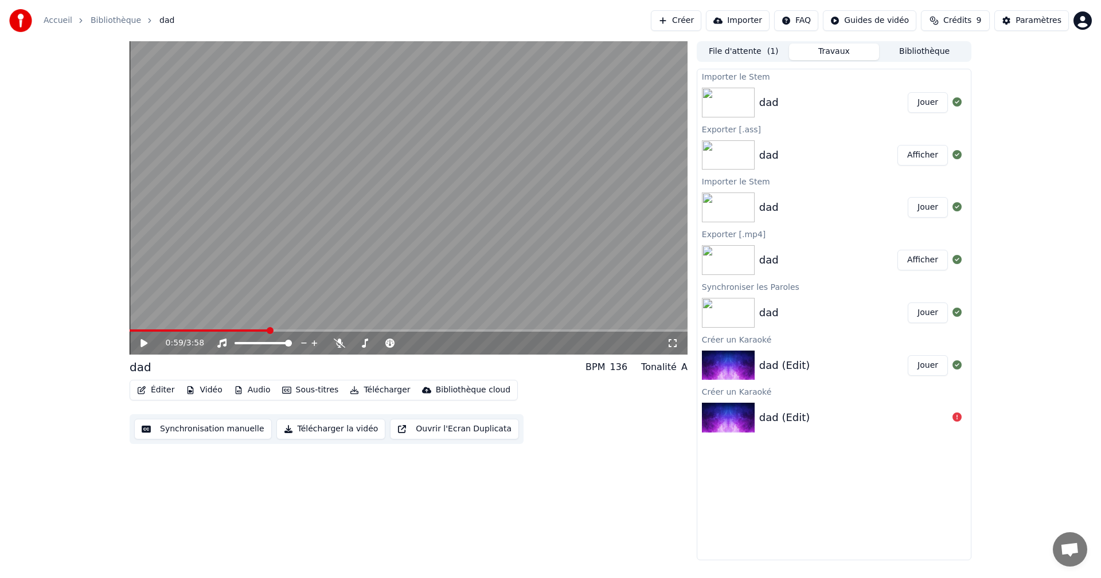
click at [929, 103] on button "Jouer" at bounding box center [928, 102] width 40 height 21
click at [335, 341] on icon at bounding box center [339, 343] width 11 height 9
click at [359, 347] on span at bounding box center [361, 343] width 7 height 7
click at [367, 343] on span at bounding box center [368, 343] width 7 height 7
click at [373, 343] on span at bounding box center [373, 343] width 7 height 7
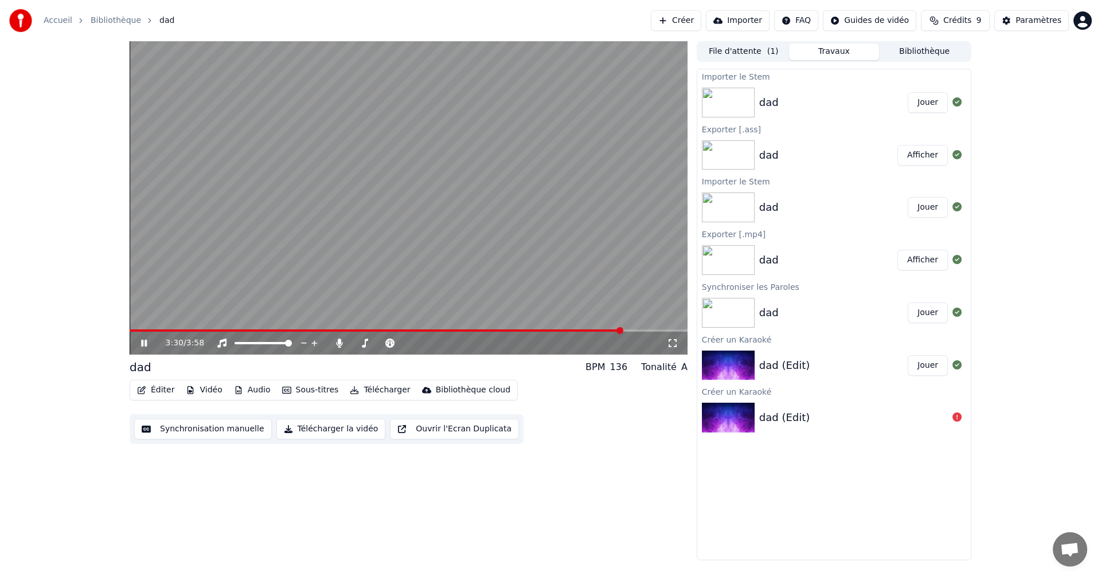
click at [142, 343] on icon at bounding box center [144, 343] width 6 height 7
click at [690, 19] on button "Créer" at bounding box center [676, 20] width 50 height 21
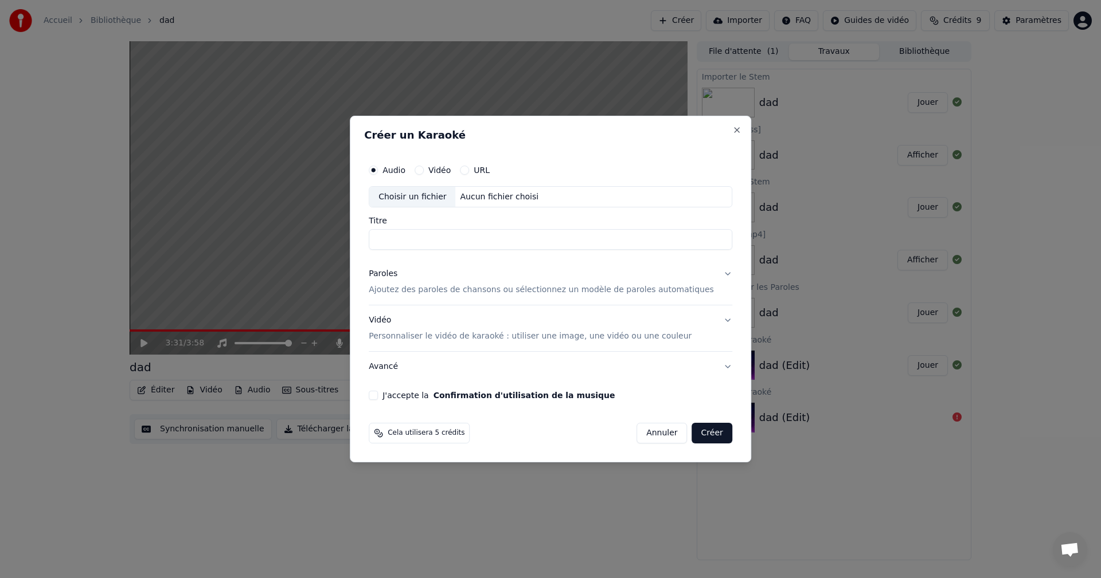
click at [415, 196] on div "Choisir un fichier" at bounding box center [412, 197] width 86 height 21
click at [437, 239] on input "**********" at bounding box center [550, 240] width 363 height 21
type input "**********"
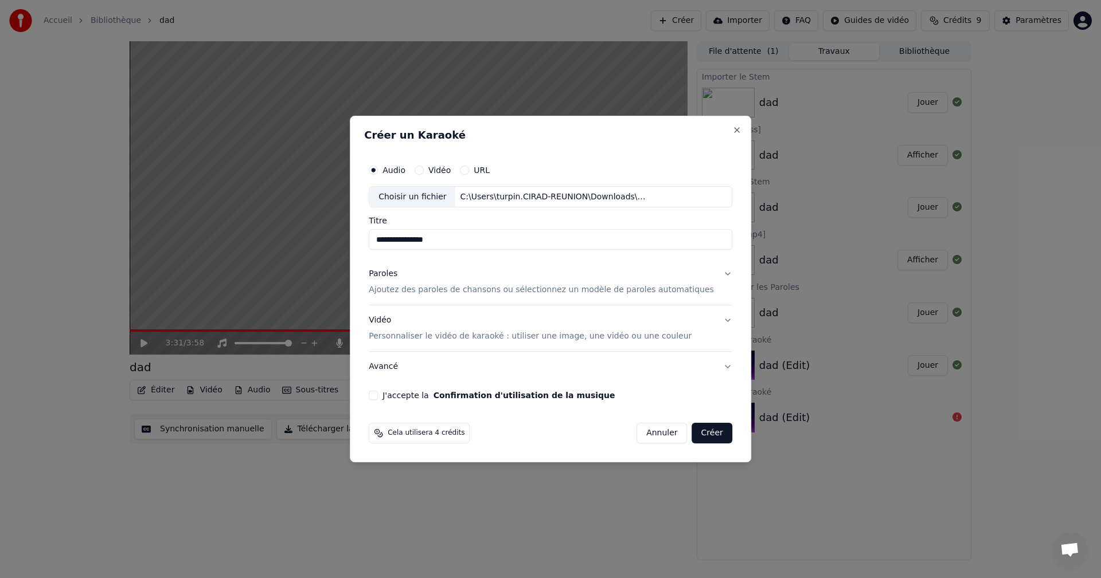
click at [491, 289] on p "Ajoutez des paroles de chansons ou sélectionnez un modèle de paroles automatiqu…" at bounding box center [541, 290] width 345 height 11
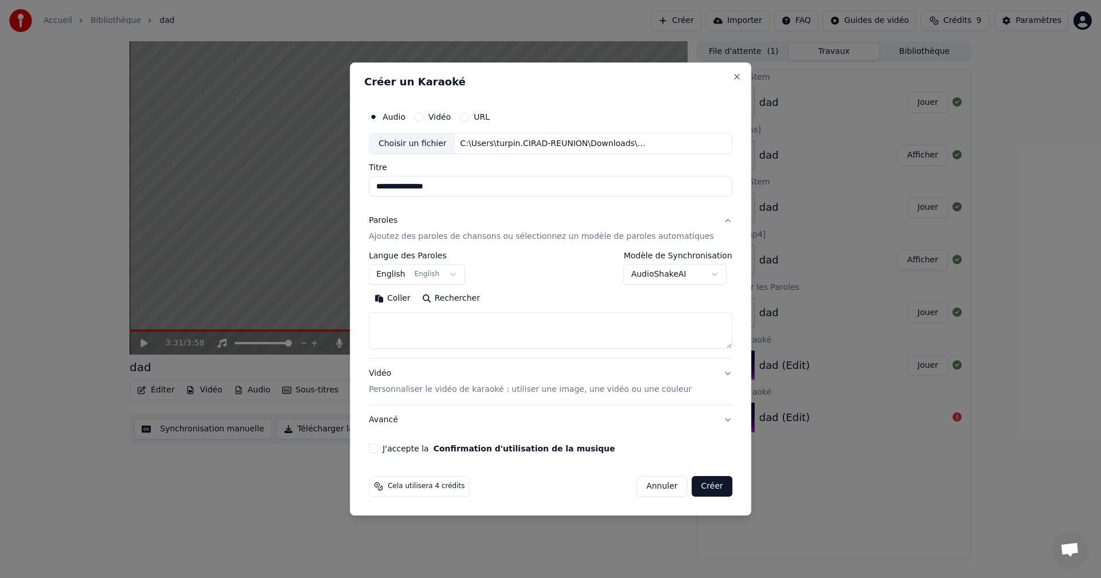
click at [409, 326] on textarea at bounding box center [550, 331] width 363 height 37
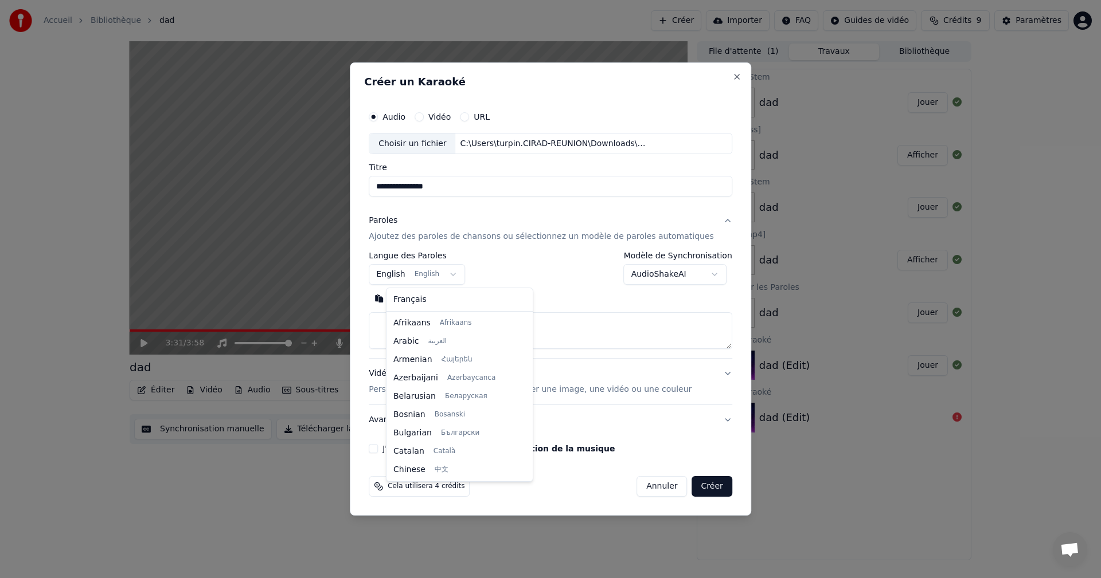
click at [405, 276] on body "**********" at bounding box center [550, 289] width 1101 height 578
select select "**"
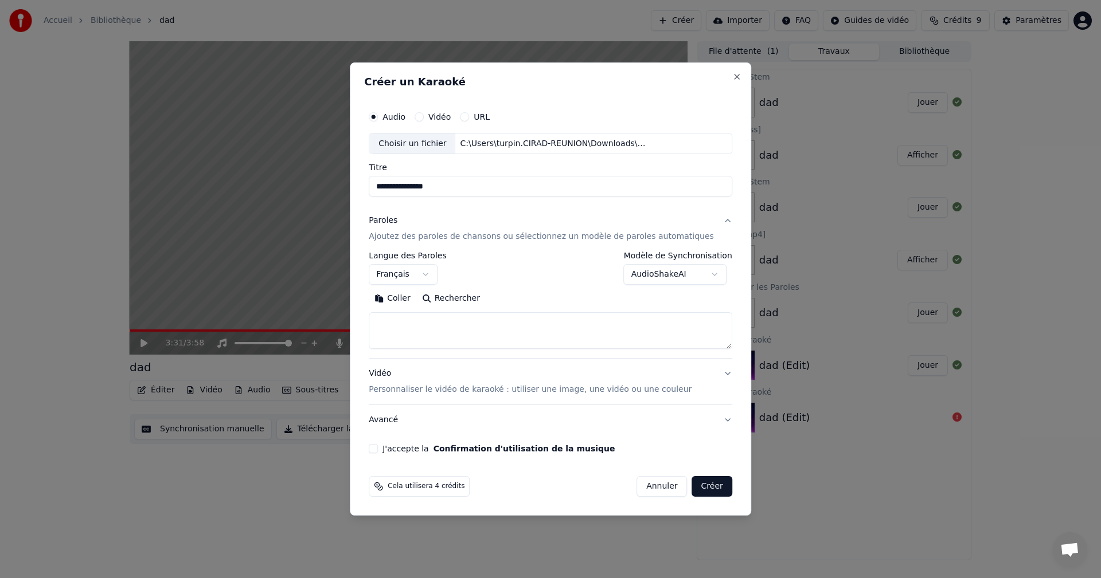
click at [415, 328] on textarea at bounding box center [550, 331] width 363 height 37
paste textarea "**********"
type textarea "**********"
click at [397, 322] on textarea at bounding box center [533, 331] width 329 height 37
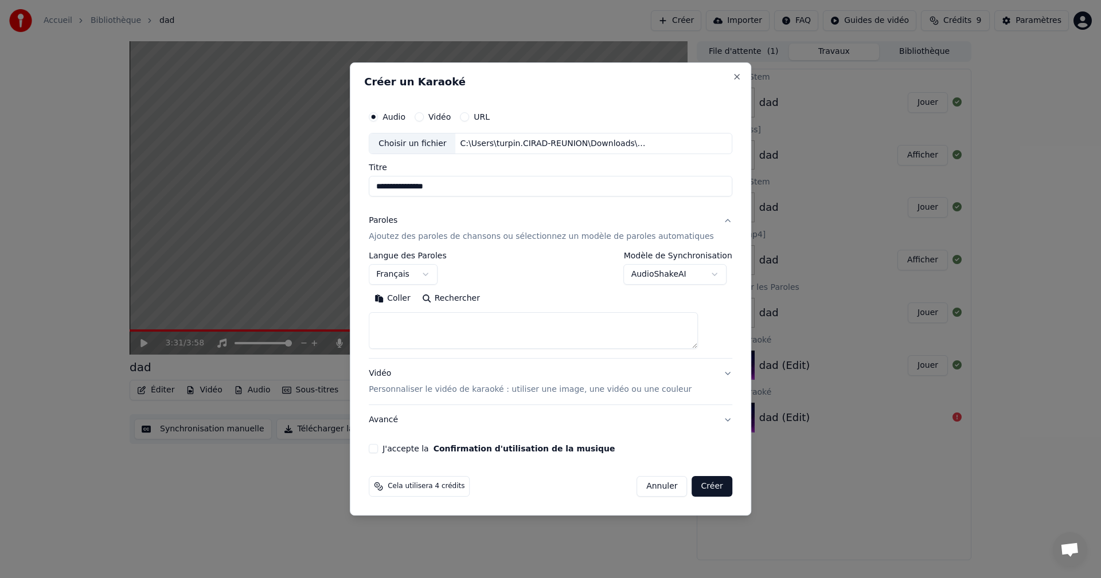
paste textarea "**********"
click at [698, 349] on textarea at bounding box center [533, 331] width 329 height 37
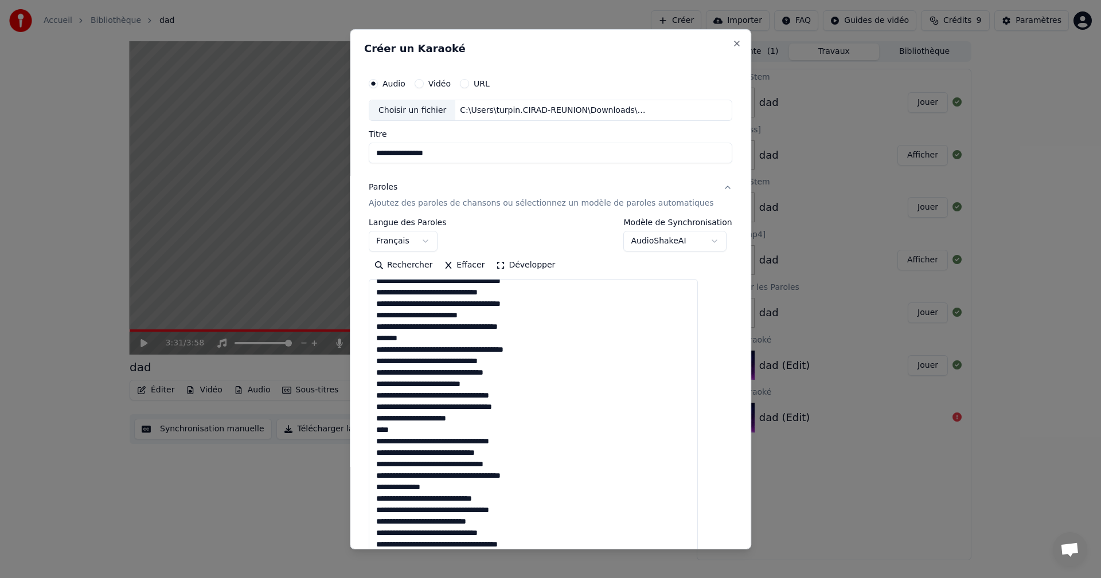
drag, startPoint x: 710, startPoint y: 347, endPoint x: 738, endPoint y: 577, distance: 231.1
click at [738, 577] on body "**********" at bounding box center [550, 289] width 1101 height 578
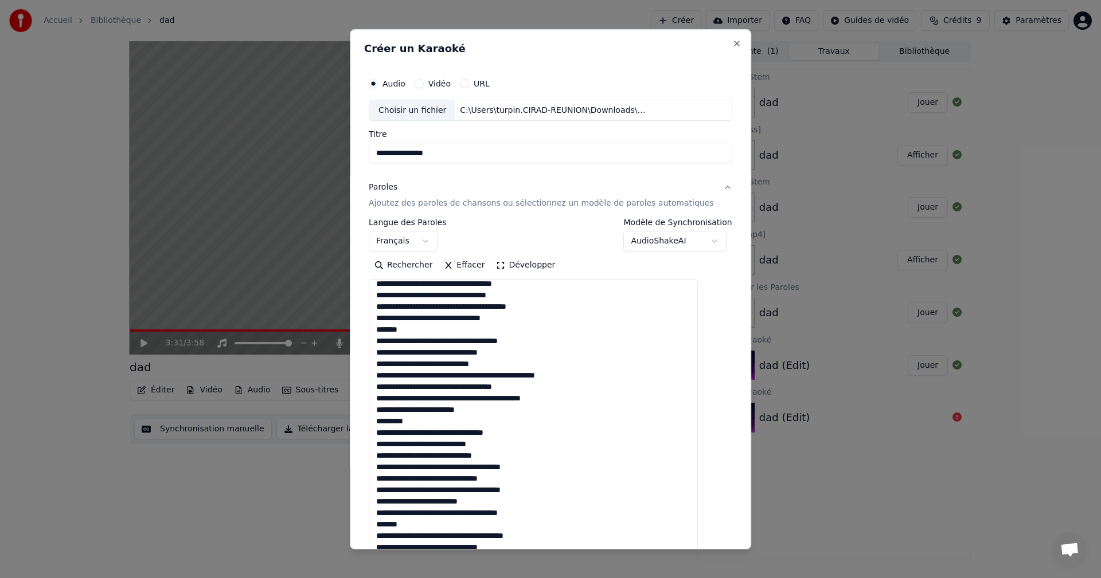
scroll to position [0, 0]
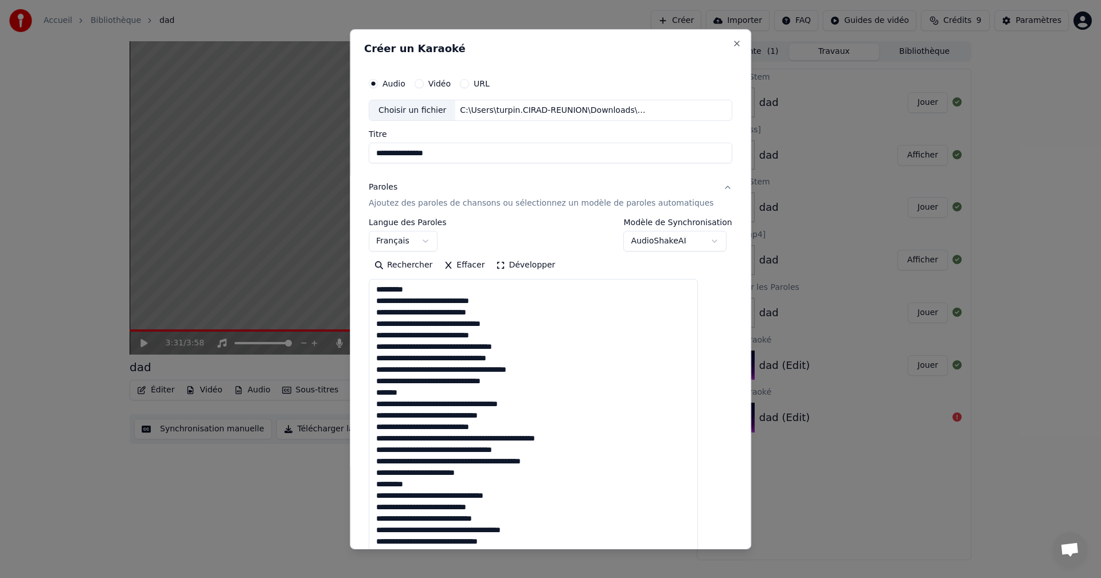
drag, startPoint x: 435, startPoint y: 290, endPoint x: 367, endPoint y: 288, distance: 67.7
click at [367, 288] on div "**********" at bounding box center [550, 289] width 401 height 521
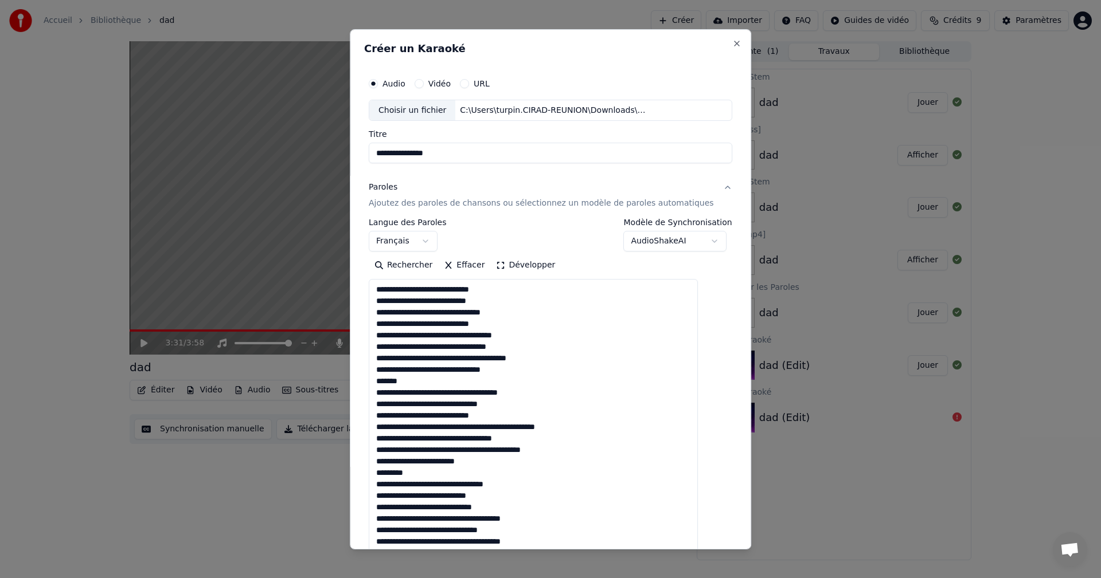
drag, startPoint x: 420, startPoint y: 381, endPoint x: 368, endPoint y: 380, distance: 52.2
click at [368, 380] on div "**********" at bounding box center [550, 289] width 401 height 521
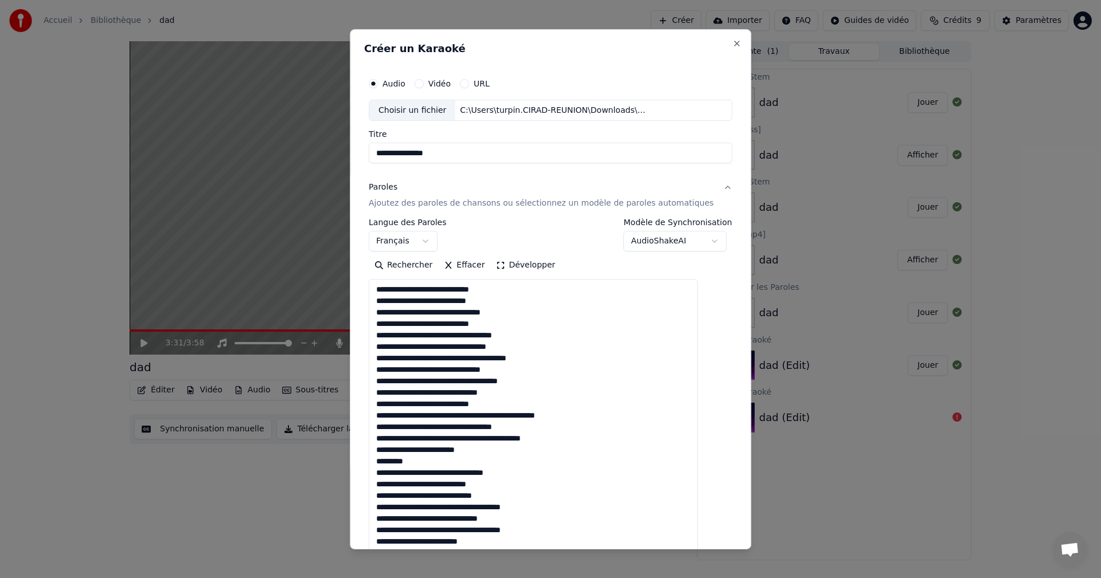
drag, startPoint x: 443, startPoint y: 461, endPoint x: 384, endPoint y: 464, distance: 58.5
click at [384, 464] on textarea at bounding box center [533, 428] width 329 height 299
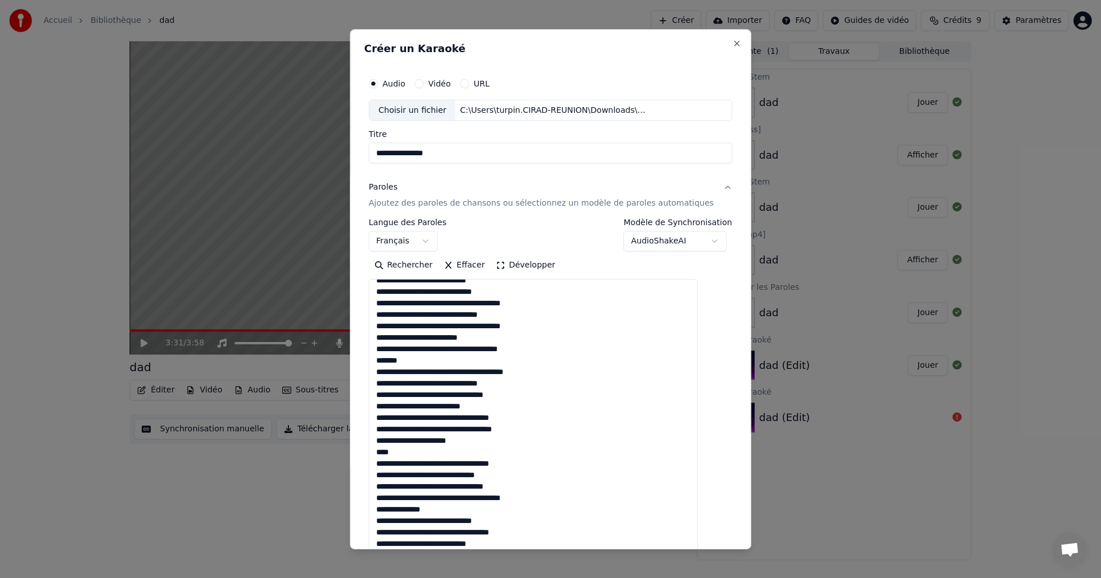
scroll to position [229, 0]
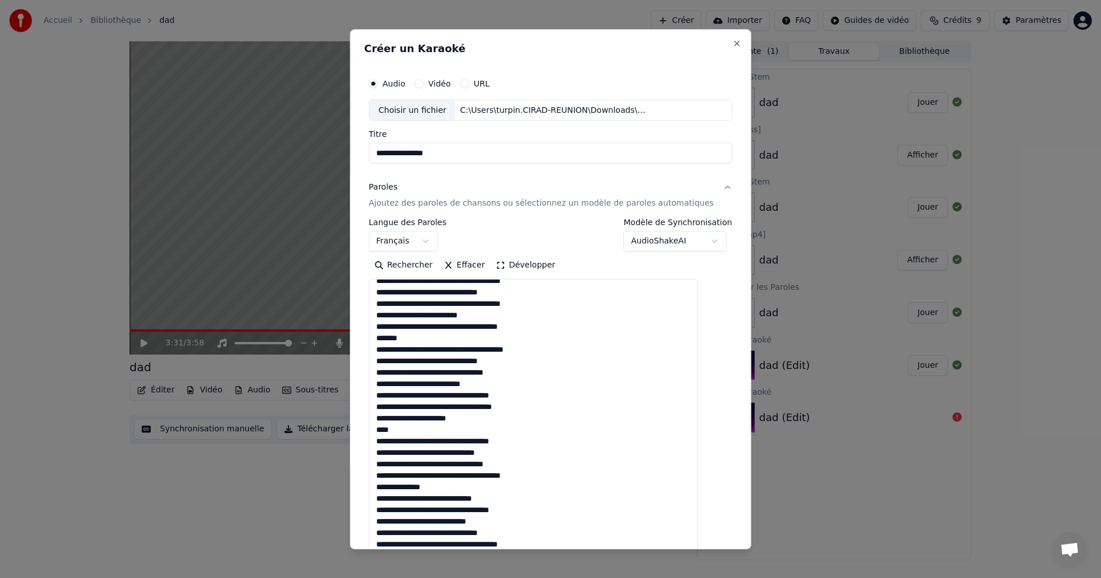
drag, startPoint x: 423, startPoint y: 338, endPoint x: 372, endPoint y: 338, distance: 51.0
click at [372, 338] on div "**********" at bounding box center [550, 289] width 401 height 521
drag, startPoint x: 412, startPoint y: 428, endPoint x: 368, endPoint y: 427, distance: 44.2
click at [368, 427] on div "**********" at bounding box center [550, 289] width 401 height 521
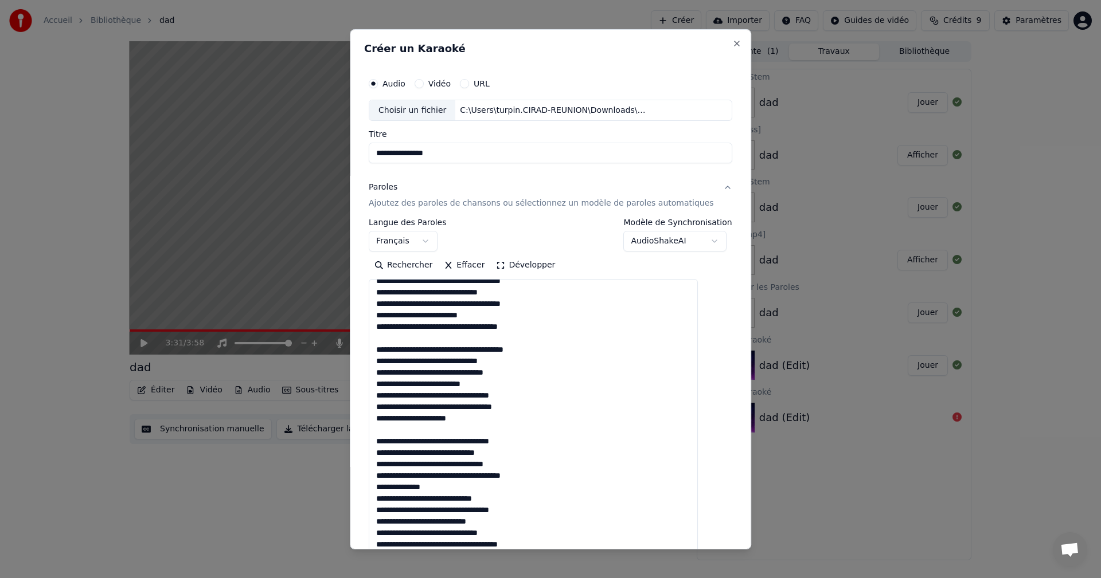
drag, startPoint x: 449, startPoint y: 475, endPoint x: 368, endPoint y: 478, distance: 80.9
click at [368, 478] on div "**********" at bounding box center [550, 289] width 401 height 521
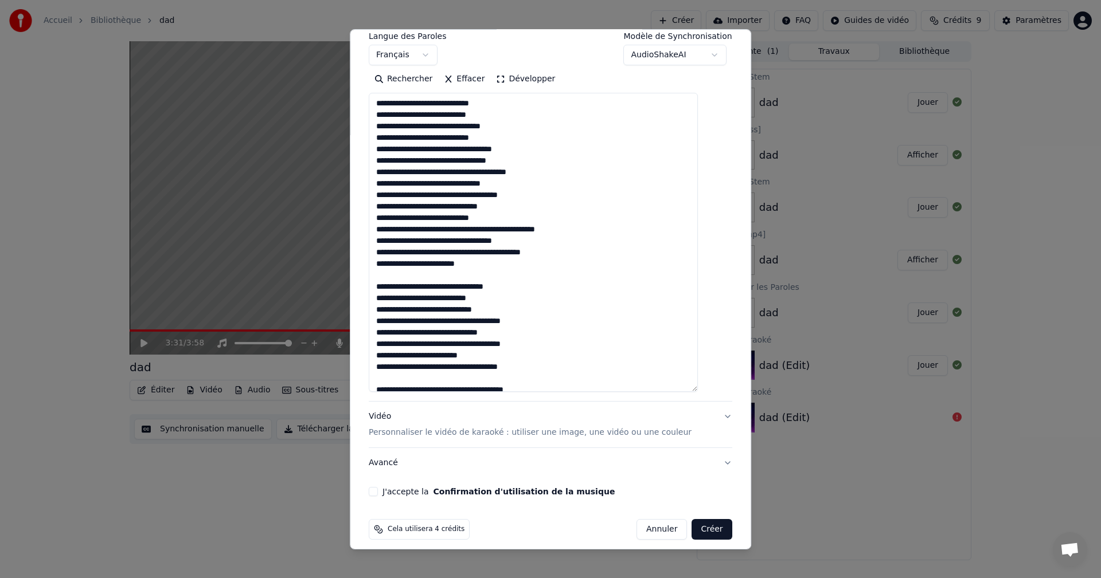
scroll to position [196, 0]
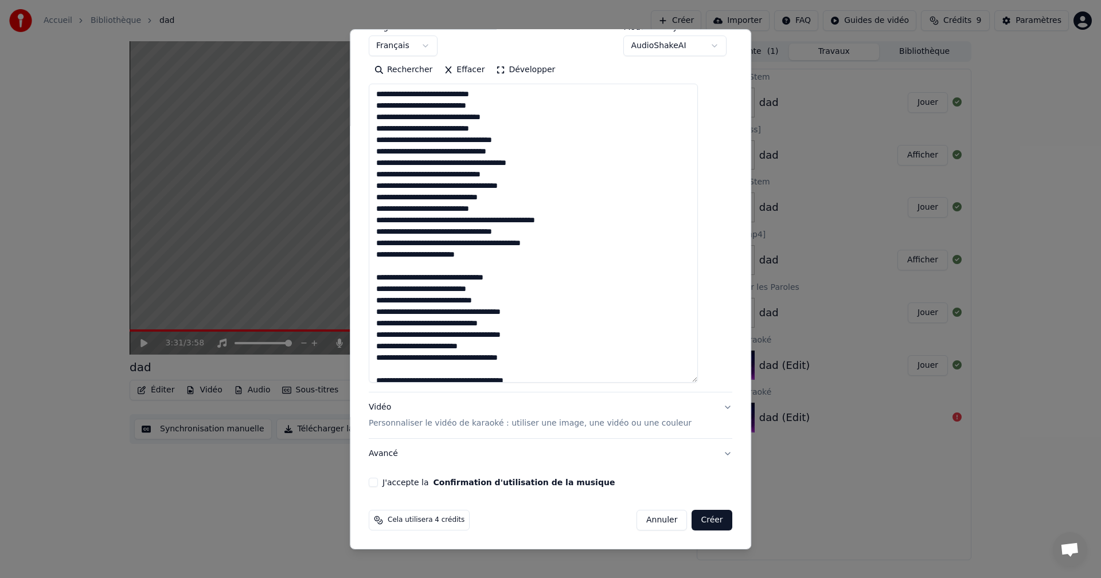
type textarea "**********"
click at [410, 421] on p "Personnaliser le vidéo de karaoké : utiliser une image, une vidéo ou une couleur" at bounding box center [530, 423] width 323 height 11
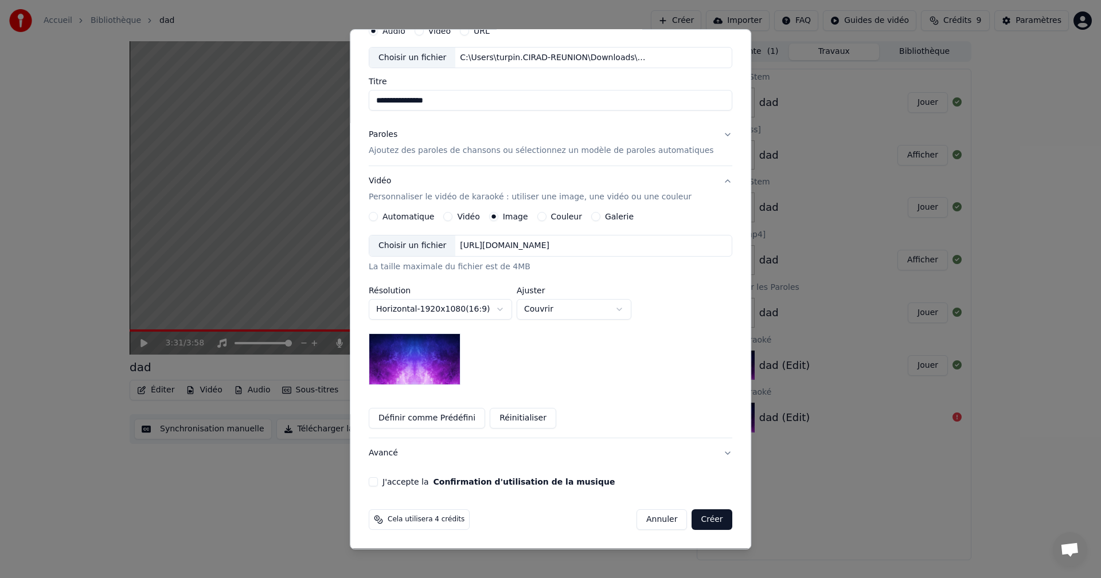
scroll to position [53, 0]
click at [424, 307] on body "**********" at bounding box center [550, 289] width 1101 height 578
click at [417, 245] on div "Choisir un fichier" at bounding box center [412, 246] width 86 height 21
click at [453, 219] on button "Vidéo" at bounding box center [448, 216] width 9 height 9
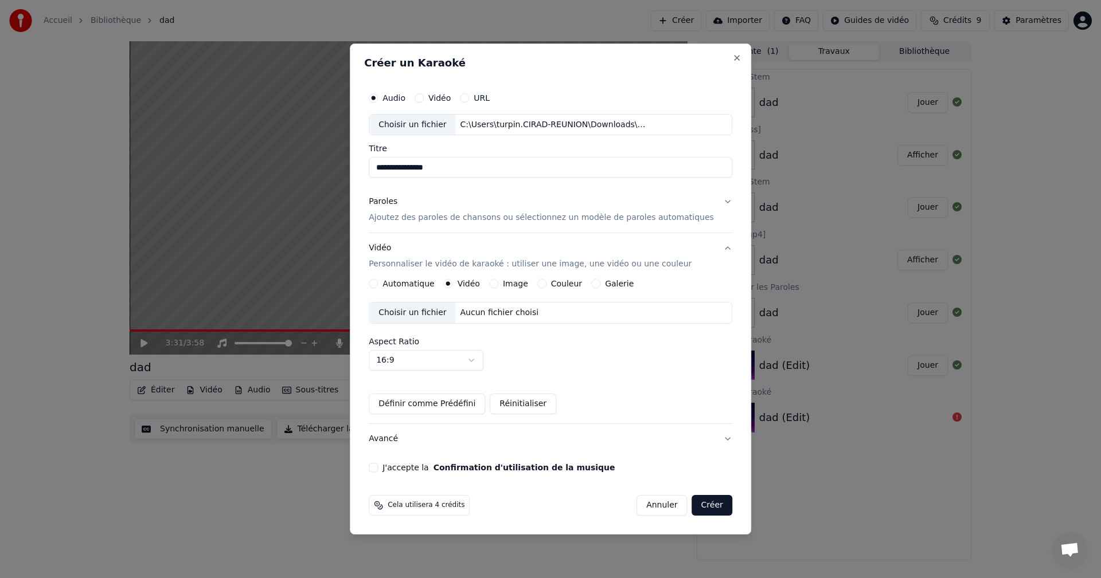
scroll to position [0, 0]
click at [498, 312] on div "Aucun fichier choisi" at bounding box center [500, 312] width 88 height 11
click at [378, 470] on button "J'accepte la Confirmation d'utilisation de la musique" at bounding box center [373, 467] width 9 height 9
click at [419, 405] on button "Définir comme Prédéfini" at bounding box center [427, 404] width 116 height 21
click at [704, 507] on button "Créer" at bounding box center [712, 505] width 40 height 21
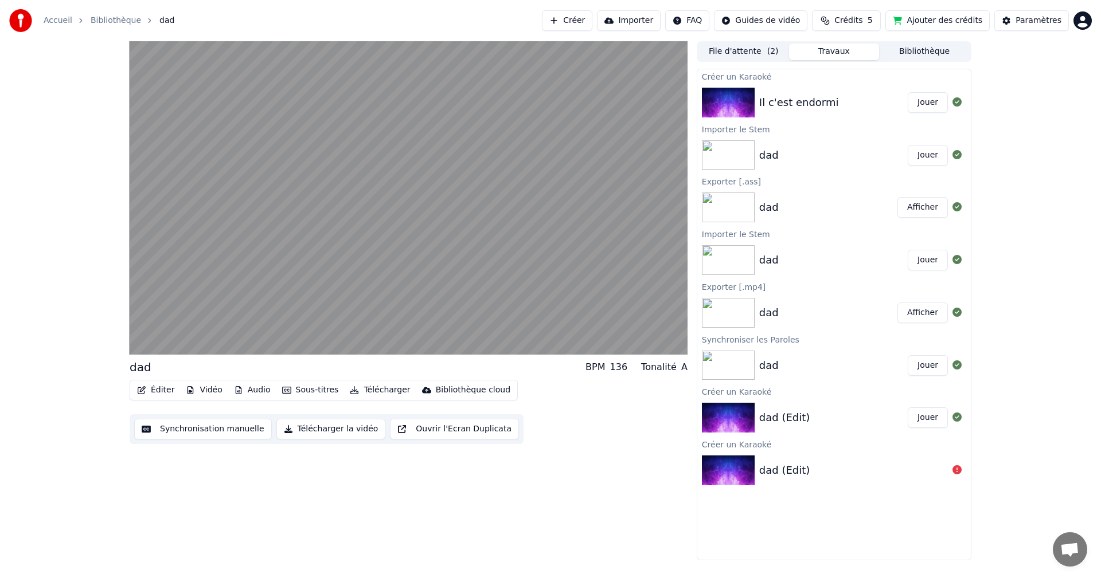
click at [742, 110] on img at bounding box center [728, 103] width 53 height 30
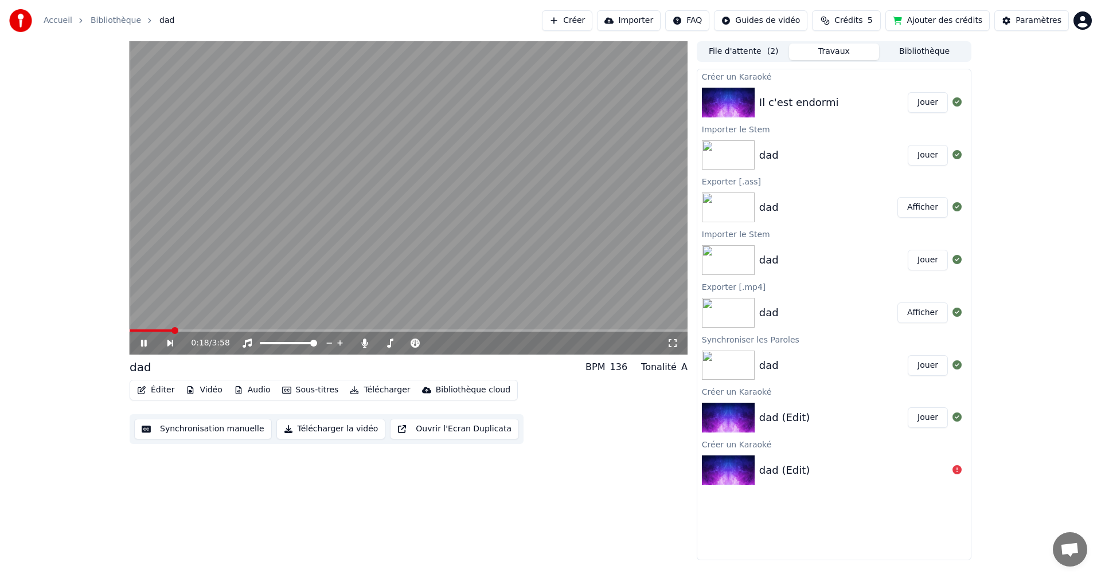
click at [141, 345] on icon at bounding box center [144, 343] width 6 height 7
click at [592, 21] on button "Créer" at bounding box center [567, 20] width 50 height 21
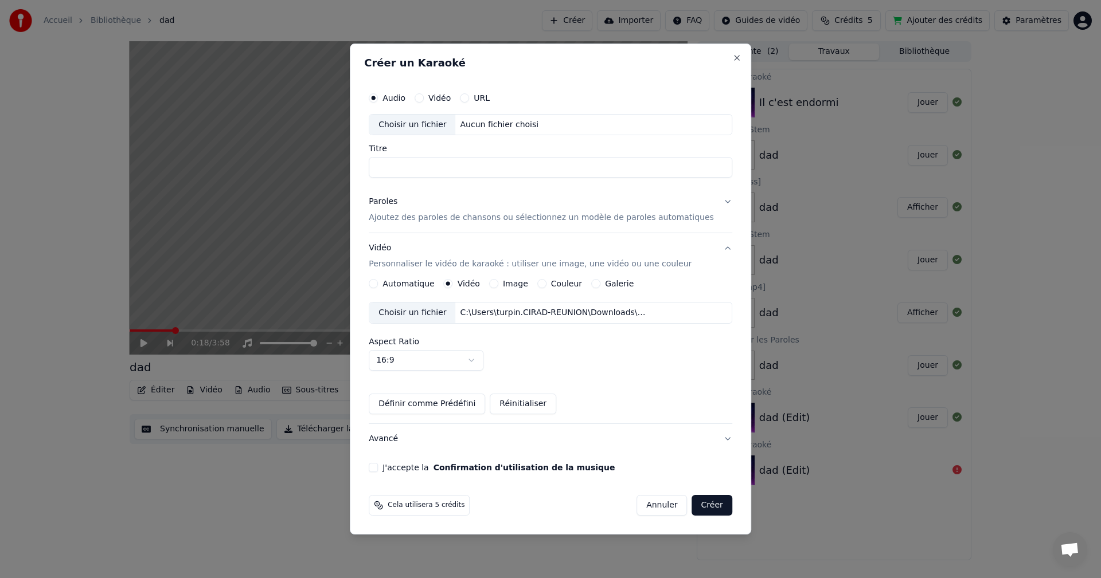
click at [646, 509] on button "Annuler" at bounding box center [661, 505] width 50 height 21
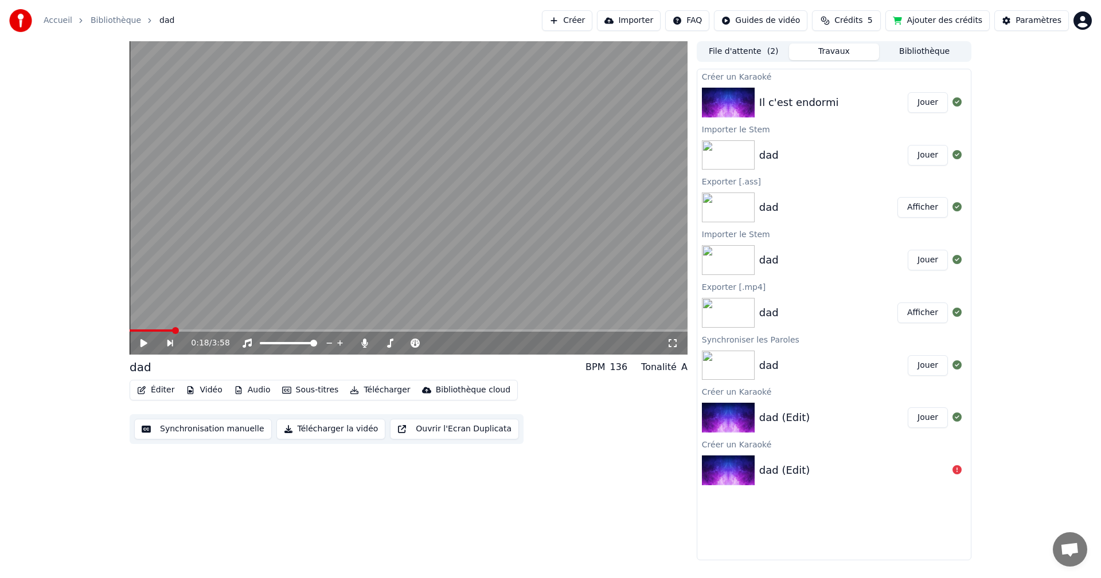
click at [811, 162] on div "dad" at bounding box center [833, 155] width 148 height 16
click at [839, 103] on div "Il c'est endormi" at bounding box center [833, 103] width 148 height 16
click at [926, 105] on button "Jouer" at bounding box center [928, 102] width 40 height 21
click at [174, 330] on span at bounding box center [409, 331] width 558 height 2
click at [141, 329] on video at bounding box center [409, 198] width 558 height 314
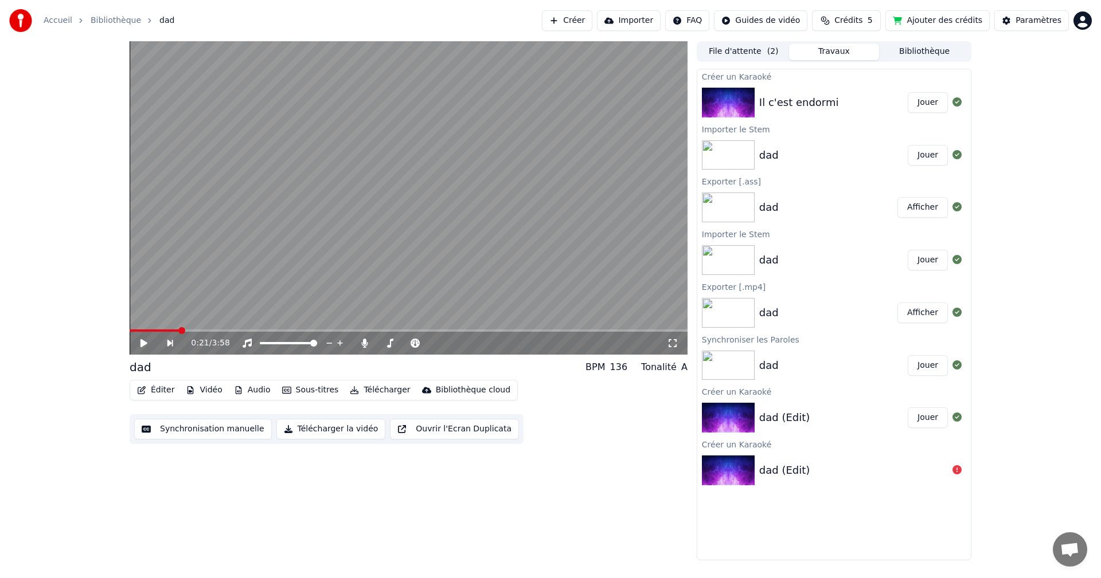
click at [729, 103] on img at bounding box center [728, 103] width 53 height 30
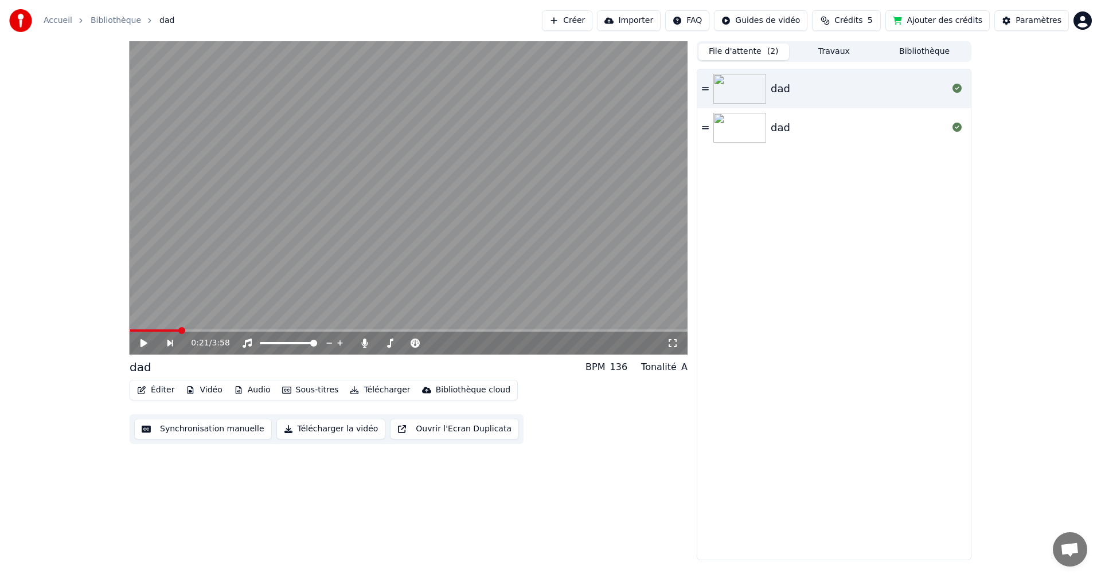
click at [739, 47] on button "File d'attente ( 2 )" at bounding box center [743, 52] width 91 height 17
click at [834, 52] on button "Travaux" at bounding box center [834, 52] width 91 height 17
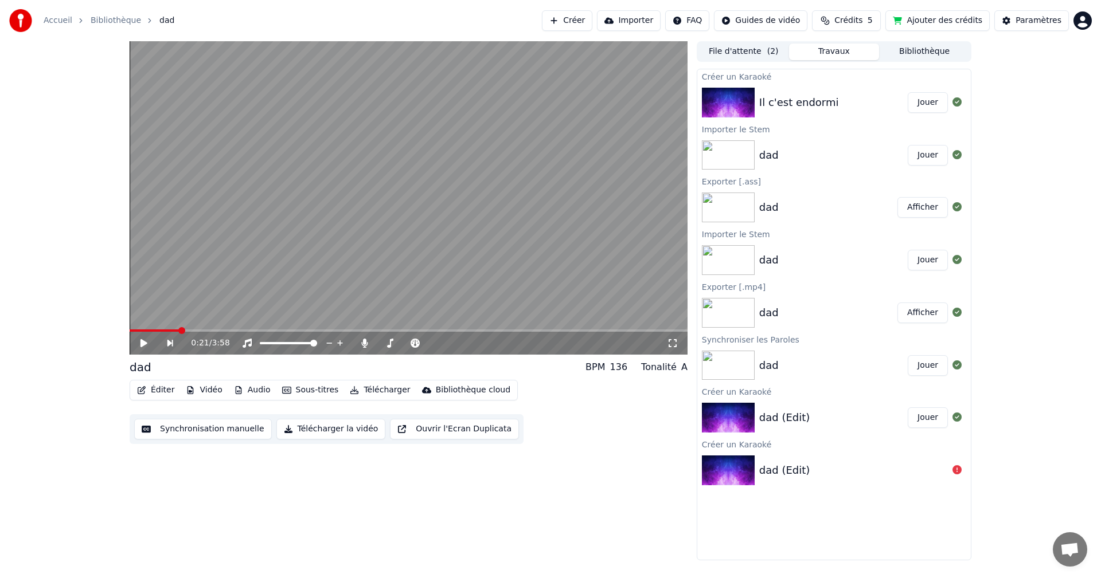
click at [922, 55] on button "Bibliothèque" at bounding box center [924, 52] width 91 height 17
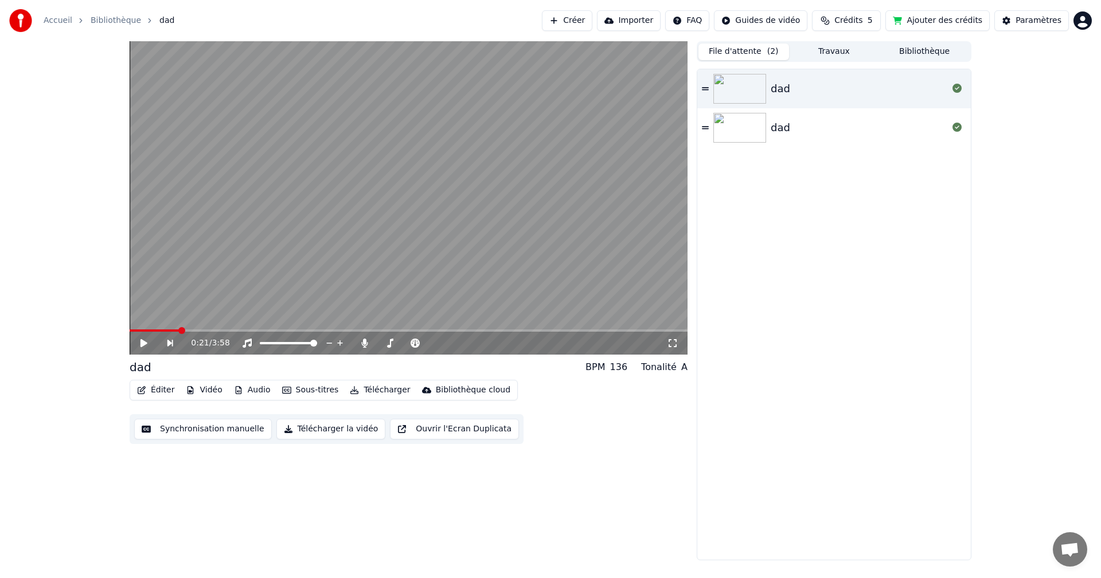
click at [736, 48] on button "File d'attente ( 2 )" at bounding box center [743, 52] width 91 height 17
click at [828, 48] on button "Travaux" at bounding box center [834, 52] width 91 height 17
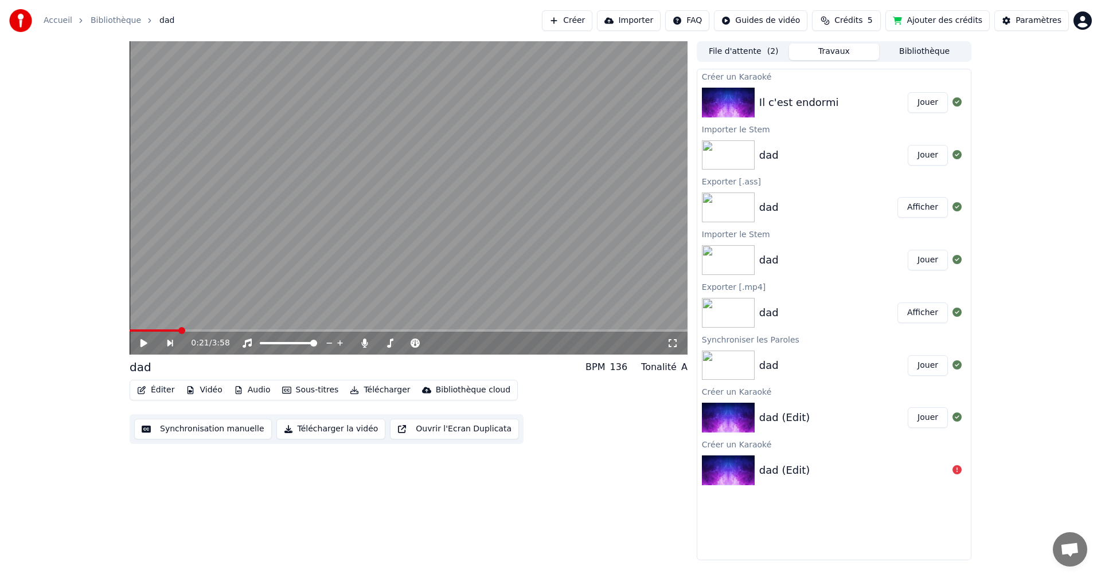
click at [727, 106] on img at bounding box center [728, 103] width 53 height 30
click at [206, 394] on button "Vidéo" at bounding box center [203, 390] width 45 height 16
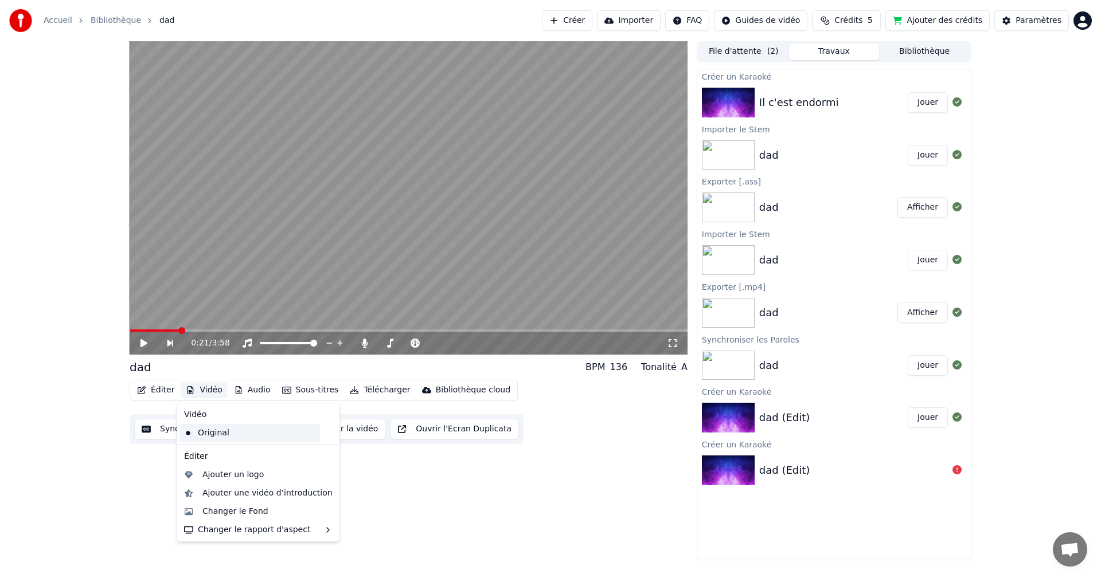
click at [220, 435] on div "Original" at bounding box center [249, 433] width 140 height 18
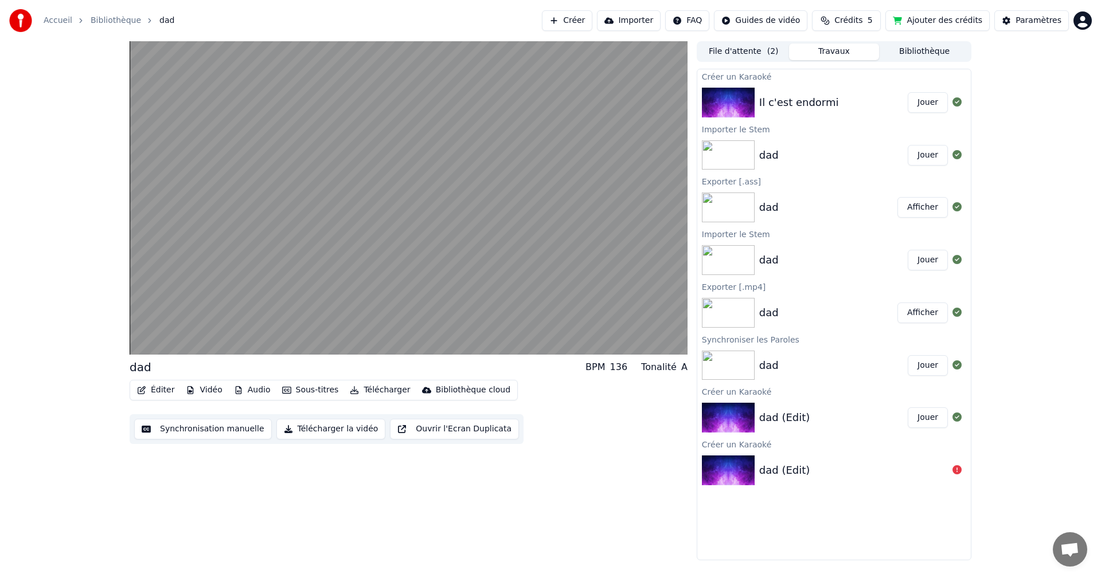
click at [216, 392] on button "Vidéo" at bounding box center [203, 390] width 45 height 16
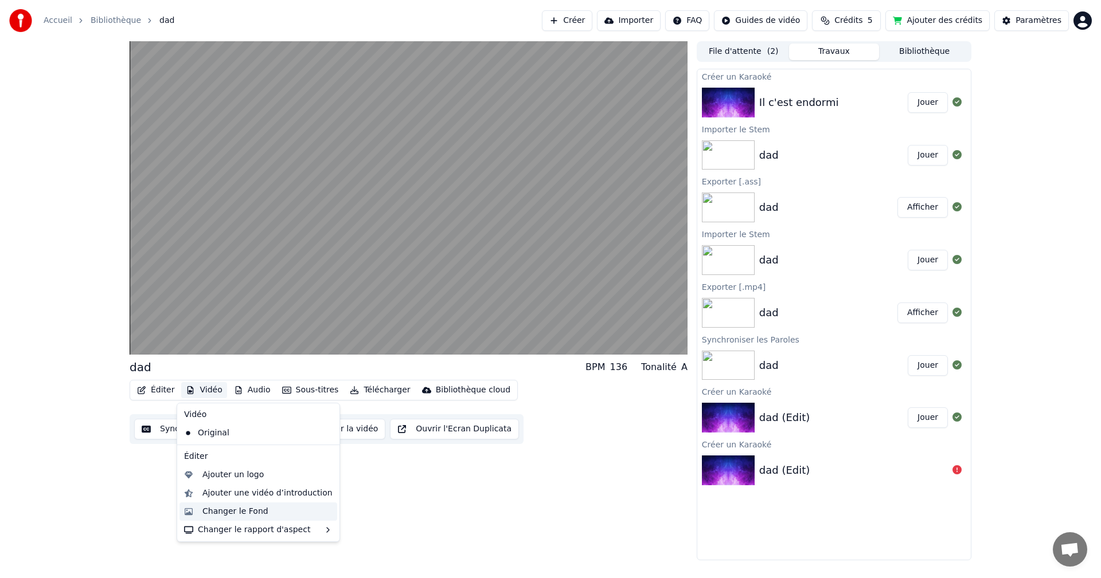
click at [228, 514] on div "Changer le Fond" at bounding box center [235, 511] width 66 height 11
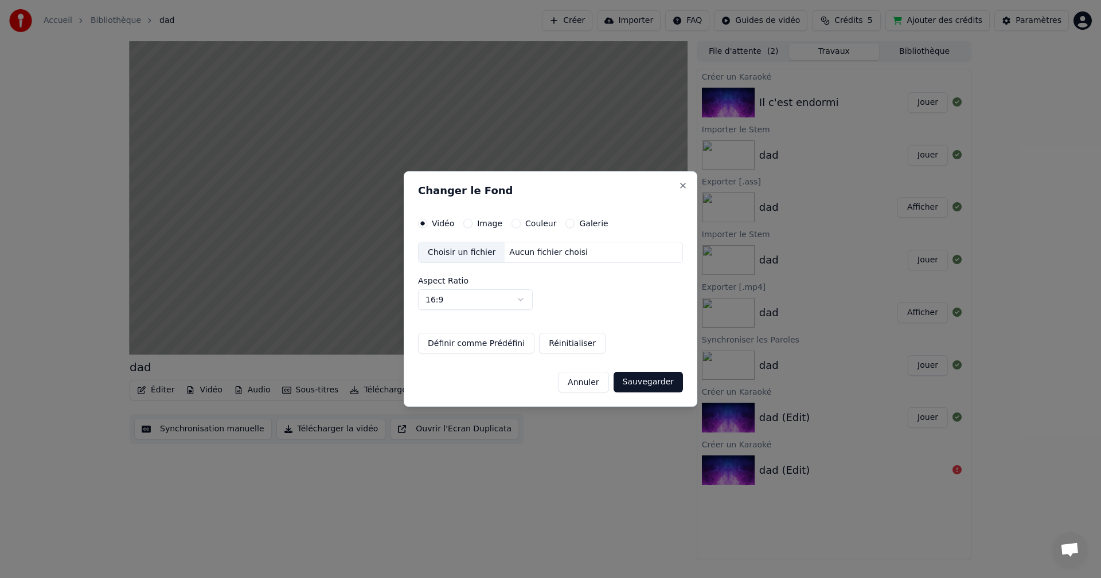
click at [460, 256] on div "Choisir un fichier" at bounding box center [462, 253] width 86 height 21
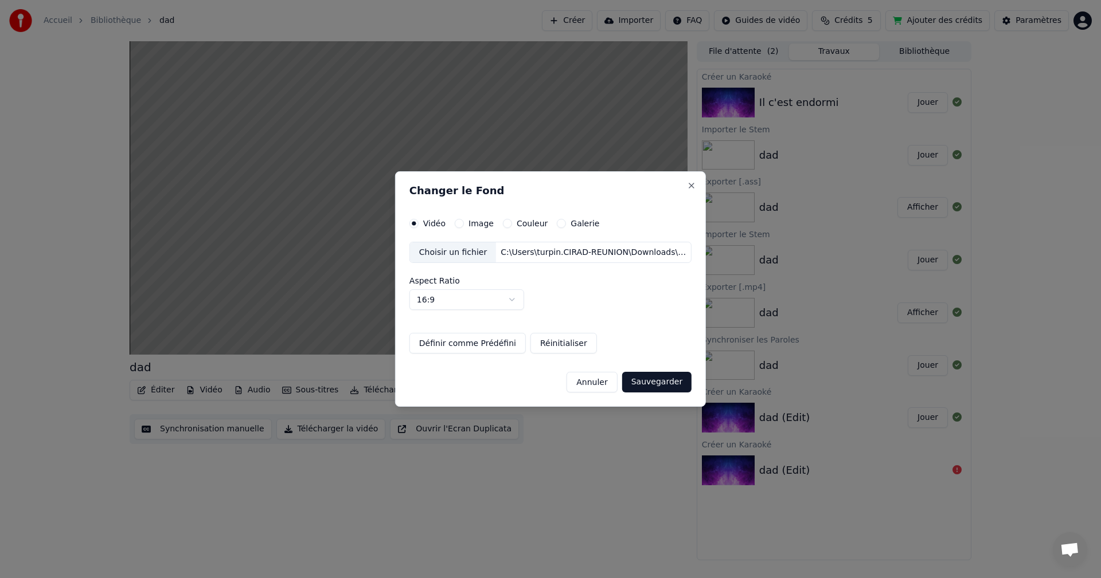
click at [659, 386] on button "Sauvegarder" at bounding box center [656, 382] width 69 height 21
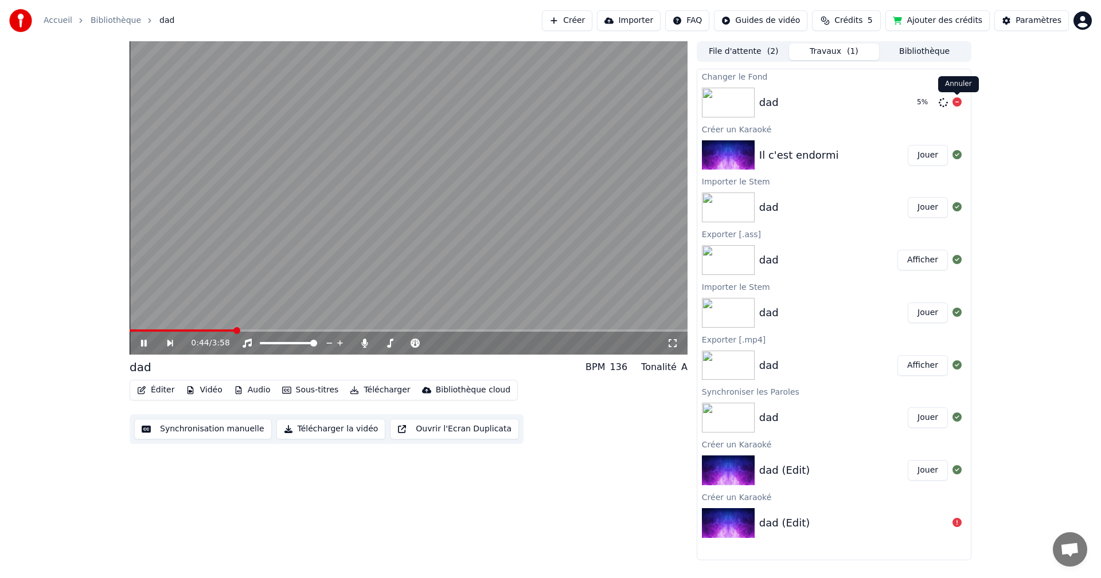
click at [957, 103] on icon at bounding box center [956, 101] width 9 height 9
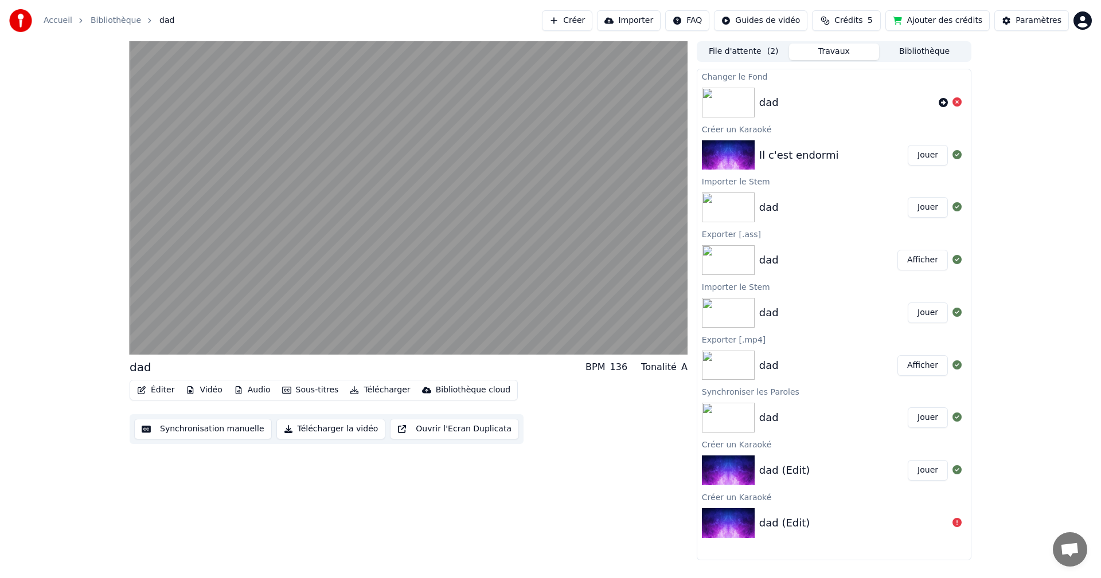
click at [743, 158] on img at bounding box center [728, 155] width 53 height 30
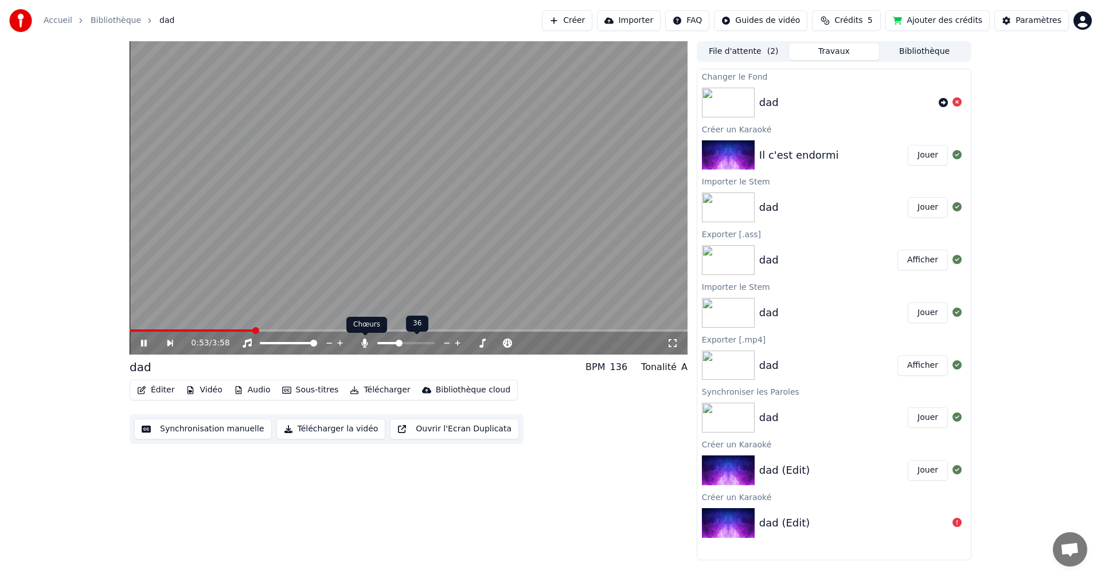
click at [366, 341] on icon at bounding box center [365, 343] width 6 height 9
click at [366, 341] on icon at bounding box center [364, 343] width 11 height 9
click at [159, 387] on button "Éditer" at bounding box center [155, 390] width 46 height 16
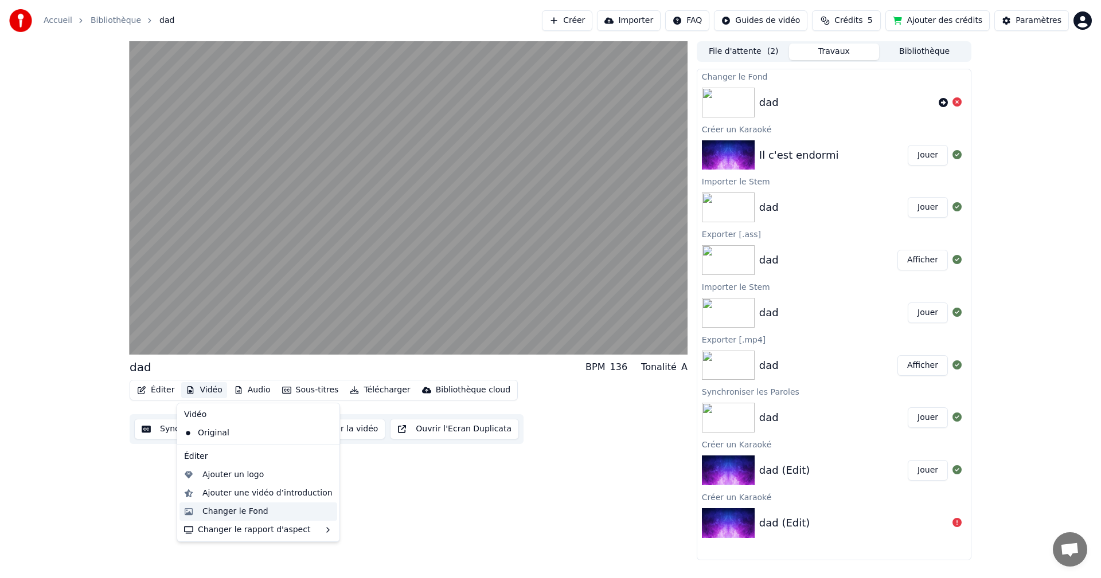
click at [256, 515] on div "Changer le Fond" at bounding box center [235, 511] width 66 height 11
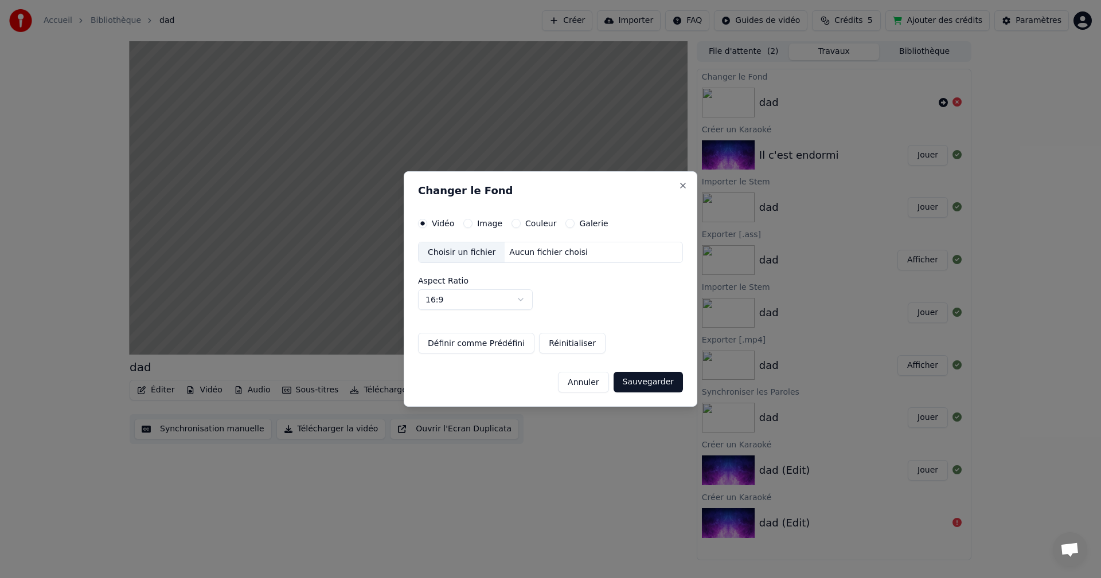
click at [448, 255] on div "Choisir un fichier" at bounding box center [462, 253] width 86 height 21
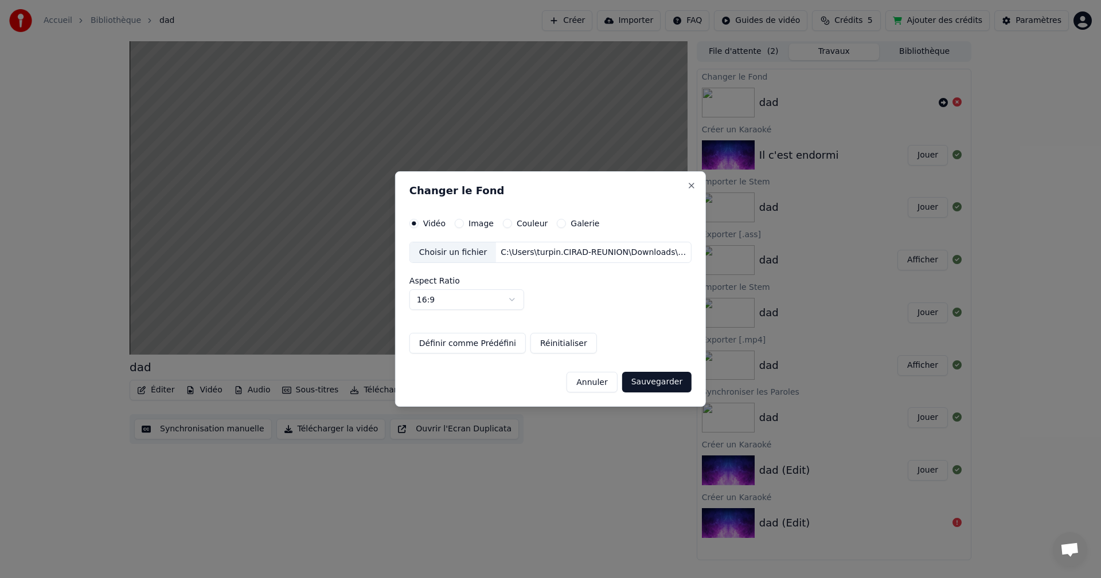
click at [650, 378] on button "Sauvegarder" at bounding box center [656, 382] width 69 height 21
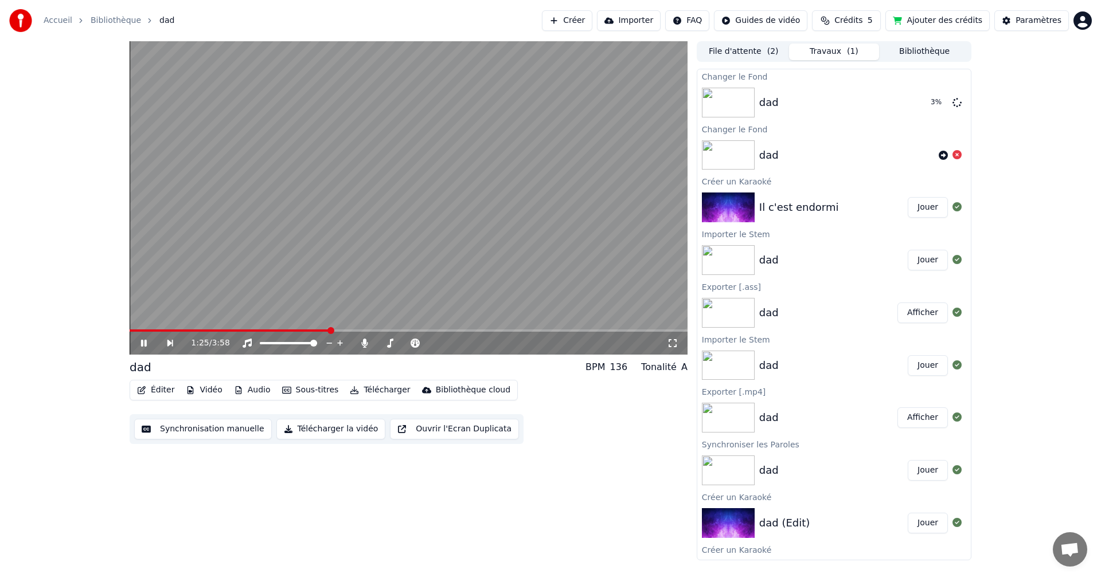
click at [138, 345] on div "1:25 / 3:58" at bounding box center [408, 343] width 549 height 11
click at [142, 342] on icon at bounding box center [144, 343] width 6 height 7
click at [952, 105] on icon at bounding box center [956, 101] width 9 height 9
click at [925, 210] on button "Jouer" at bounding box center [928, 207] width 40 height 21
click at [180, 330] on span at bounding box center [409, 331] width 558 height 2
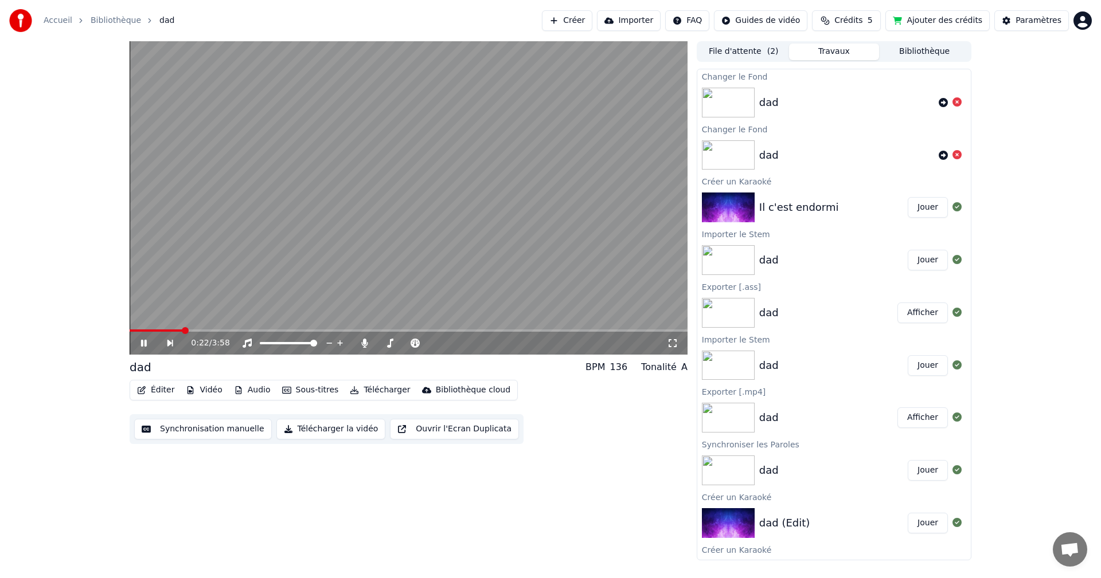
click at [211, 331] on span at bounding box center [409, 331] width 558 height 2
click at [152, 390] on button "Éditer" at bounding box center [155, 390] width 46 height 16
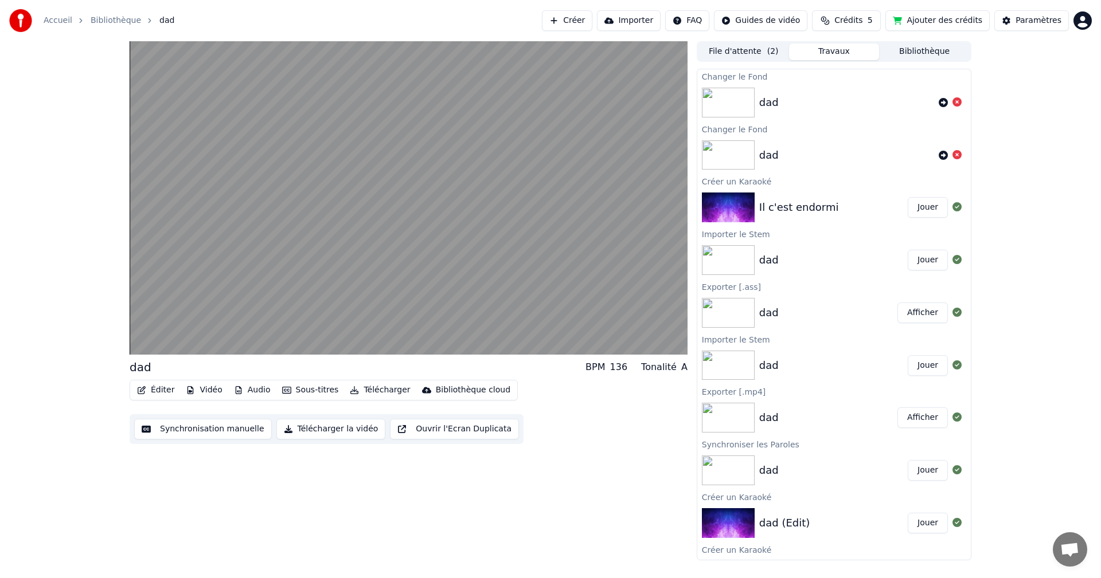
click at [202, 471] on div "dad BPM 136 Tonalité A Éditer Vidéo Audio Sous-titres Télécharger Bibliothèque …" at bounding box center [409, 300] width 558 height 519
click at [214, 392] on button "Vidéo" at bounding box center [203, 390] width 45 height 16
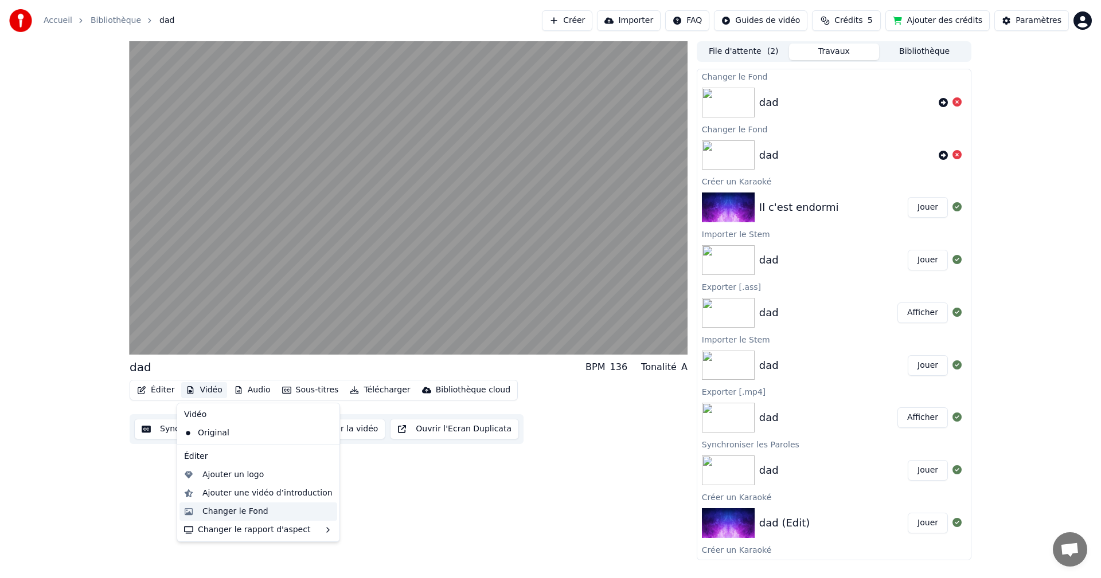
click at [221, 509] on div "Changer le Fond" at bounding box center [235, 511] width 66 height 11
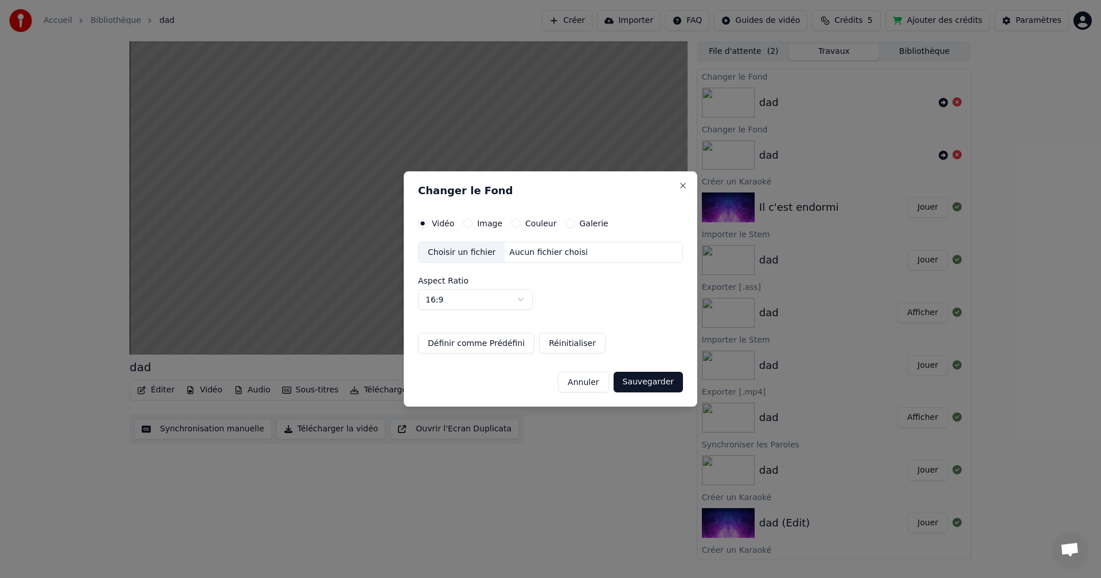
click at [485, 255] on div "Choisir un fichier" at bounding box center [462, 253] width 86 height 21
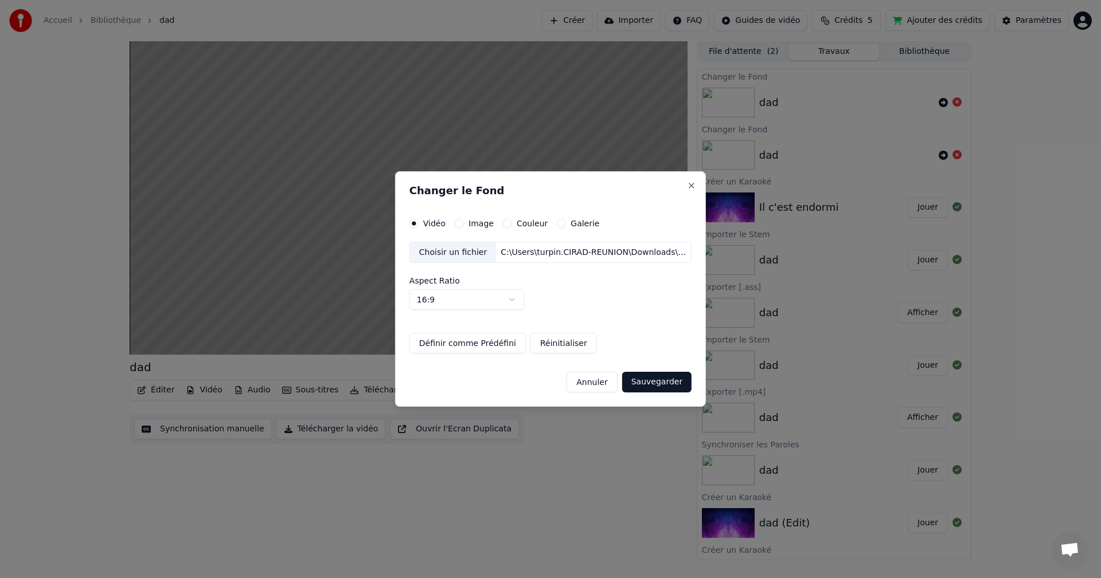
click at [662, 382] on button "Sauvegarder" at bounding box center [656, 382] width 69 height 21
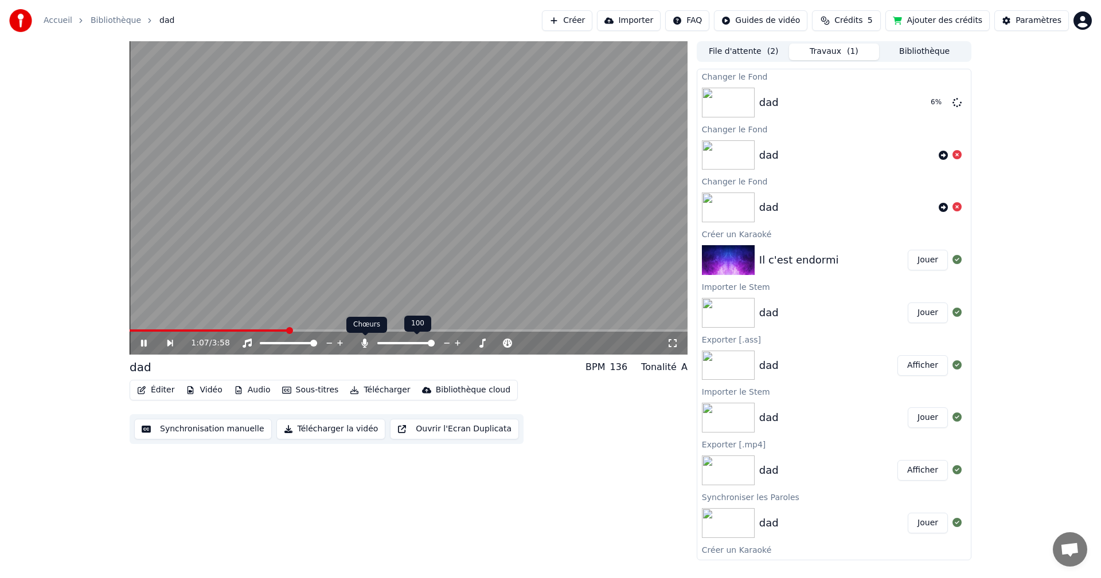
click at [363, 347] on icon at bounding box center [364, 343] width 11 height 9
click at [365, 344] on icon at bounding box center [364, 343] width 11 height 9
click at [140, 342] on icon at bounding box center [152, 343] width 26 height 9
click at [733, 102] on img at bounding box center [728, 103] width 53 height 30
click at [914, 103] on button "Jouer" at bounding box center [928, 102] width 40 height 21
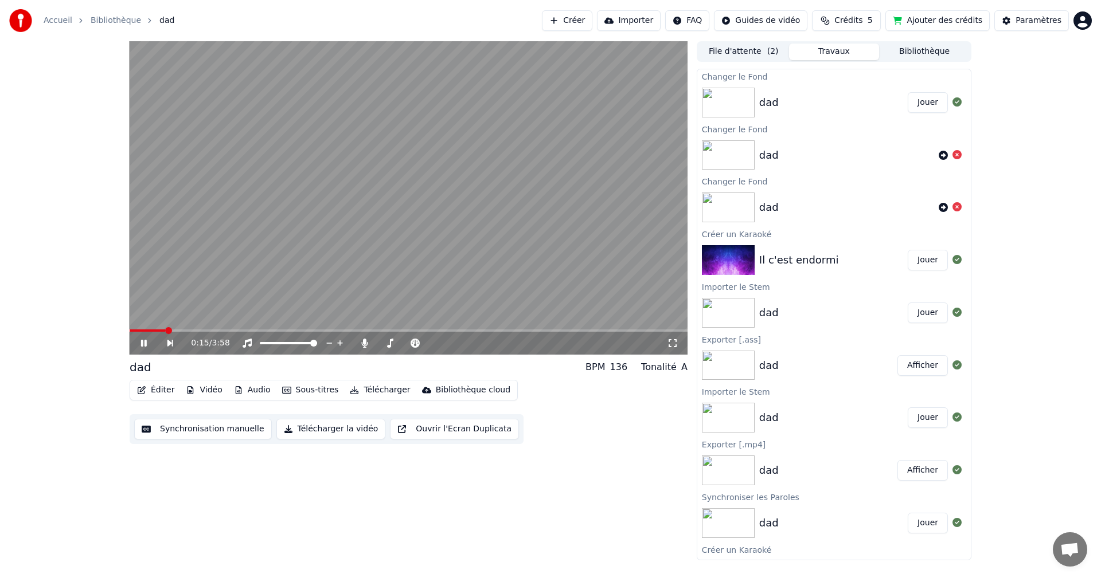
click at [140, 341] on icon at bounding box center [152, 343] width 26 height 9
click at [162, 390] on button "Éditer" at bounding box center [155, 390] width 46 height 16
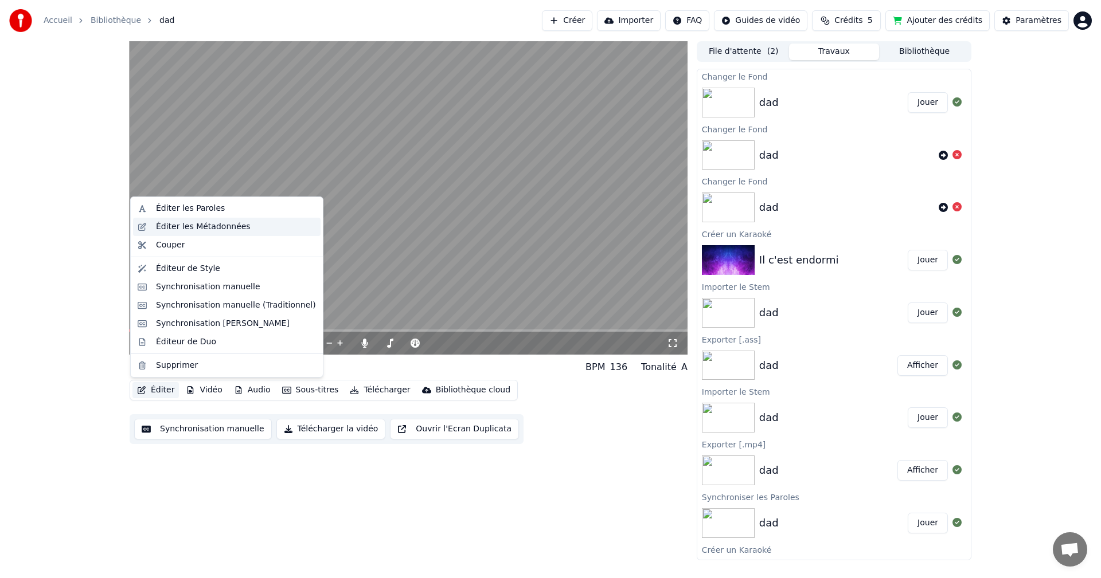
click at [210, 229] on div "Éditer les Métadonnées" at bounding box center [203, 226] width 95 height 11
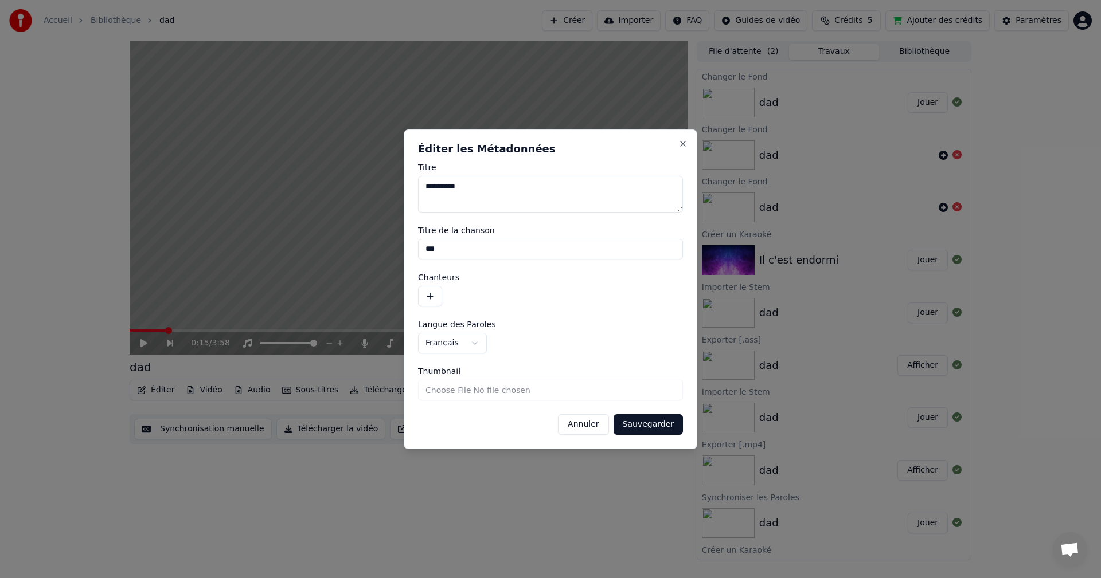
drag, startPoint x: 497, startPoint y: 186, endPoint x: 393, endPoint y: 185, distance: 104.3
click at [393, 185] on body "**********" at bounding box center [550, 289] width 1101 height 578
drag, startPoint x: 509, startPoint y: 186, endPoint x: 413, endPoint y: 186, distance: 96.3
click at [413, 186] on div "**********" at bounding box center [551, 290] width 294 height 320
type textarea "**********"
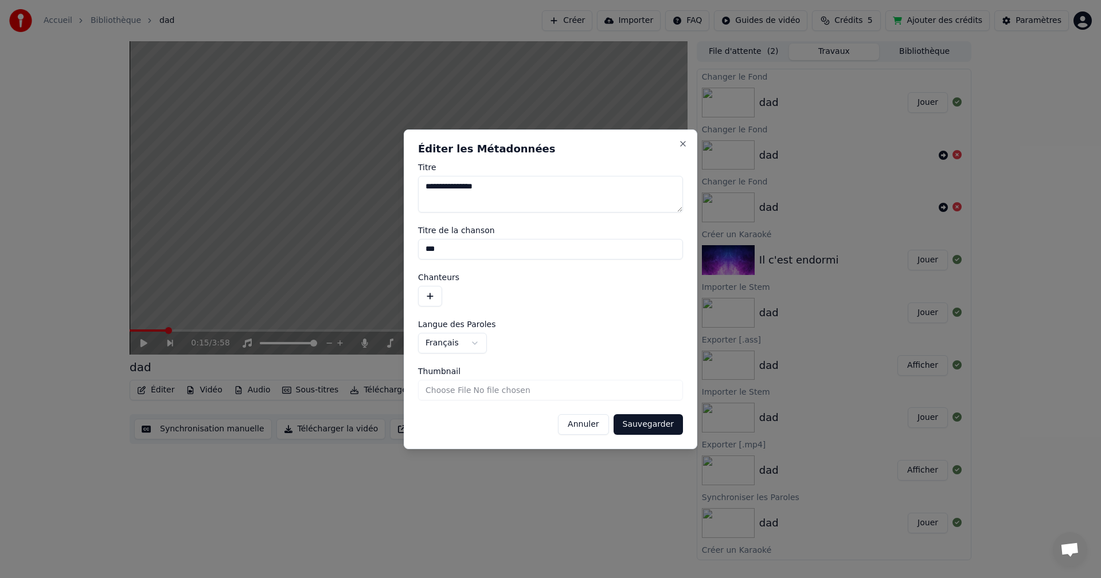
click at [453, 251] on input "***" at bounding box center [550, 249] width 265 height 21
paste input "**********"
type input "**********"
click at [491, 391] on input "Thumbnail" at bounding box center [550, 390] width 265 height 21
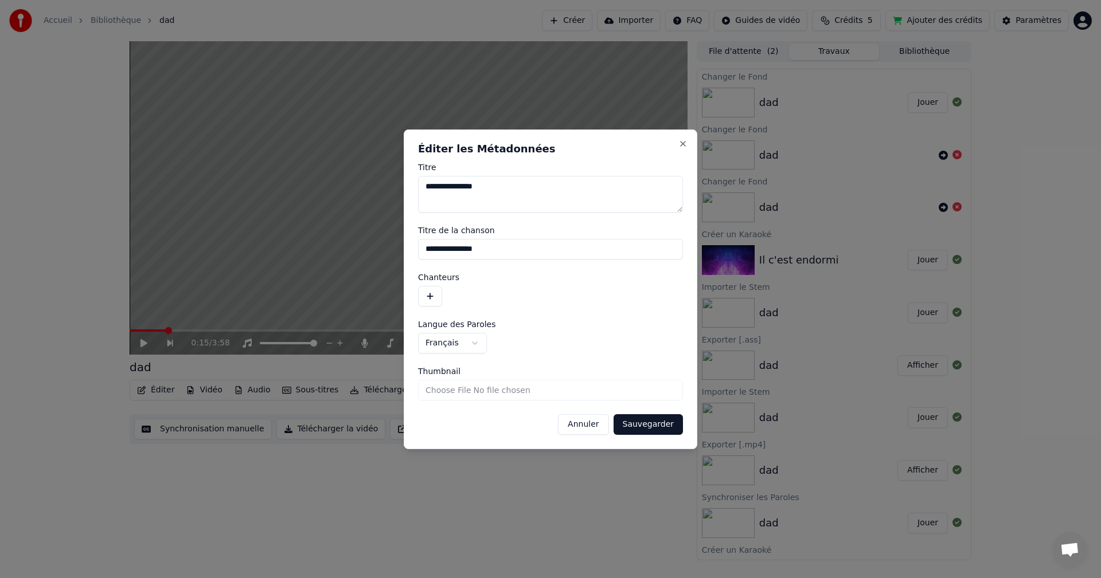
type input "**********"
click at [647, 426] on button "Sauvegarder" at bounding box center [647, 425] width 69 height 21
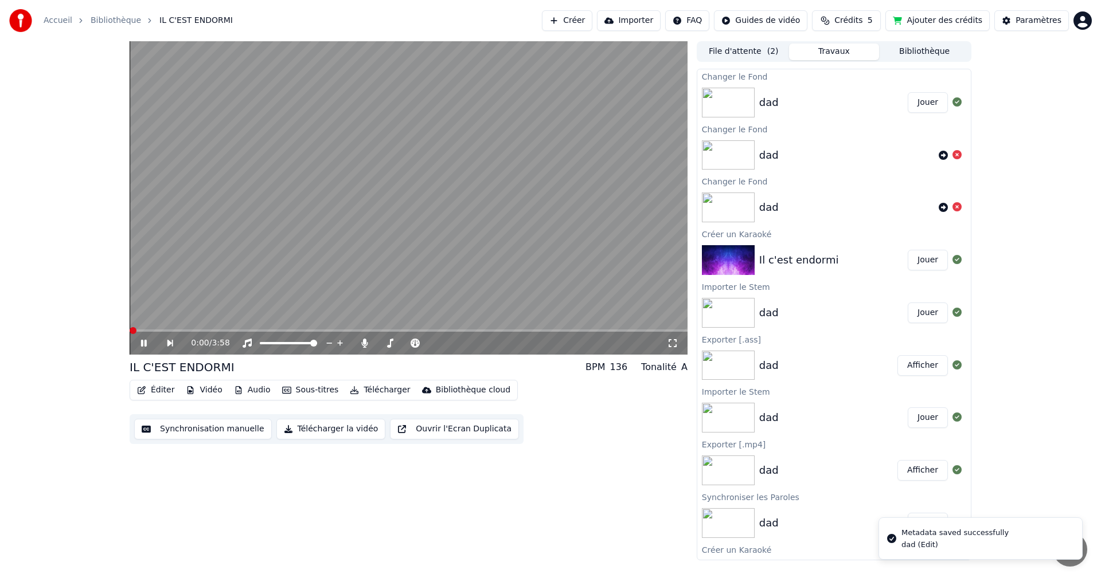
click at [130, 333] on span at bounding box center [133, 330] width 7 height 7
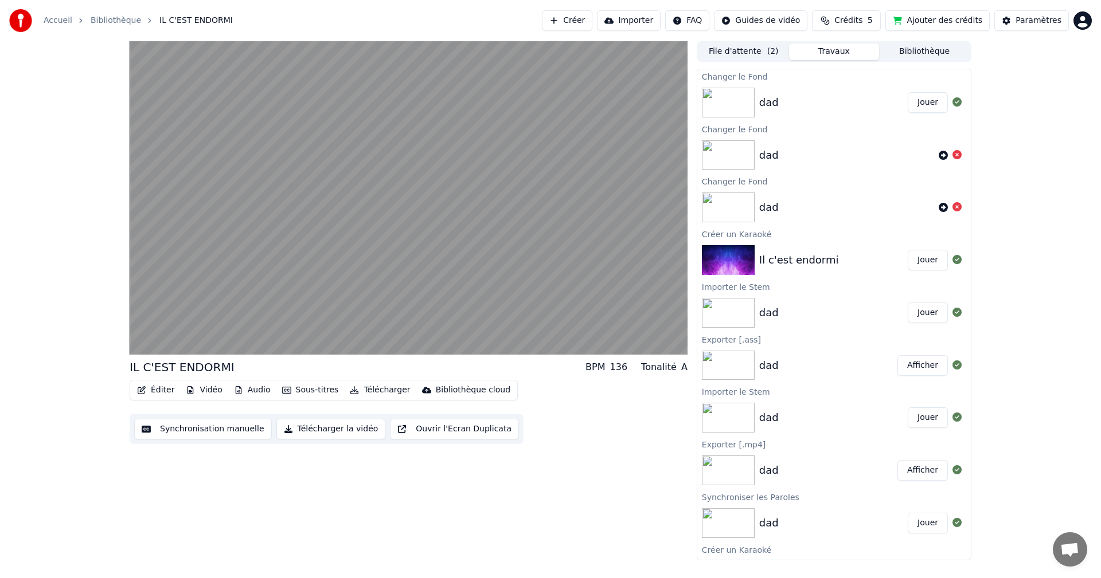
click at [156, 392] on button "Éditer" at bounding box center [155, 390] width 46 height 16
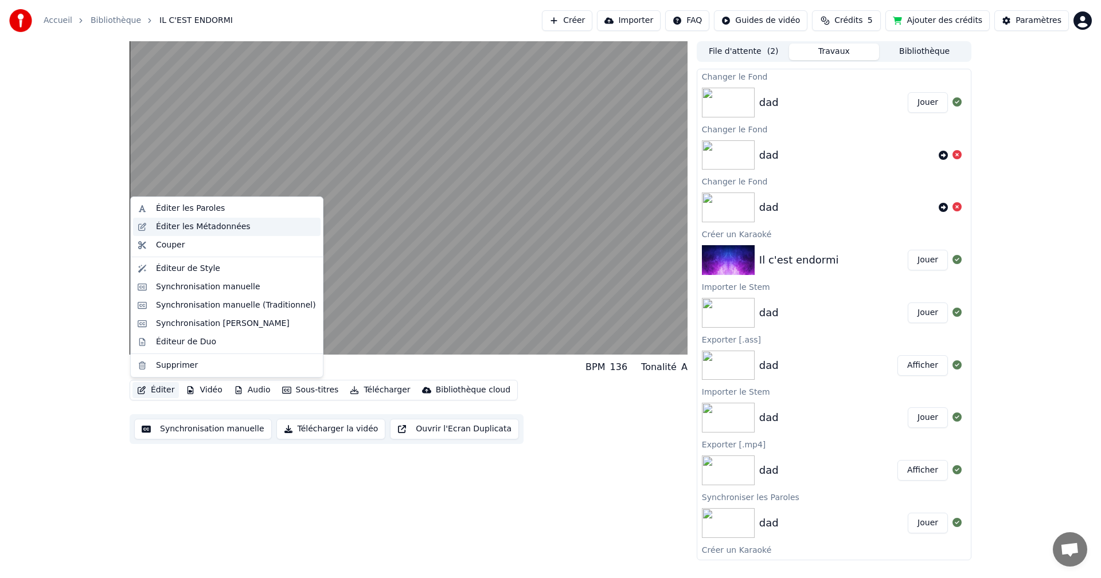
click at [221, 230] on div "Éditer les Métadonnées" at bounding box center [203, 226] width 95 height 11
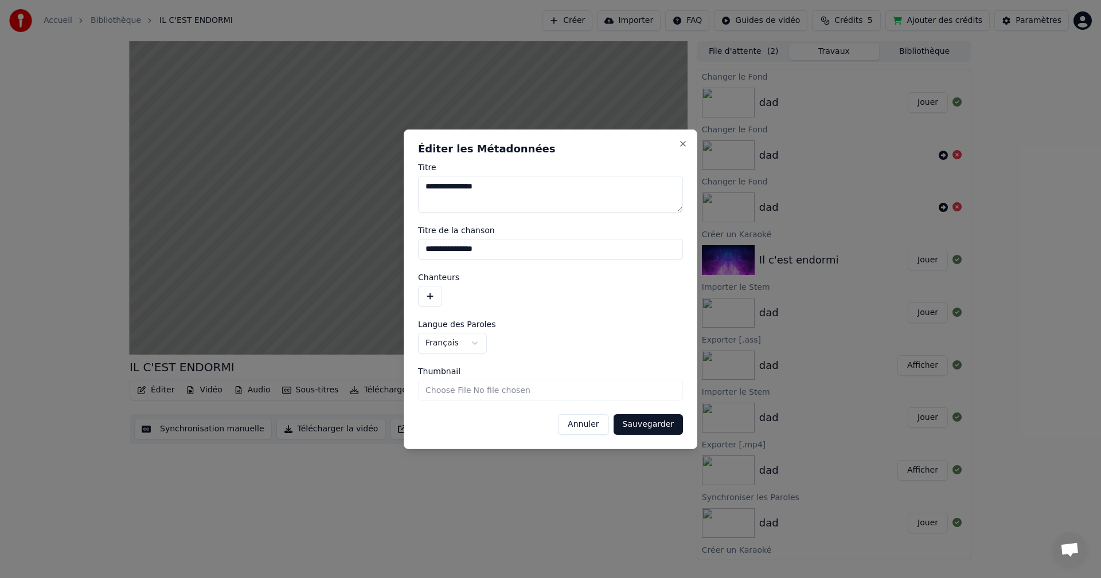
click at [441, 391] on input "Thumbnail" at bounding box center [550, 390] width 265 height 21
type input "**********"
click at [650, 420] on button "Sauvegarder" at bounding box center [647, 425] width 69 height 21
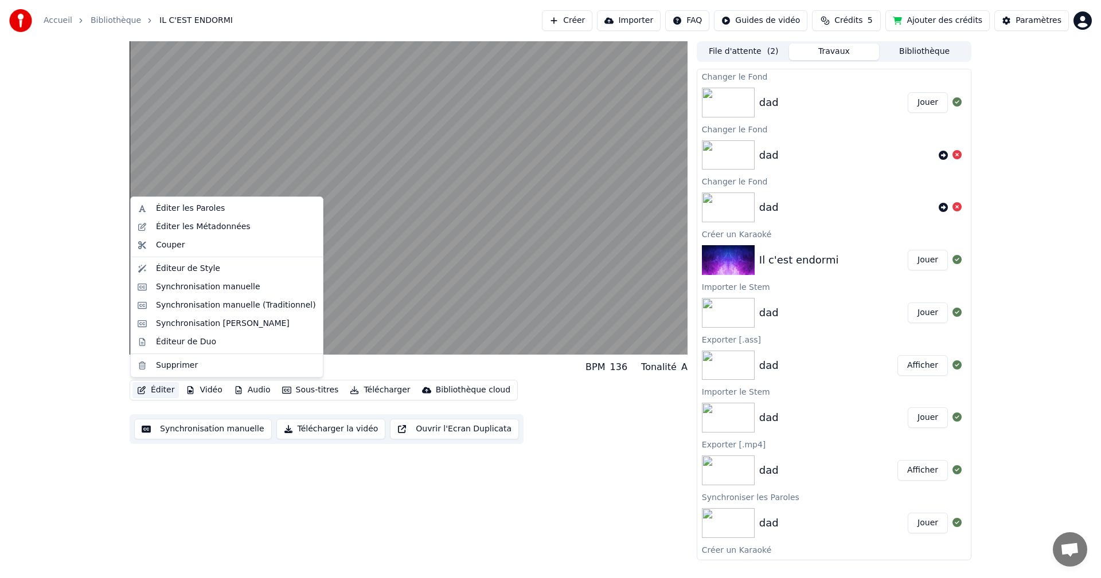
click at [165, 390] on button "Éditer" at bounding box center [155, 390] width 46 height 16
click at [183, 226] on div "Éditer les Métadonnées" at bounding box center [203, 226] width 95 height 11
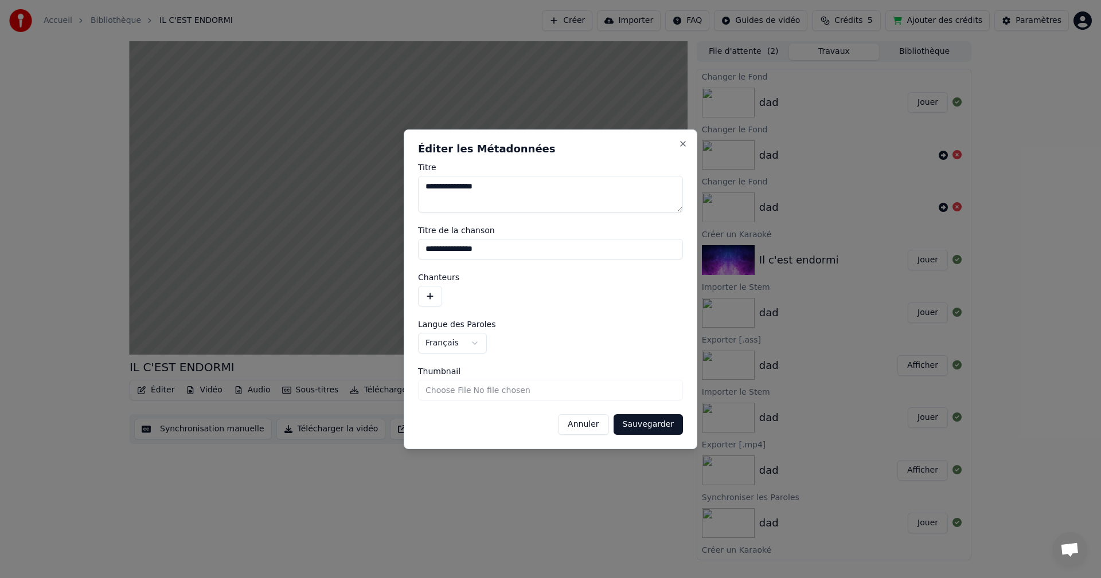
click at [588, 428] on button "Annuler" at bounding box center [583, 425] width 50 height 21
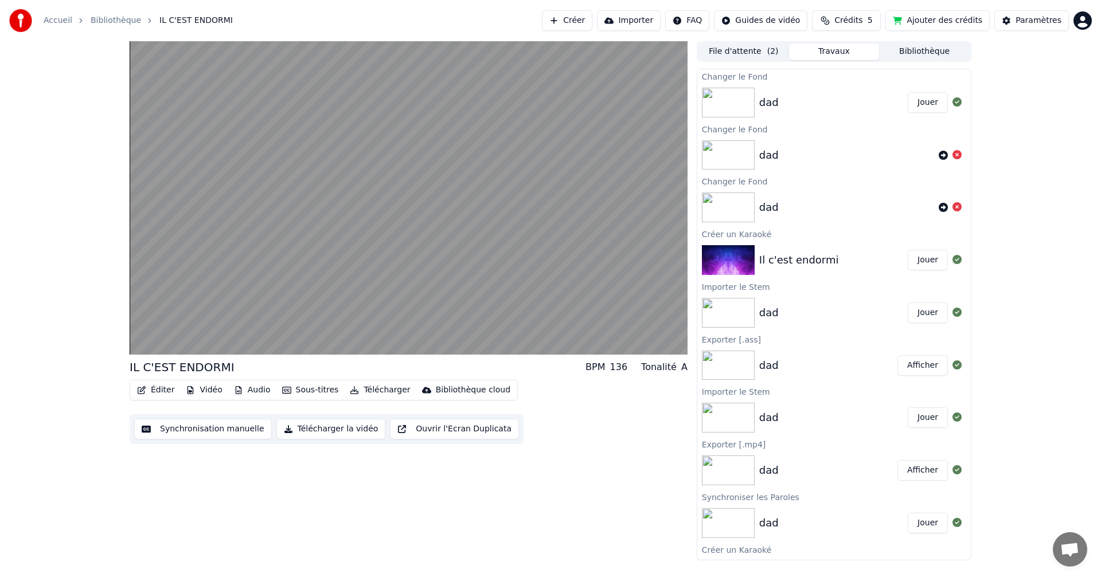
click at [308, 432] on button "Télécharger la vidéo" at bounding box center [331, 429] width 110 height 21
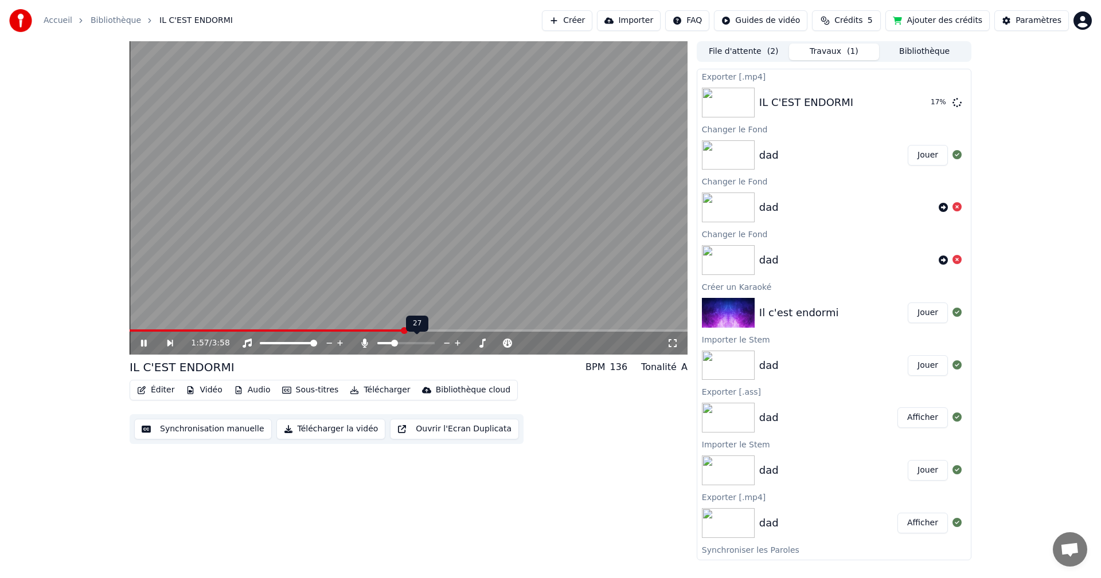
click at [393, 347] on span at bounding box center [394, 343] width 7 height 7
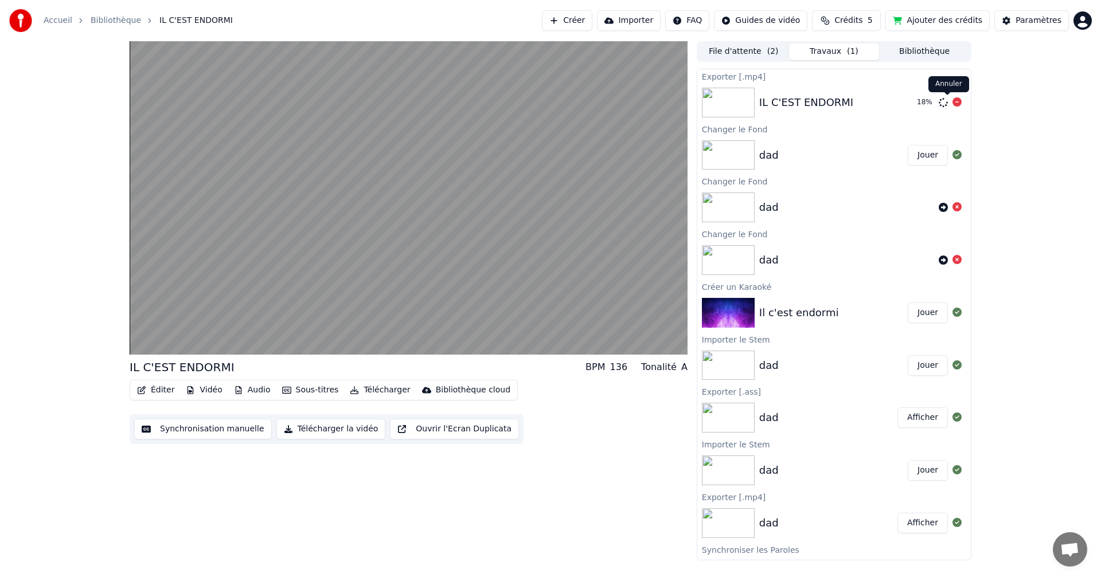
click at [952, 104] on icon at bounding box center [956, 101] width 9 height 9
click at [372, 391] on button "Télécharger" at bounding box center [379, 390] width 69 height 16
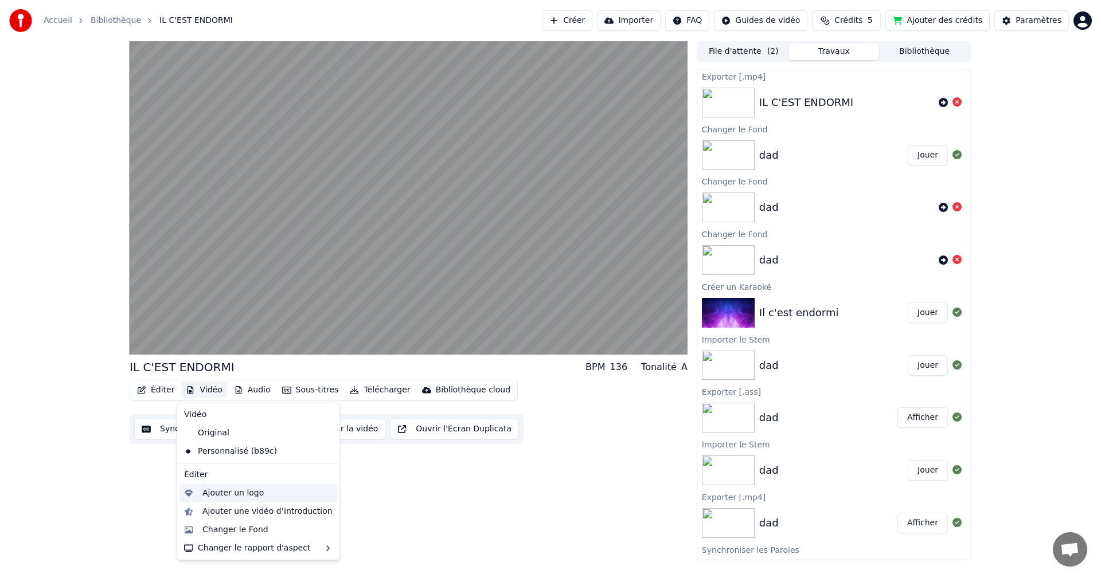
click at [220, 495] on div "Ajouter un logo" at bounding box center [232, 493] width 61 height 11
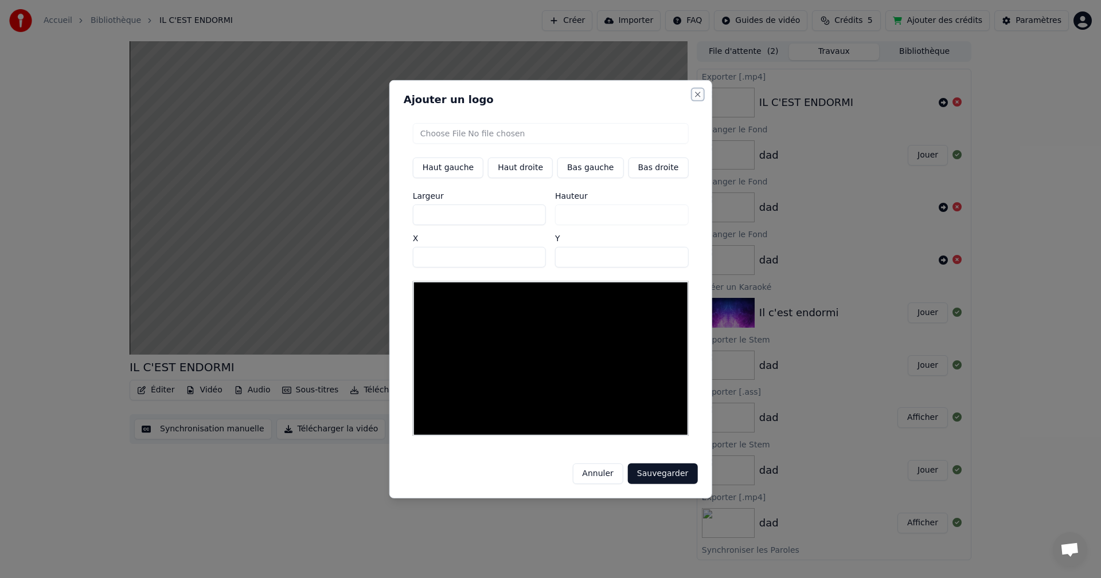
click at [693, 99] on button "Close" at bounding box center [697, 93] width 9 height 9
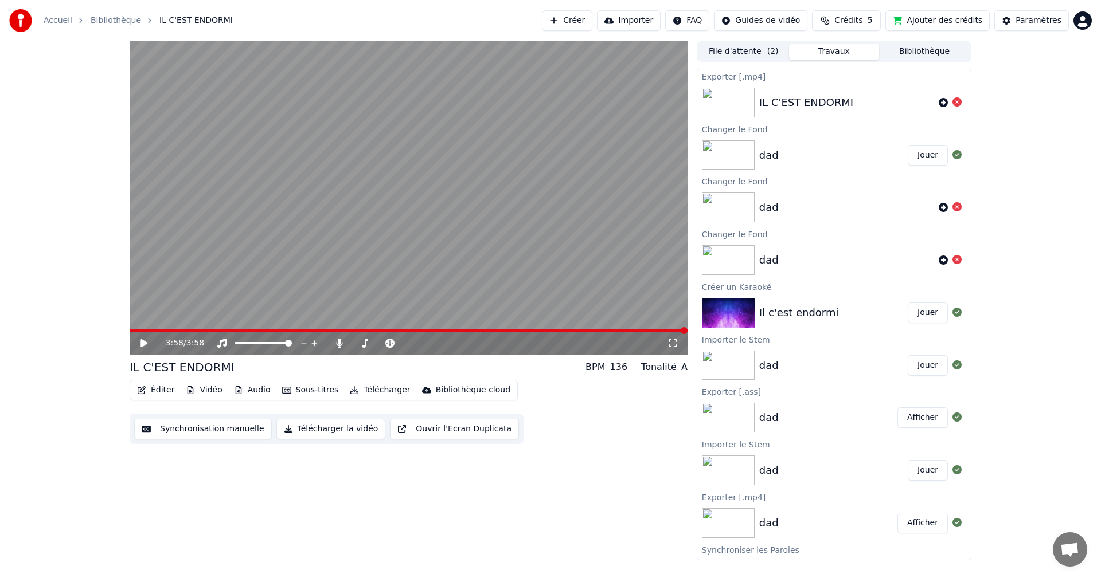
click at [202, 391] on button "Vidéo" at bounding box center [203, 390] width 45 height 16
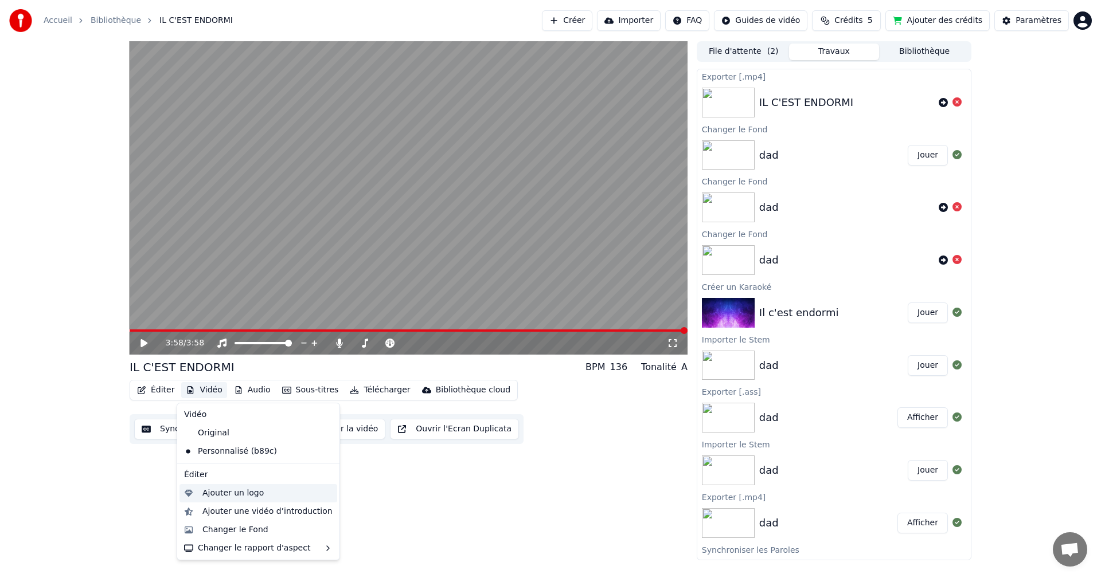
click at [232, 490] on div "Ajouter un logo" at bounding box center [232, 493] width 61 height 11
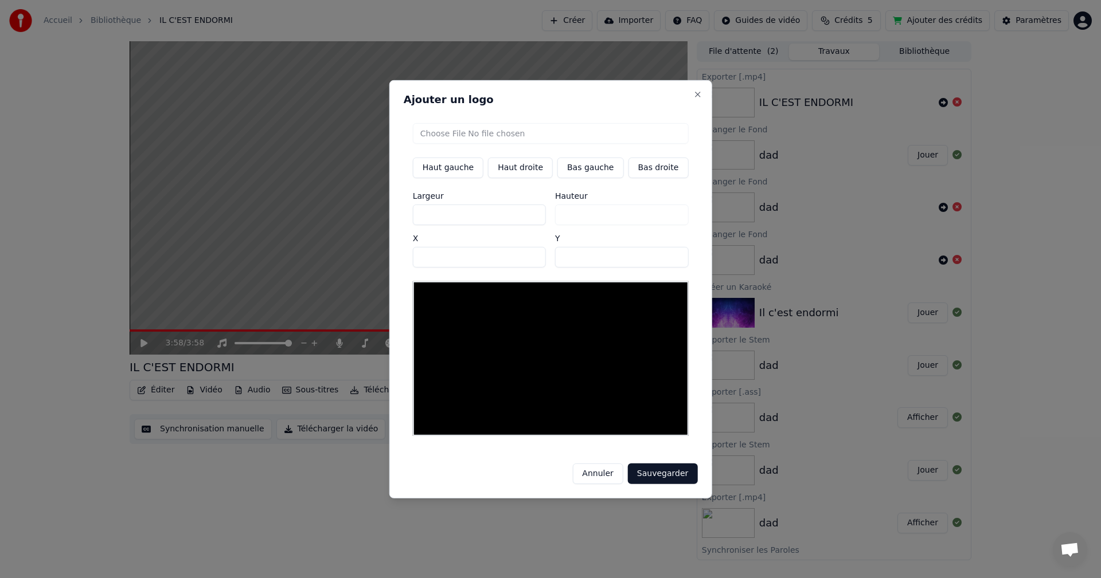
click at [449, 142] on input "file" at bounding box center [551, 133] width 276 height 21
type input "**********"
type input "***"
click at [458, 175] on button "Haut gauche" at bounding box center [448, 167] width 71 height 21
click at [654, 172] on button "Bas droite" at bounding box center [658, 167] width 60 height 21
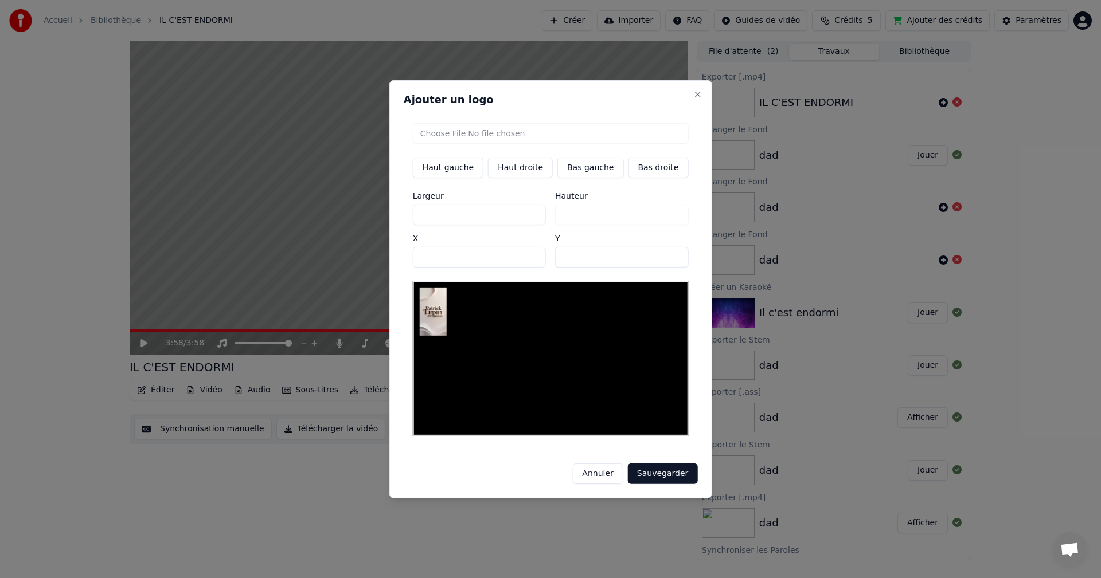
type input "****"
type input "***"
click at [659, 468] on button "Sauvegarder" at bounding box center [662, 474] width 69 height 21
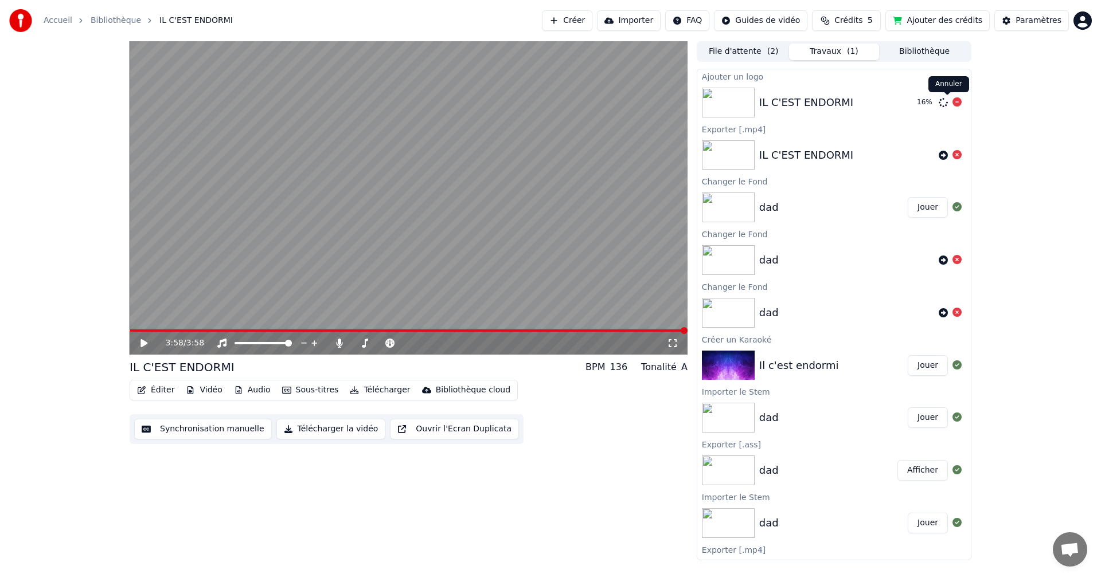
click at [952, 102] on icon at bounding box center [956, 101] width 9 height 9
click at [939, 106] on icon at bounding box center [943, 102] width 9 height 9
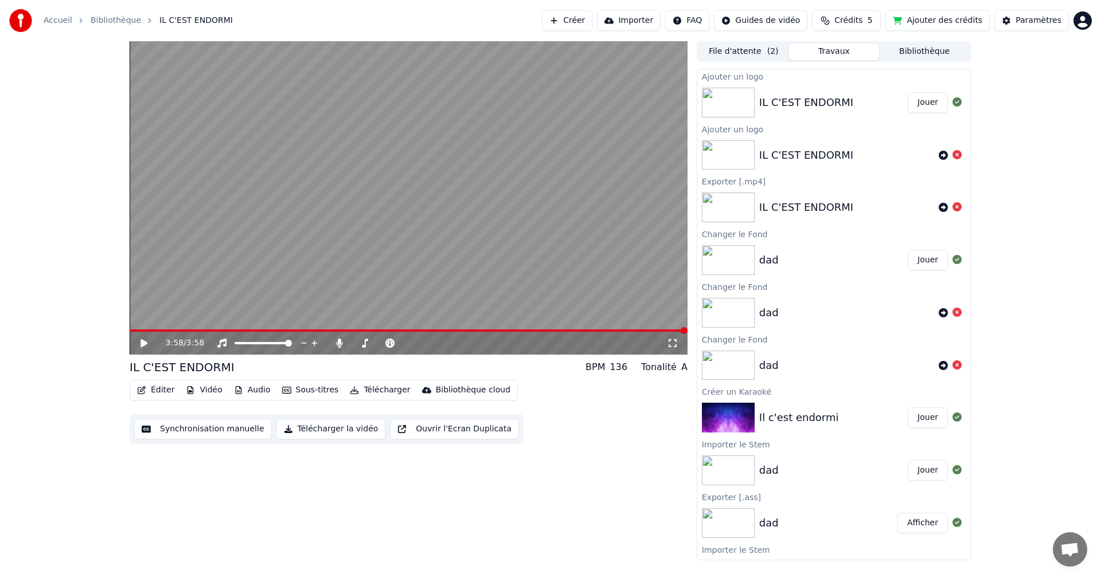
click at [912, 104] on button "Jouer" at bounding box center [928, 102] width 40 height 21
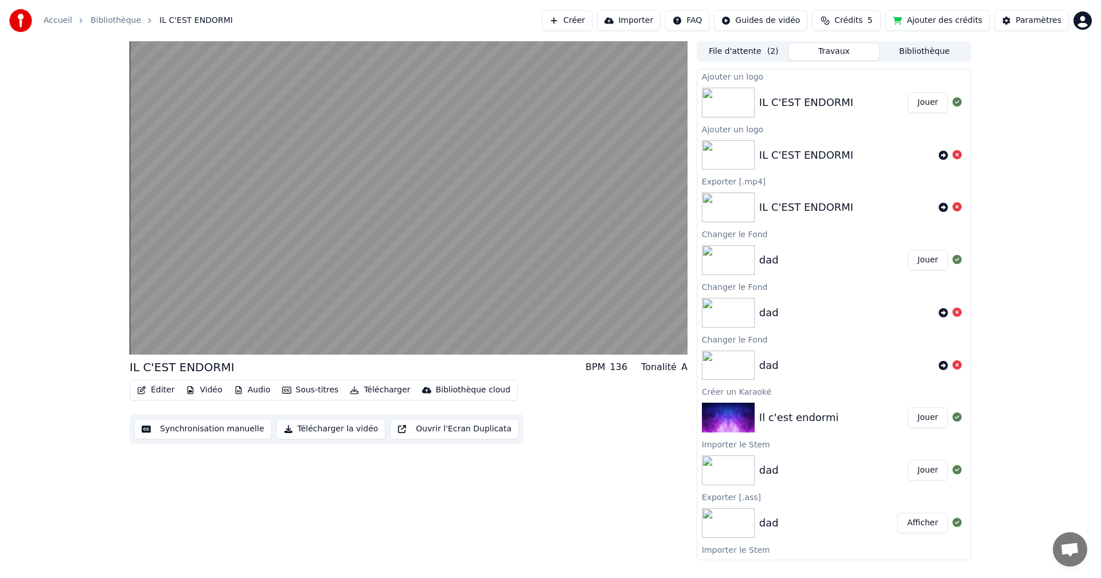
click at [326, 429] on button "Télécharger la vidéo" at bounding box center [331, 429] width 110 height 21
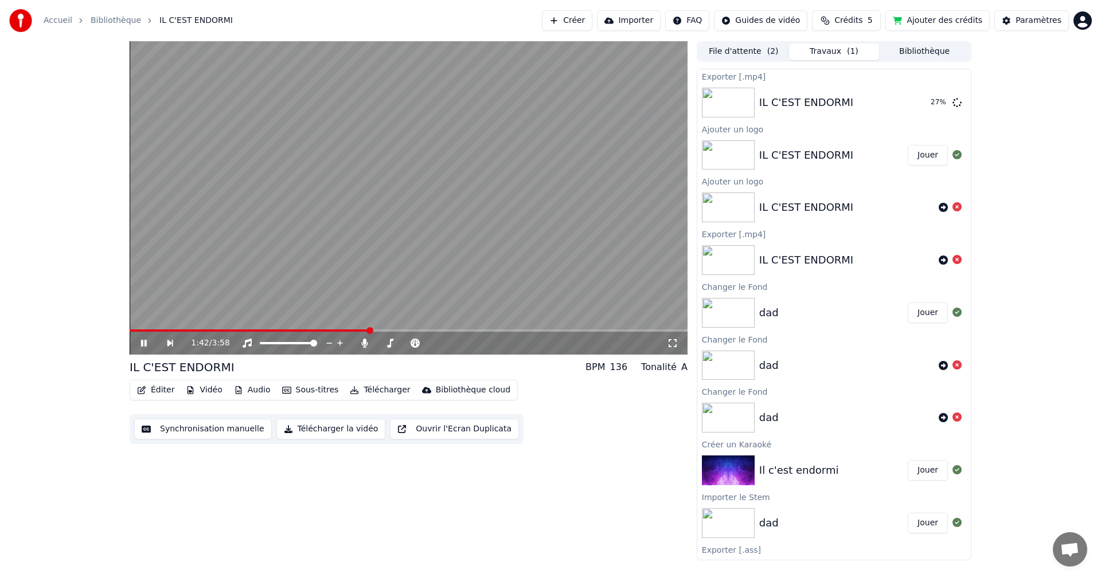
click at [143, 342] on icon at bounding box center [152, 343] width 26 height 9
drag, startPoint x: 143, startPoint y: 341, endPoint x: 179, endPoint y: 359, distance: 40.3
click at [179, 359] on div "1:42 / 3:58 IL C'EST ENDORMI BPM 136 Tonalité A Éditer Vidéo Audio Sous-titres …" at bounding box center [409, 300] width 558 height 519
click at [139, 345] on icon at bounding box center [152, 343] width 26 height 9
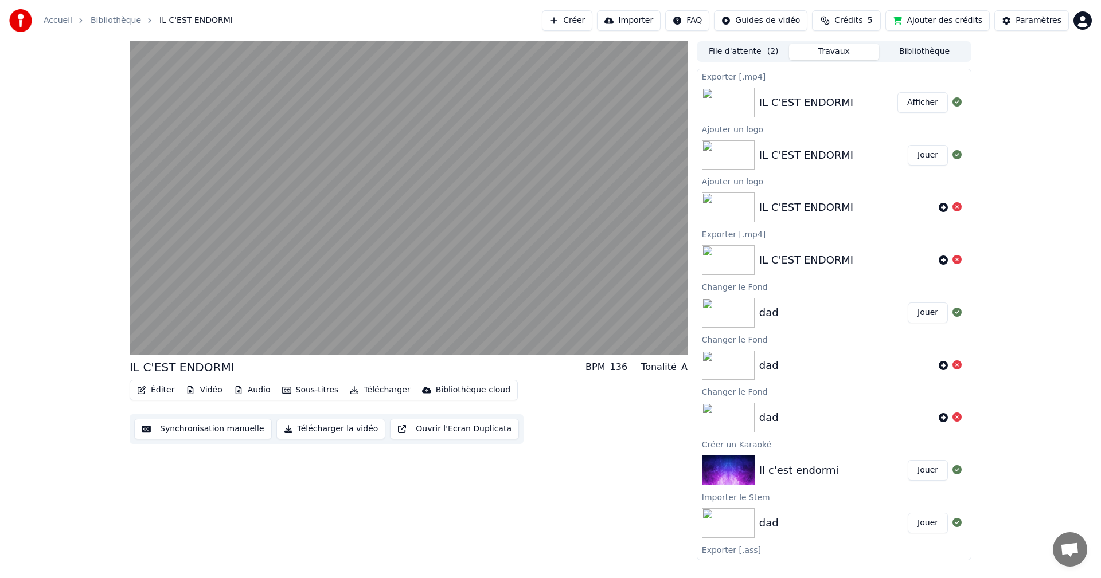
click at [904, 103] on button "Afficher" at bounding box center [922, 102] width 50 height 21
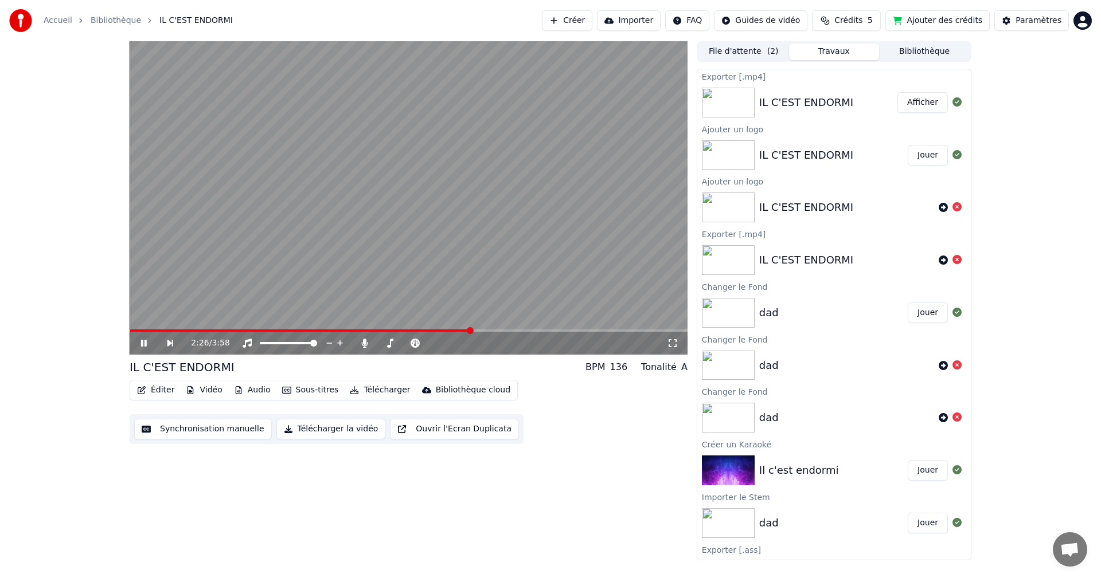
click at [143, 343] on icon at bounding box center [152, 343] width 26 height 9
click at [435, 347] on span at bounding box center [431, 343] width 7 height 7
click at [140, 339] on icon at bounding box center [152, 343] width 26 height 9
click at [147, 345] on icon at bounding box center [152, 343] width 26 height 9
